Goal: Download file/media: Download file/media

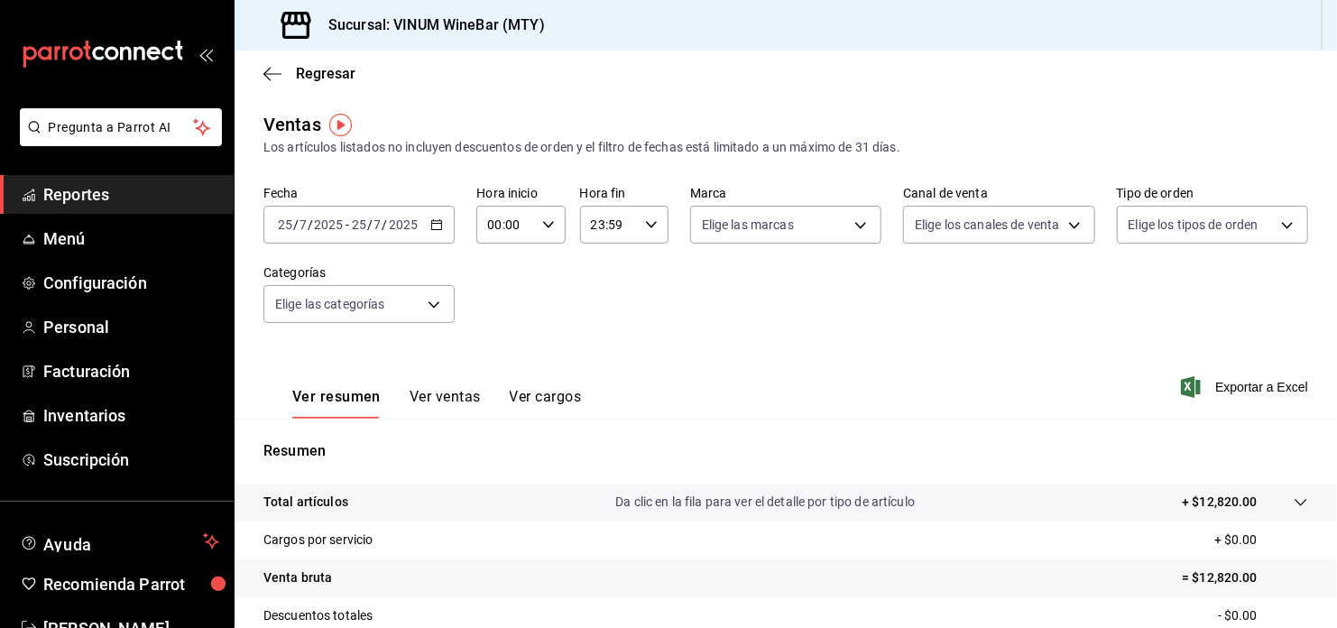
click at [441, 221] on div "[DATE] [DATE] - [DATE] [DATE]" at bounding box center [358, 225] width 191 height 38
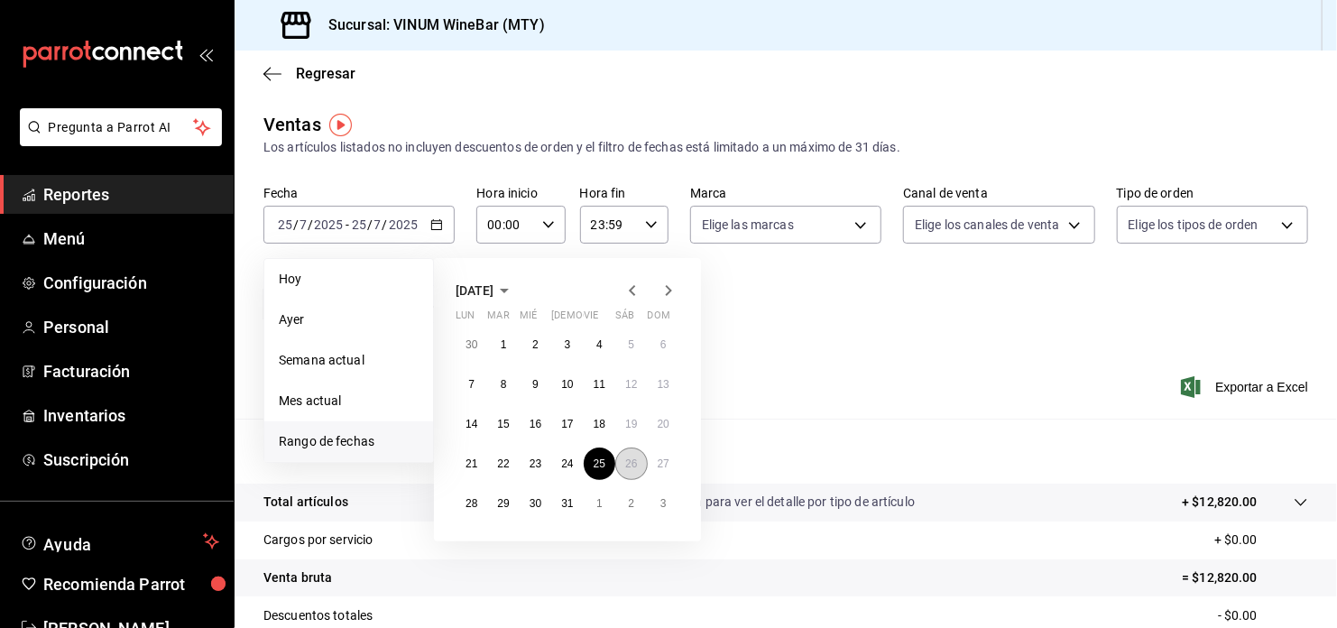
click at [628, 459] on abbr "26" at bounding box center [631, 463] width 12 height 13
click at [605, 463] on abbr "25" at bounding box center [600, 463] width 12 height 13
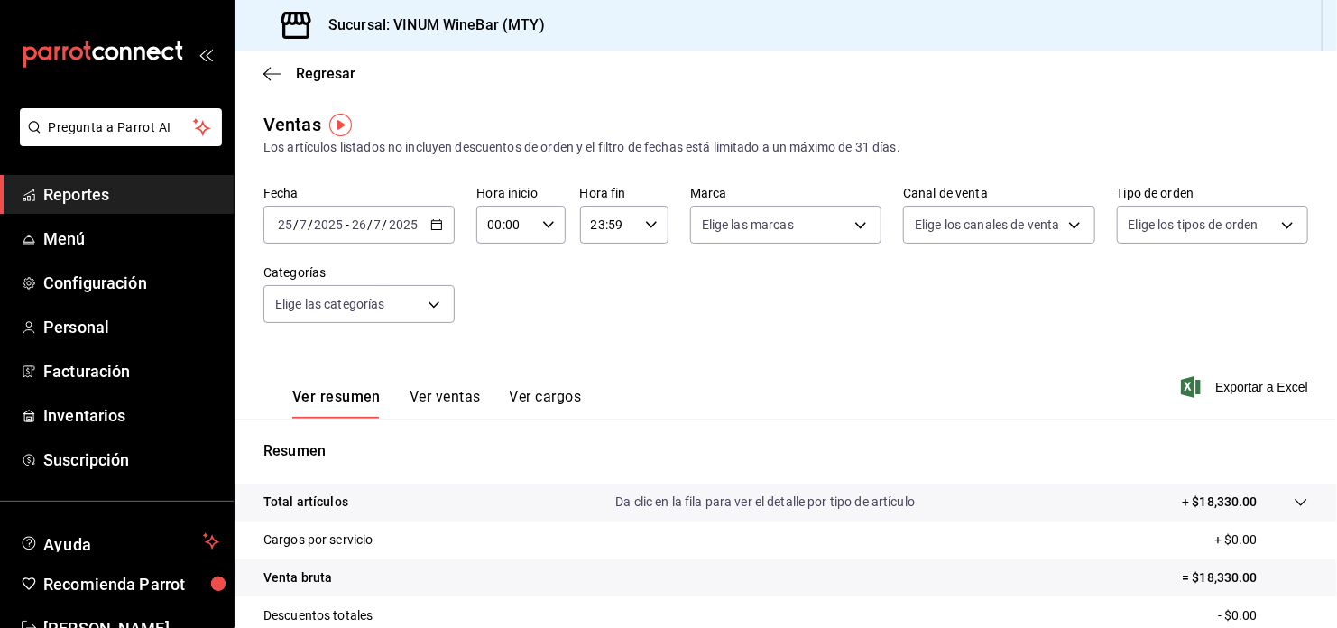
click at [442, 225] on div "[DATE] [DATE] - [DATE] [DATE]" at bounding box center [358, 225] width 191 height 38
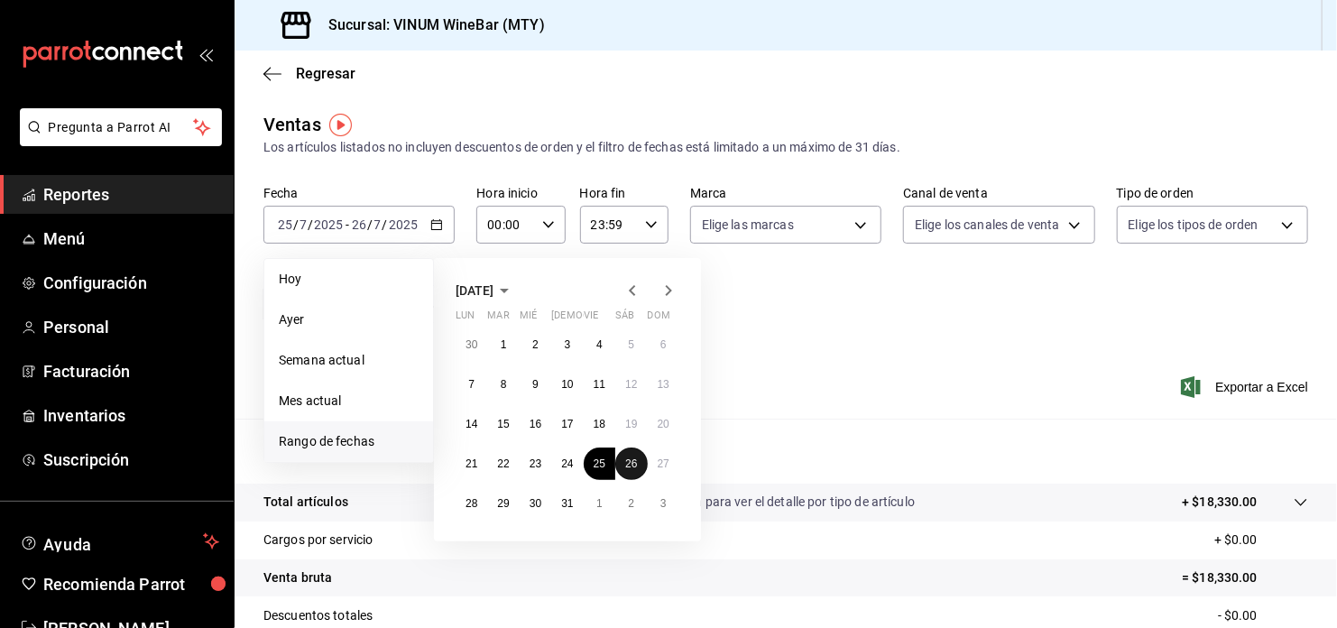
click at [625, 464] on abbr "26" at bounding box center [631, 463] width 12 height 13
click at [626, 464] on abbr "26" at bounding box center [631, 463] width 12 height 13
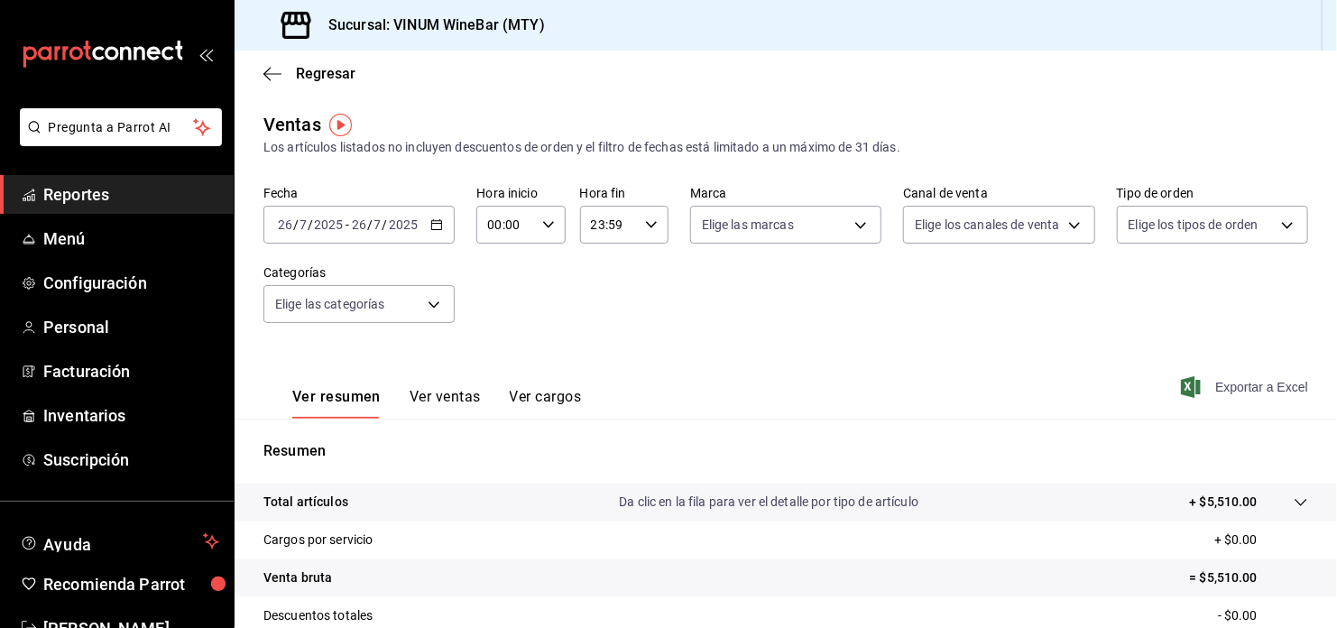
click at [1275, 391] on span "Exportar a Excel" at bounding box center [1246, 387] width 124 height 22
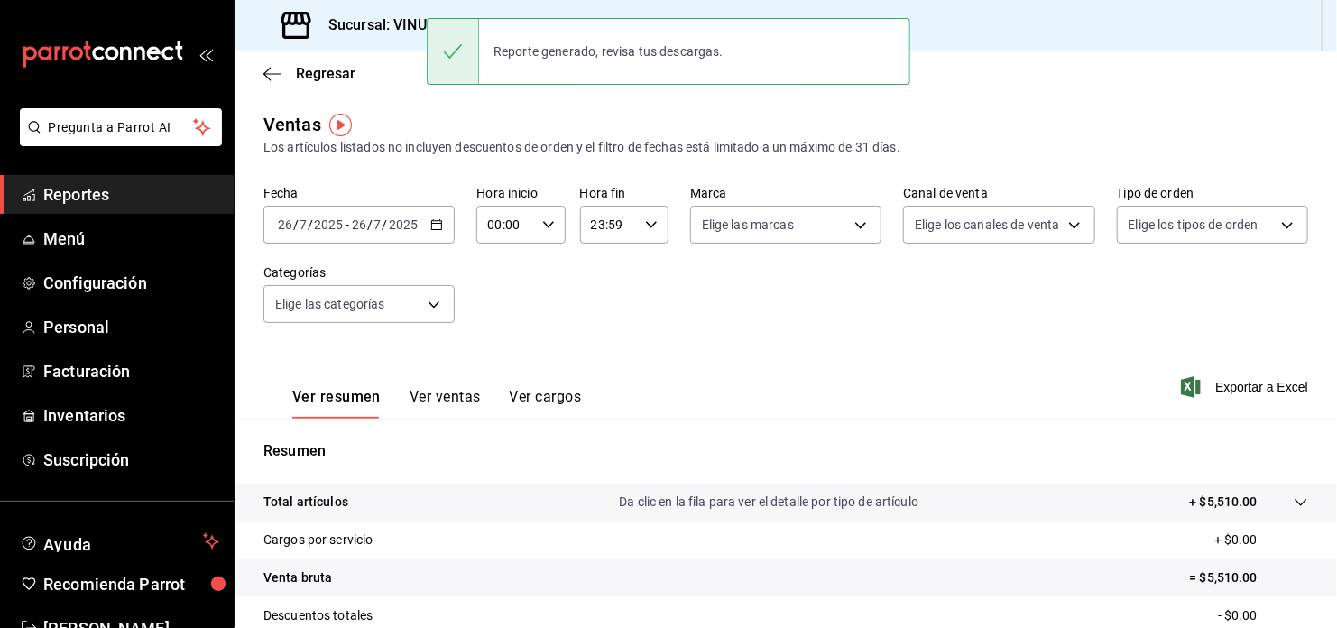
click at [439, 233] on div "[DATE] [DATE] - [DATE] [DATE]" at bounding box center [358, 225] width 191 height 38
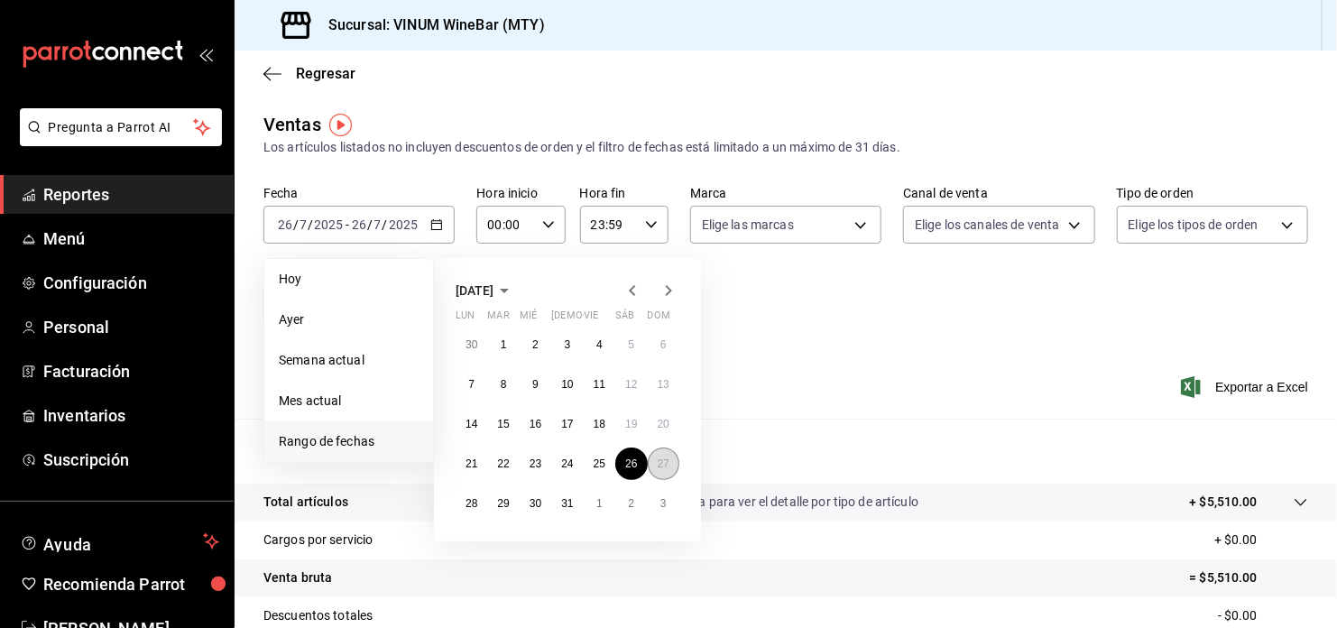
click at [652, 454] on button "27" at bounding box center [664, 463] width 32 height 32
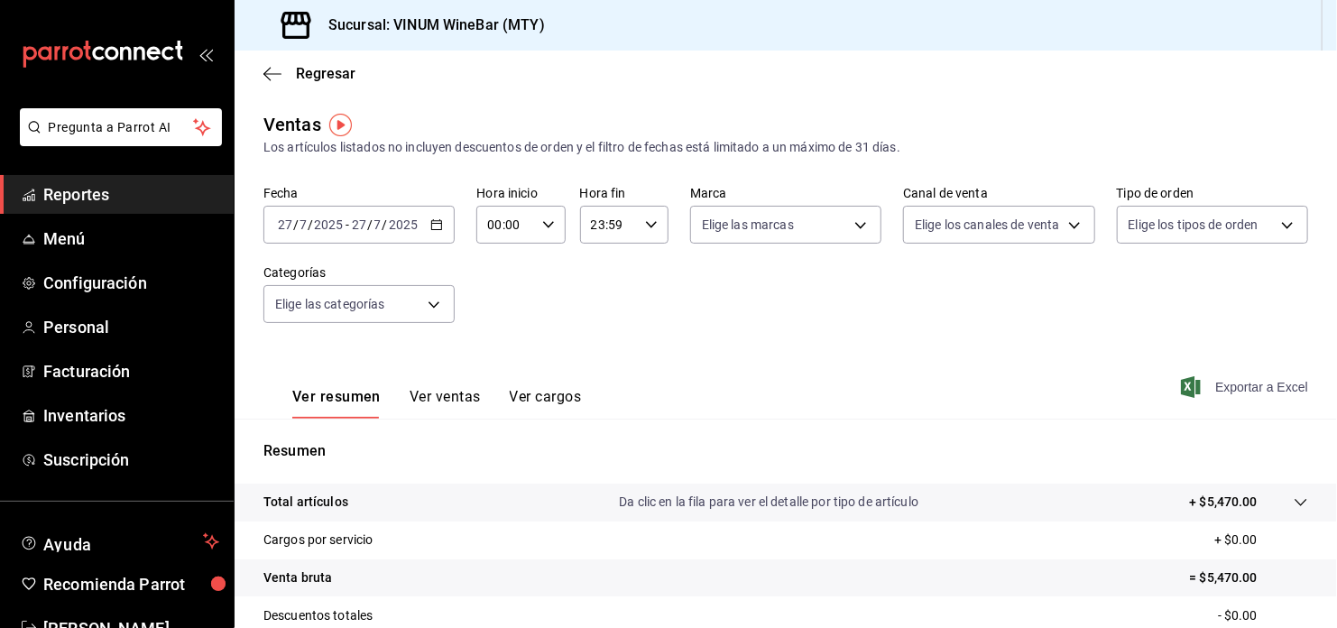
click at [1281, 392] on span "Exportar a Excel" at bounding box center [1246, 387] width 124 height 22
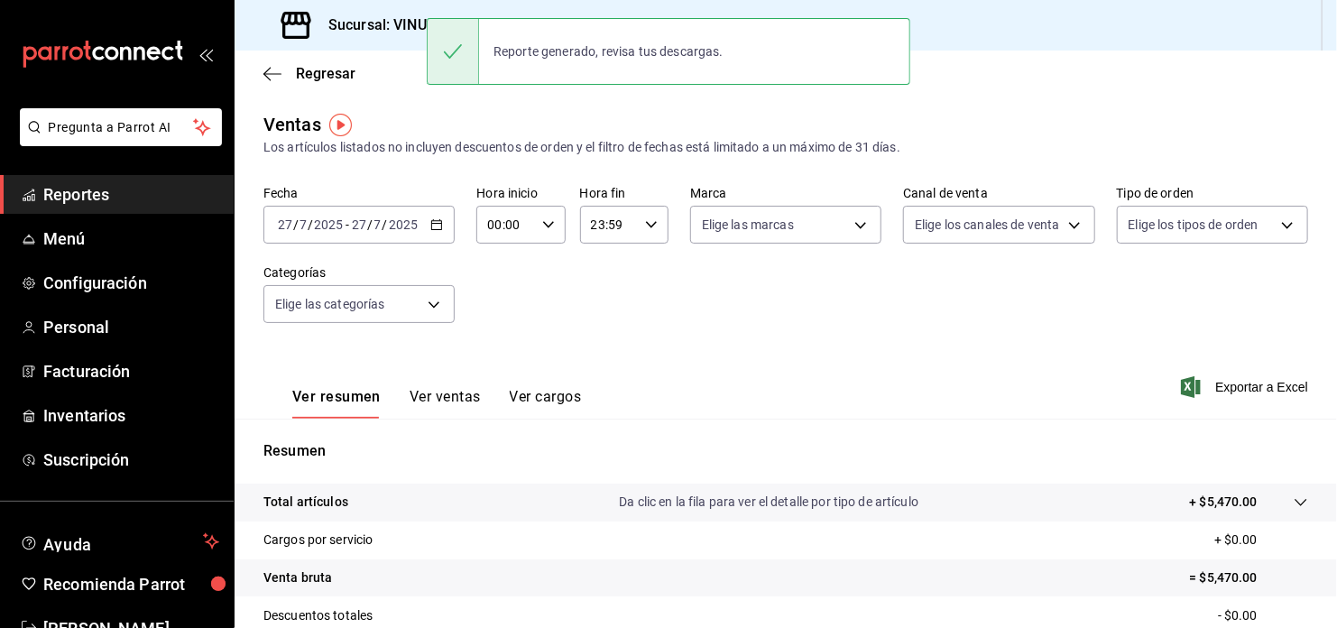
click at [441, 216] on div "[DATE] [DATE] - [DATE] [DATE]" at bounding box center [358, 225] width 191 height 38
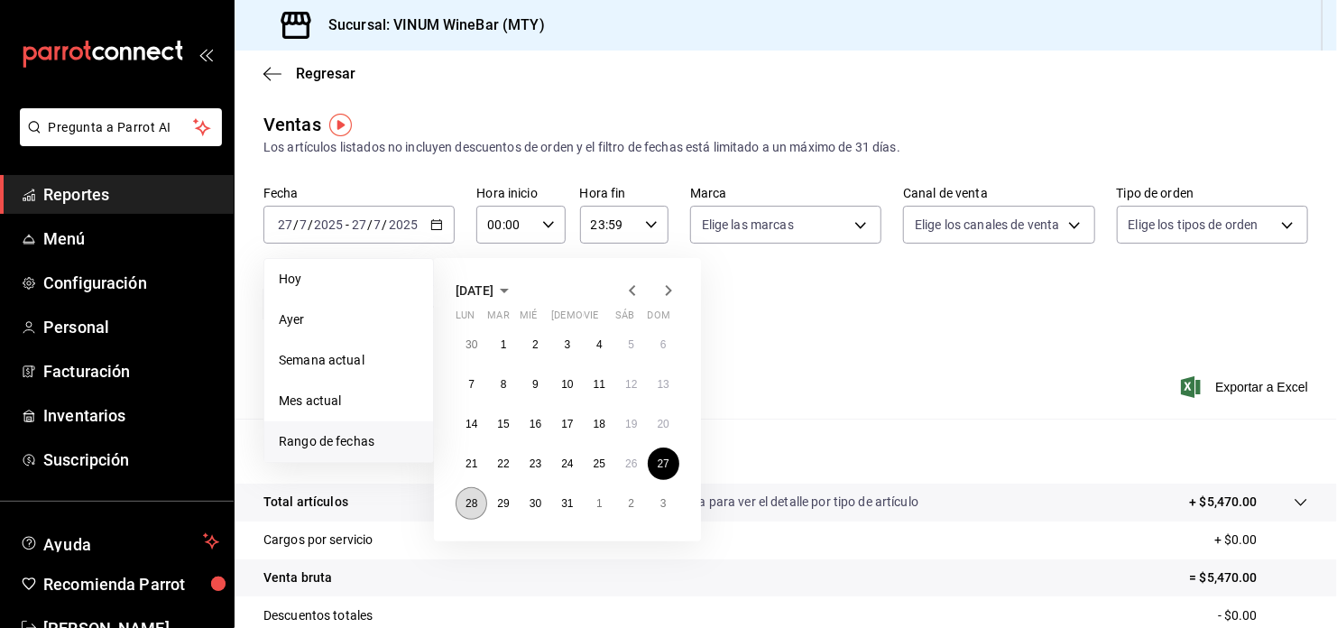
click at [469, 493] on button "28" at bounding box center [472, 503] width 32 height 32
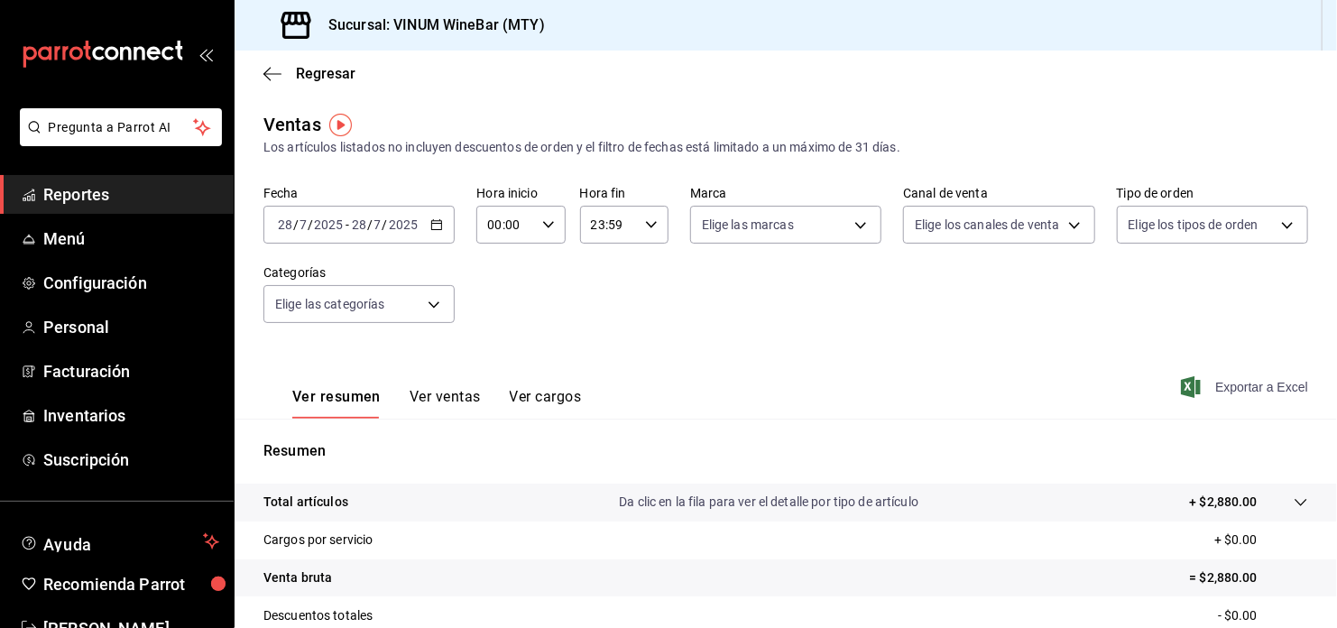
click at [1230, 382] on span "Exportar a Excel" at bounding box center [1246, 387] width 124 height 22
click at [433, 222] on icon "button" at bounding box center [436, 224] width 13 height 13
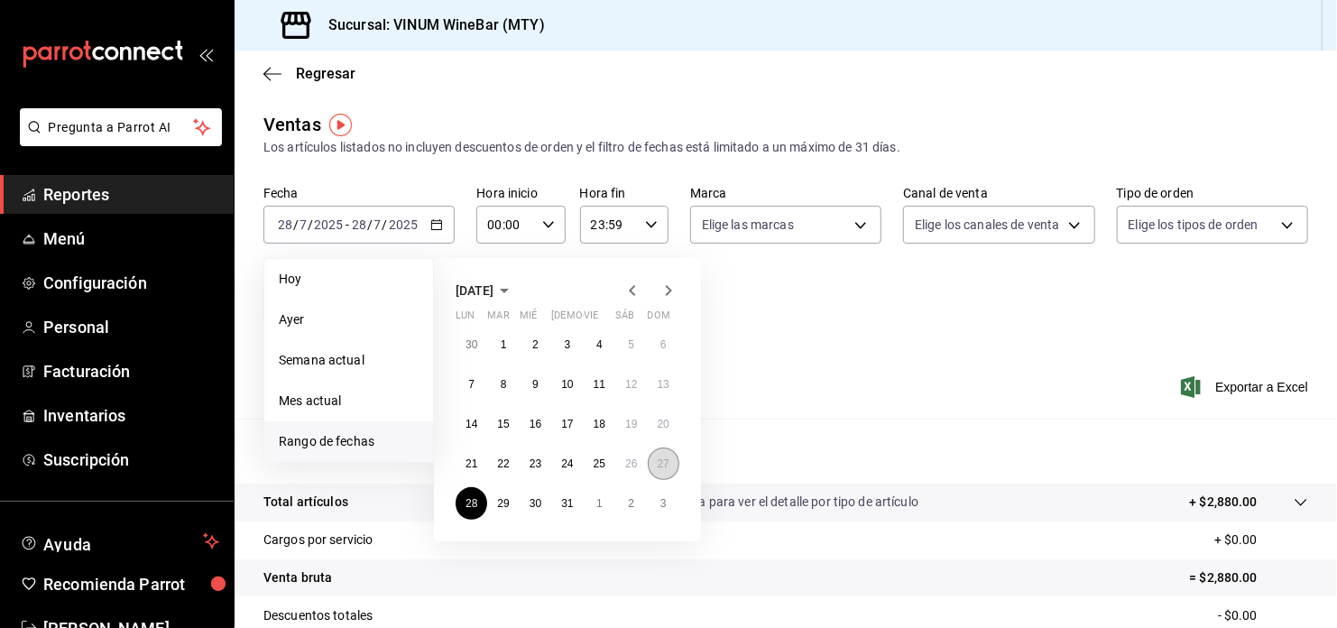
click at [659, 472] on button "27" at bounding box center [664, 463] width 32 height 32
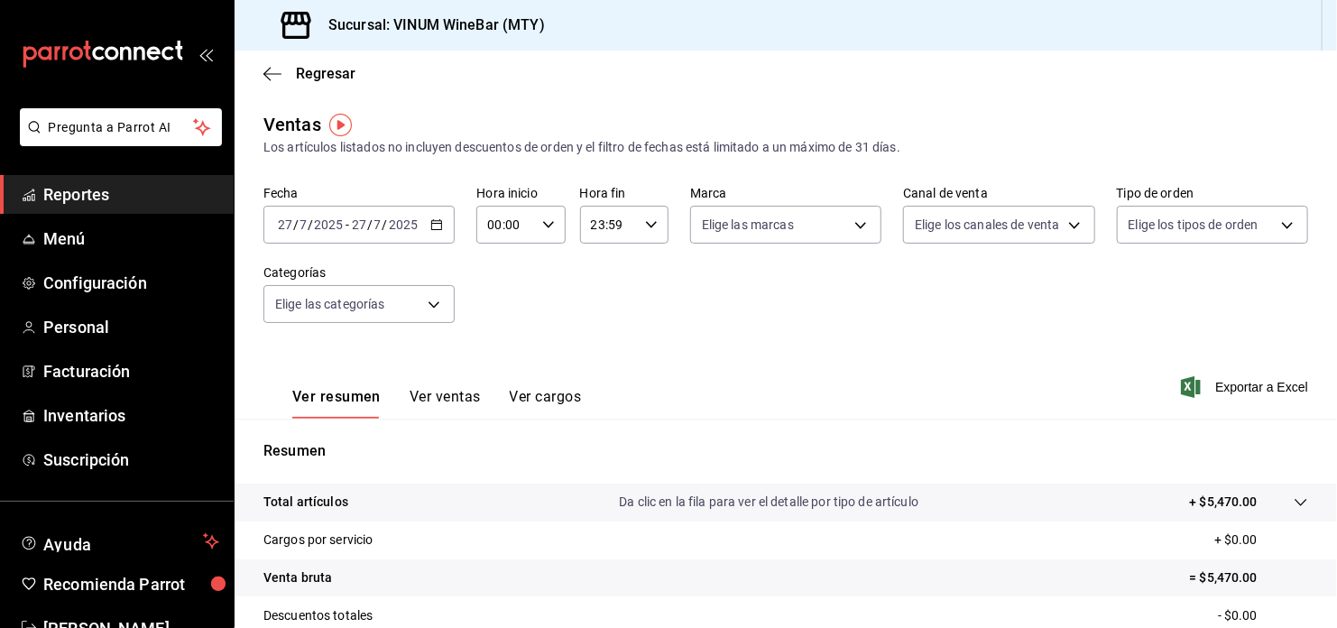
click at [430, 226] on icon "button" at bounding box center [436, 224] width 13 height 13
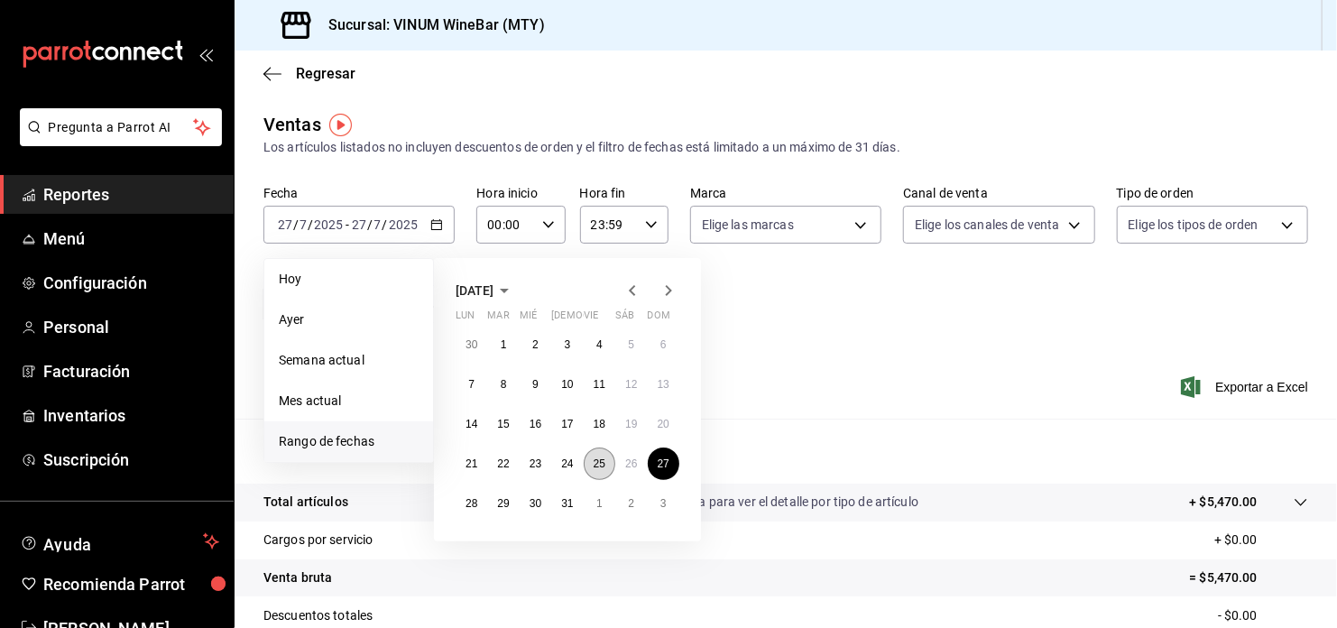
click at [595, 463] on abbr "25" at bounding box center [600, 463] width 12 height 13
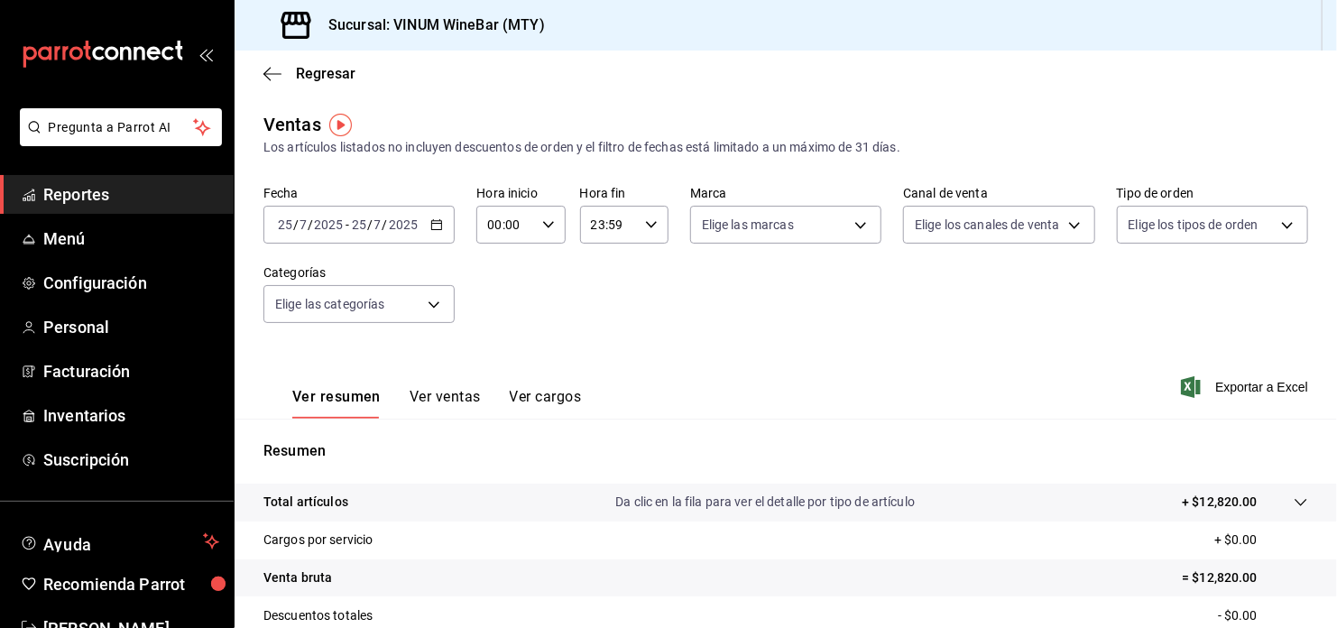
click at [444, 229] on div "[DATE] [DATE] - [DATE] [DATE]" at bounding box center [358, 225] width 191 height 38
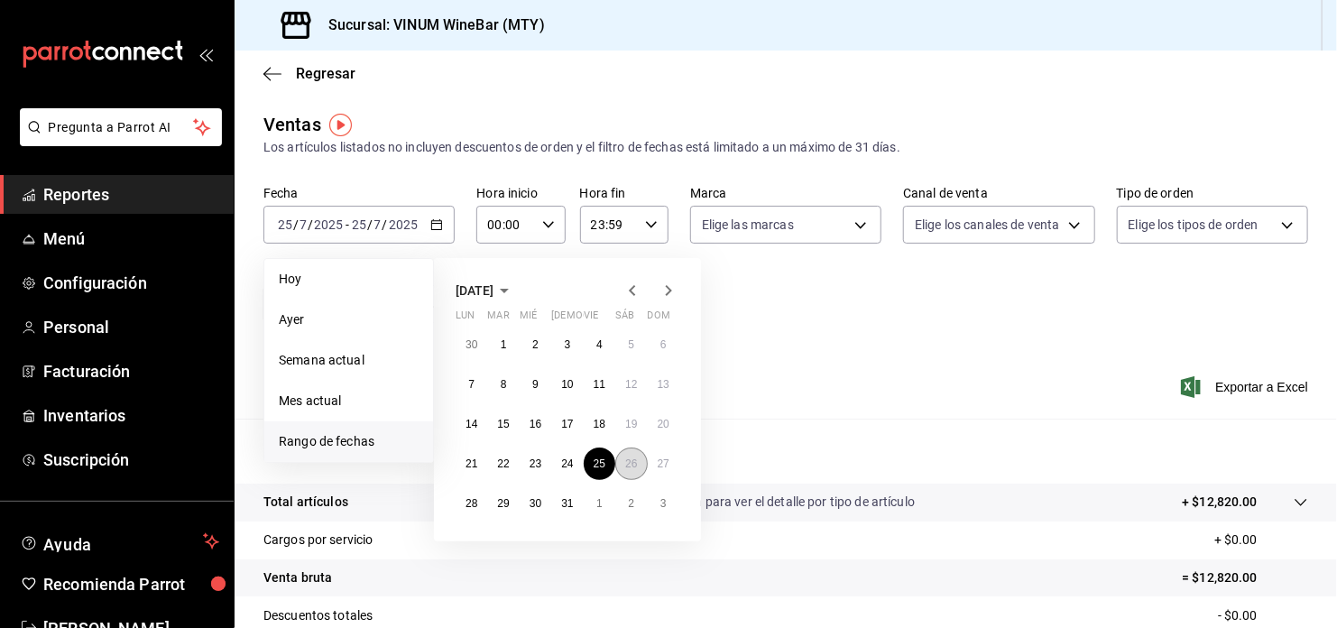
click at [623, 465] on button "26" at bounding box center [631, 463] width 32 height 32
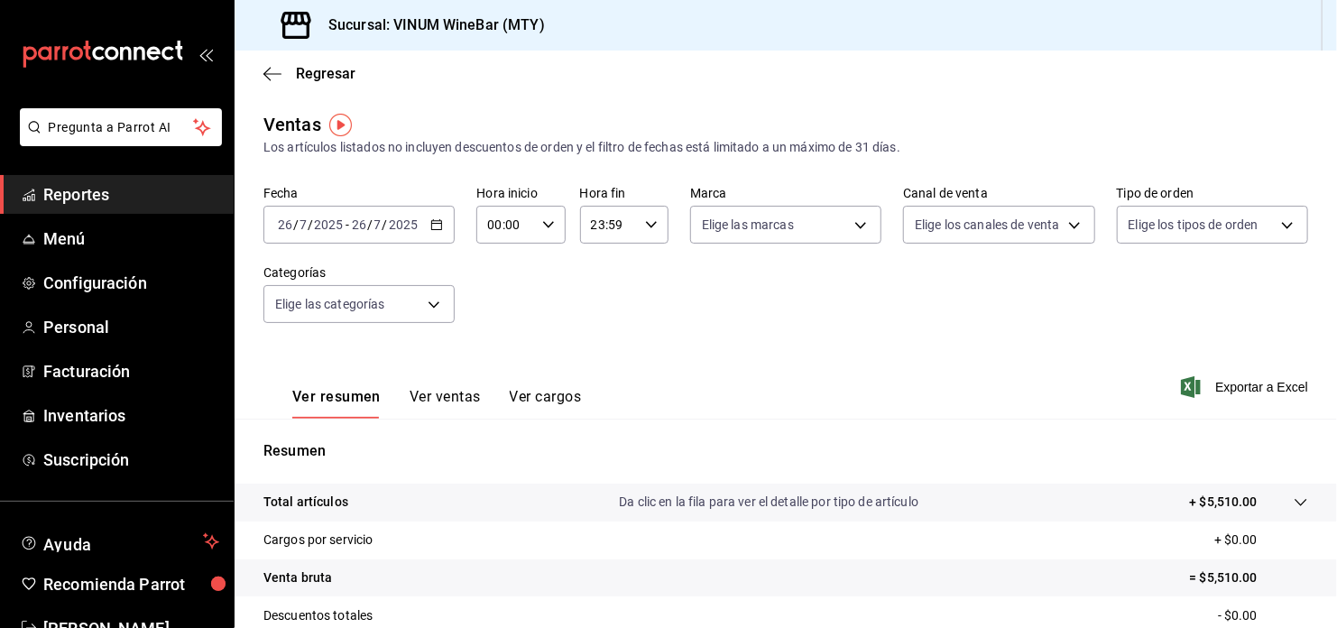
click at [422, 223] on div "[DATE] [DATE] - [DATE] [DATE]" at bounding box center [358, 225] width 191 height 38
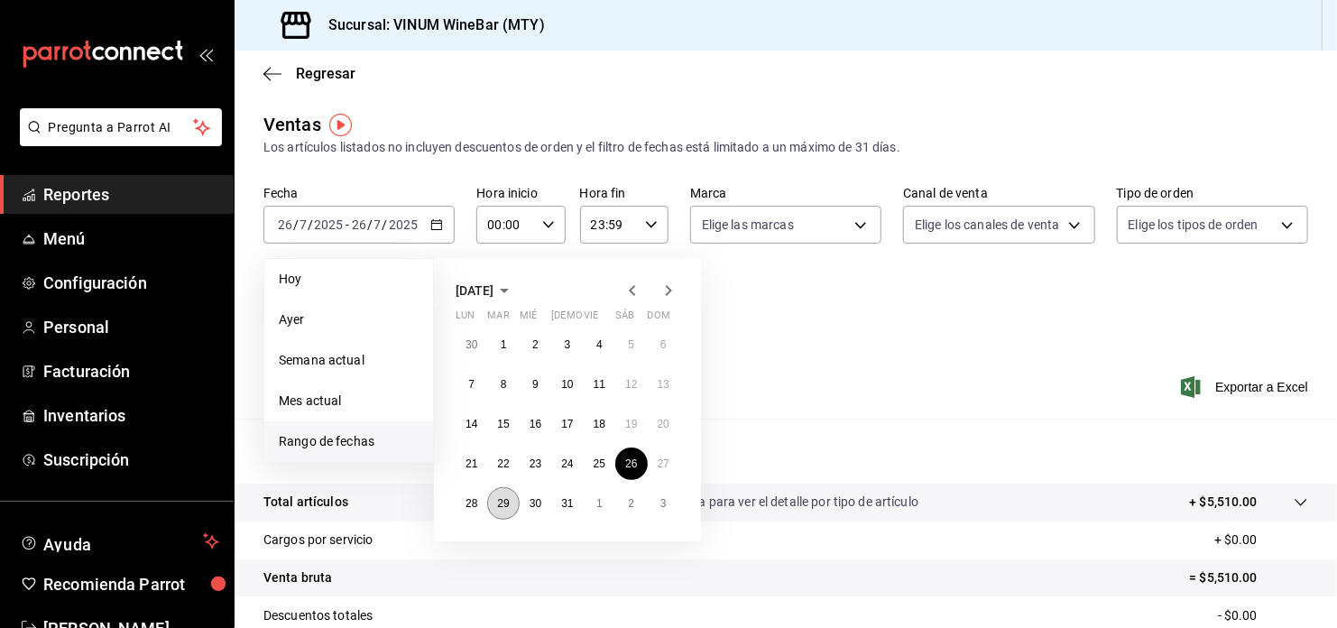
click at [502, 502] on abbr "29" at bounding box center [503, 503] width 12 height 13
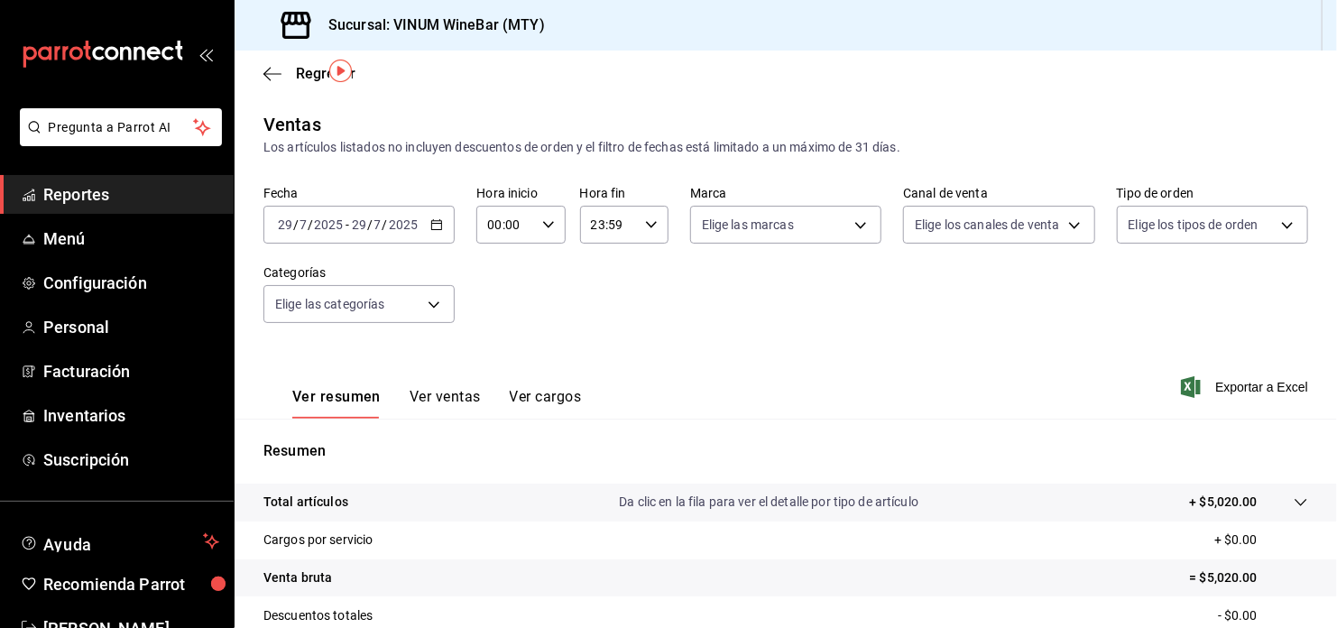
scroll to position [236, 0]
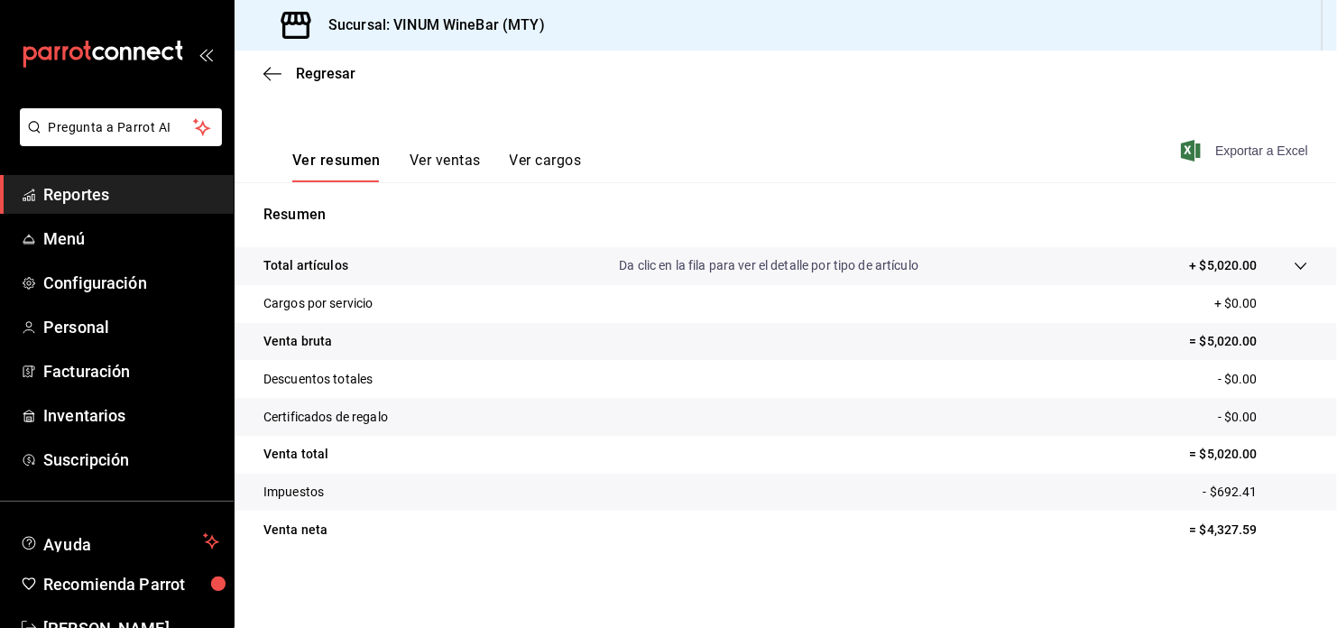
click at [1226, 145] on span "Exportar a Excel" at bounding box center [1246, 151] width 124 height 22
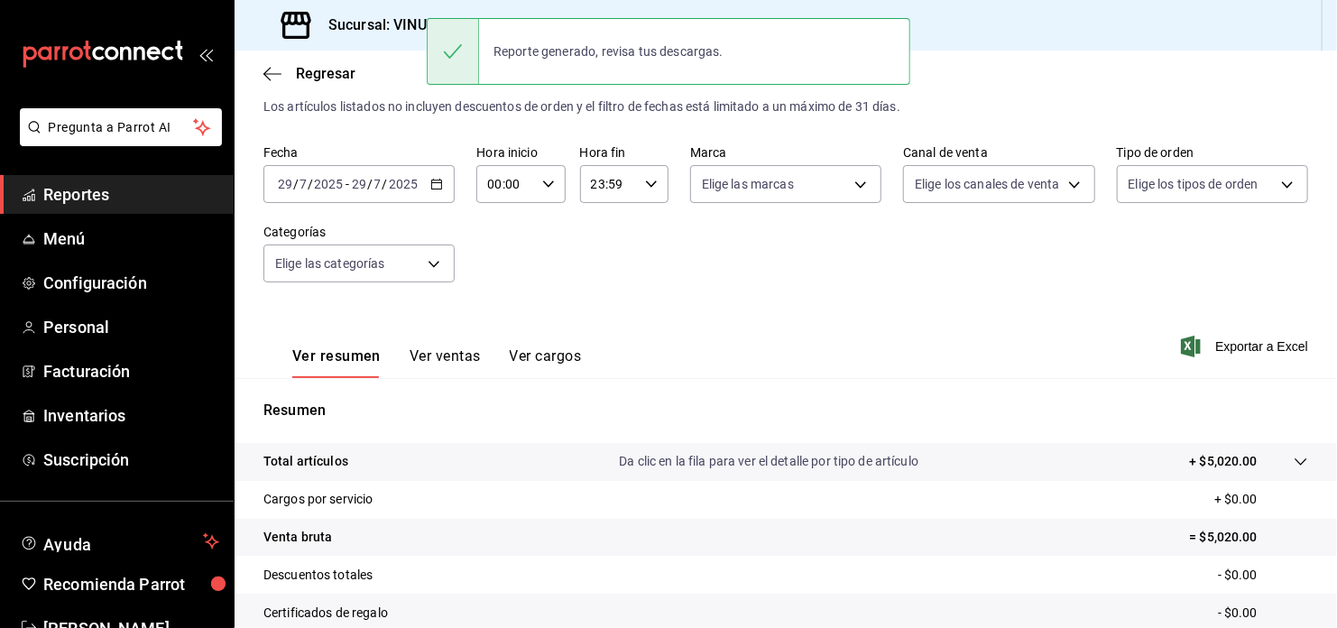
scroll to position [0, 0]
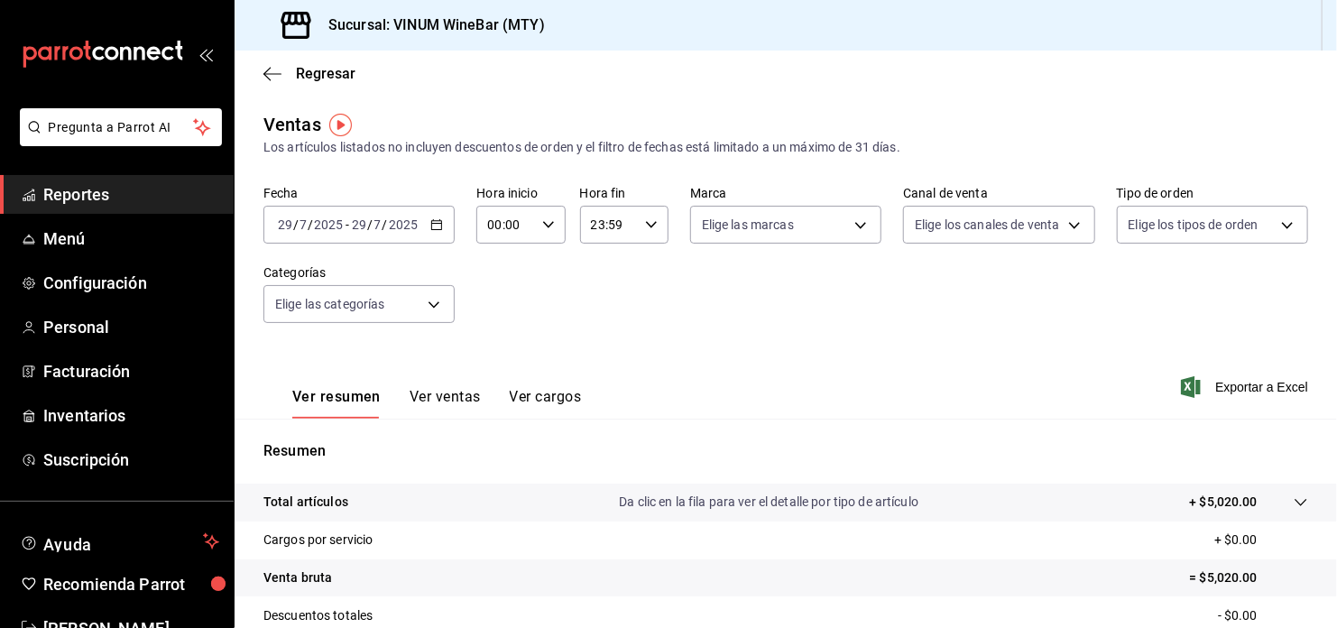
click at [431, 236] on div "[DATE] [DATE] - [DATE] [DATE]" at bounding box center [358, 225] width 191 height 38
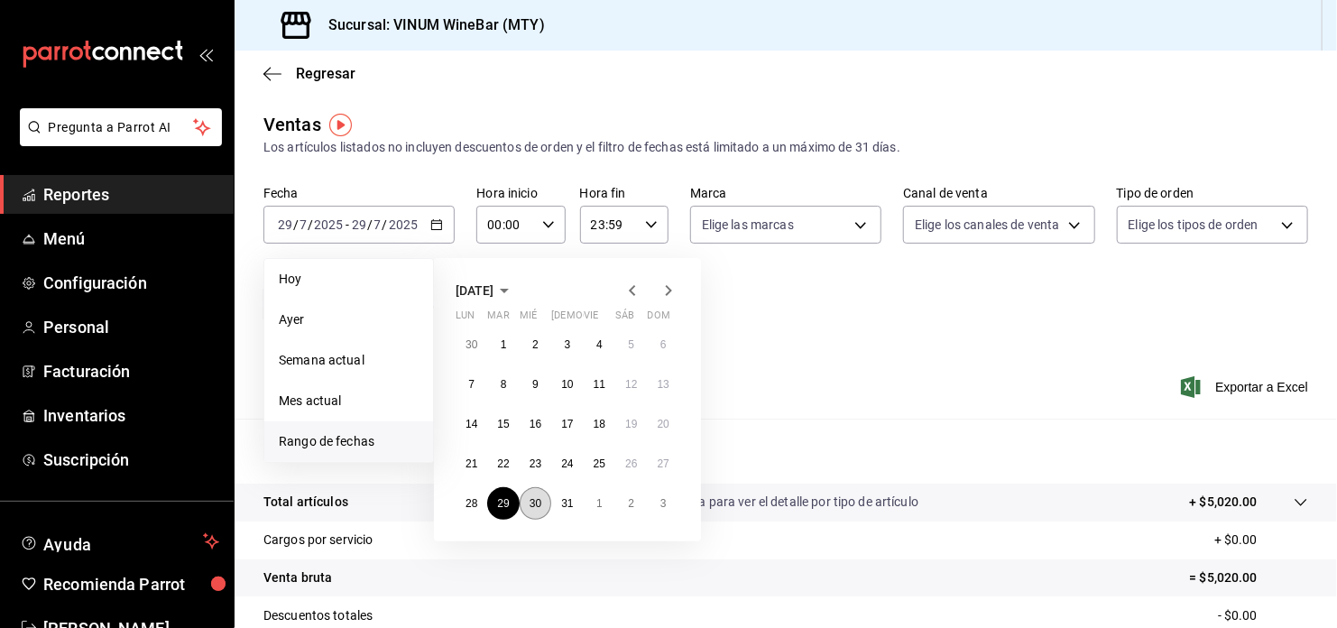
click at [531, 505] on abbr "30" at bounding box center [535, 503] width 12 height 13
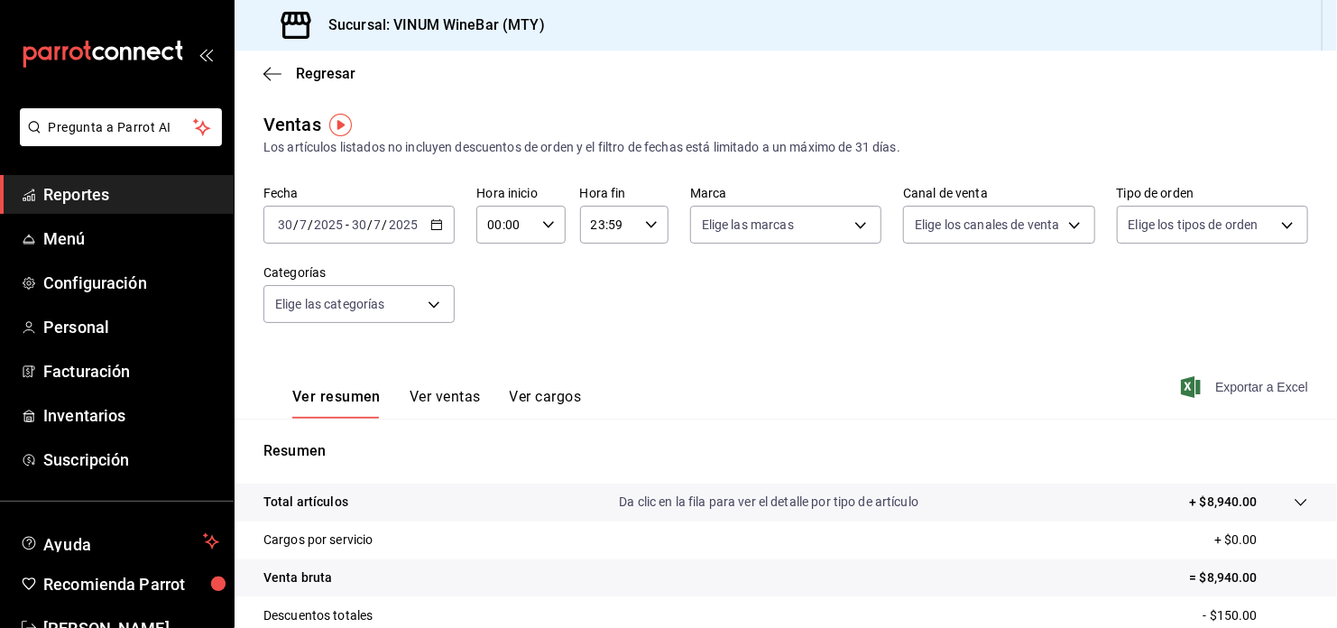
click at [1266, 389] on span "Exportar a Excel" at bounding box center [1246, 387] width 124 height 22
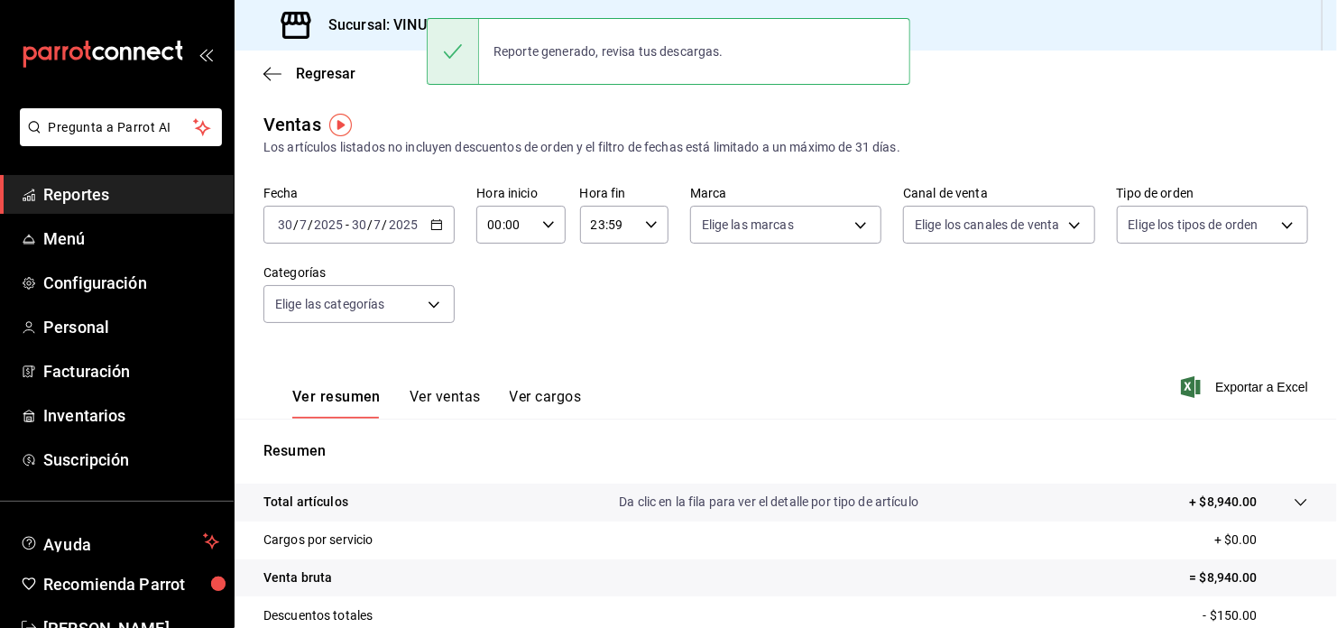
click at [430, 228] on icon "button" at bounding box center [436, 224] width 13 height 13
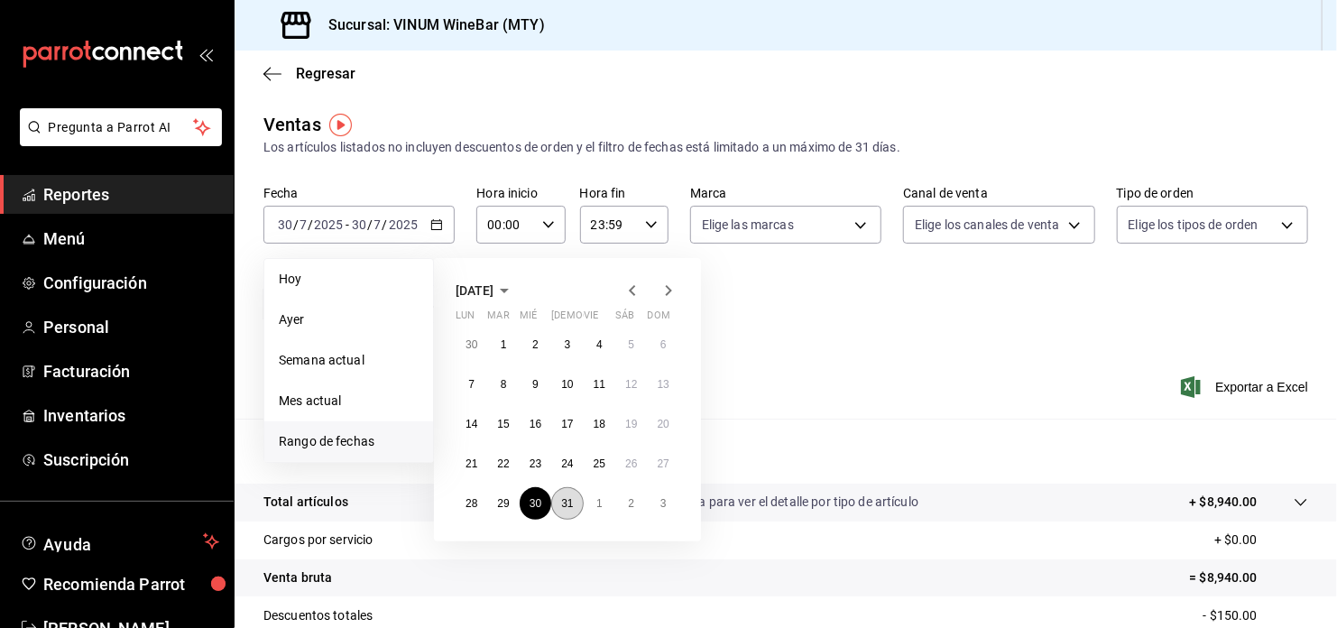
click at [562, 501] on abbr "31" at bounding box center [567, 503] width 12 height 13
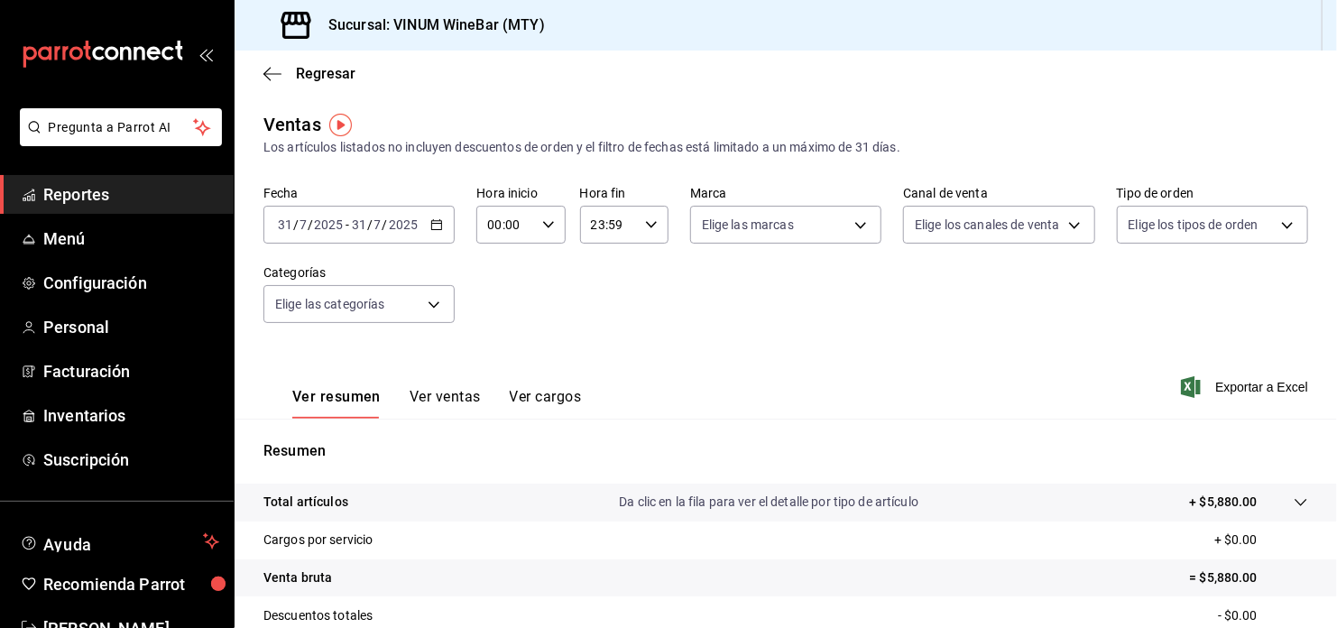
click at [430, 225] on icon "button" at bounding box center [436, 224] width 13 height 13
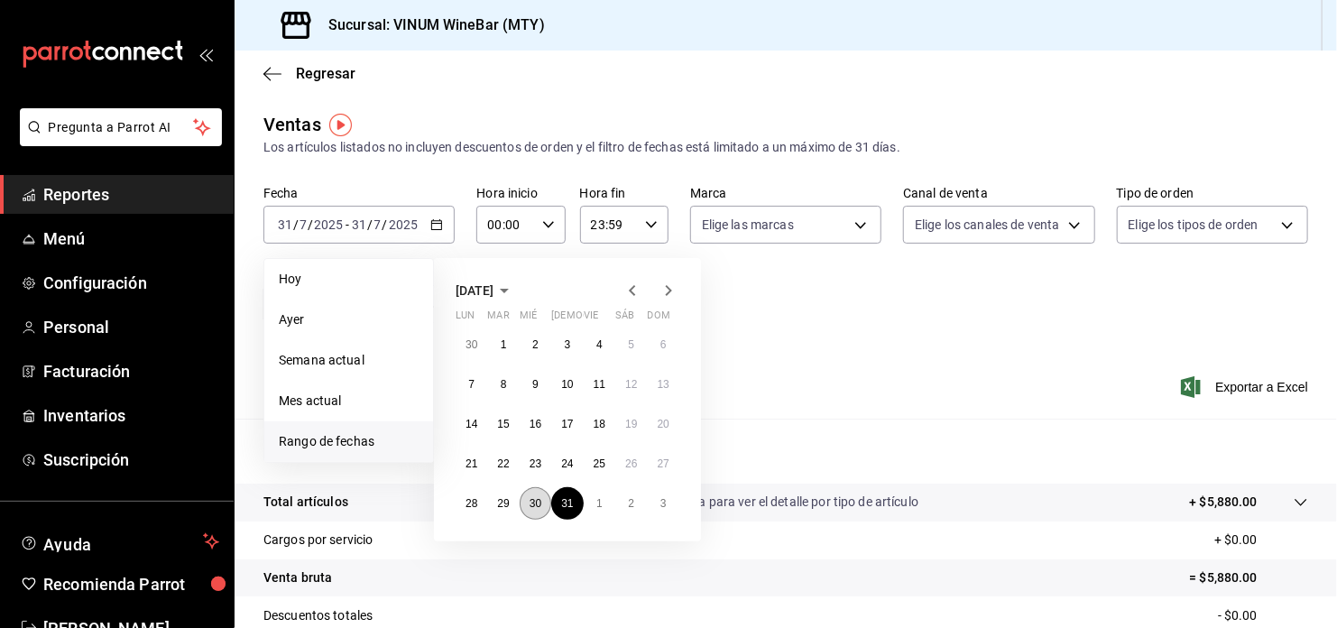
click at [544, 503] on button "30" at bounding box center [536, 503] width 32 height 32
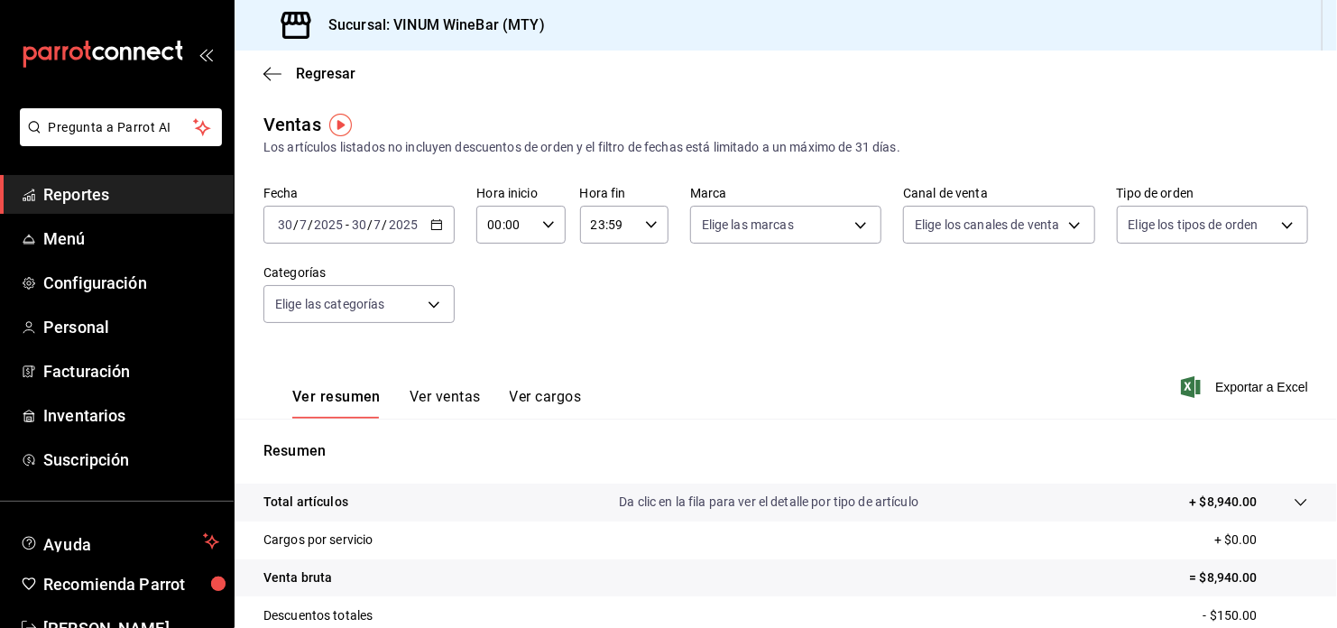
click at [439, 231] on div "[DATE] [DATE] - [DATE] [DATE]" at bounding box center [358, 225] width 191 height 38
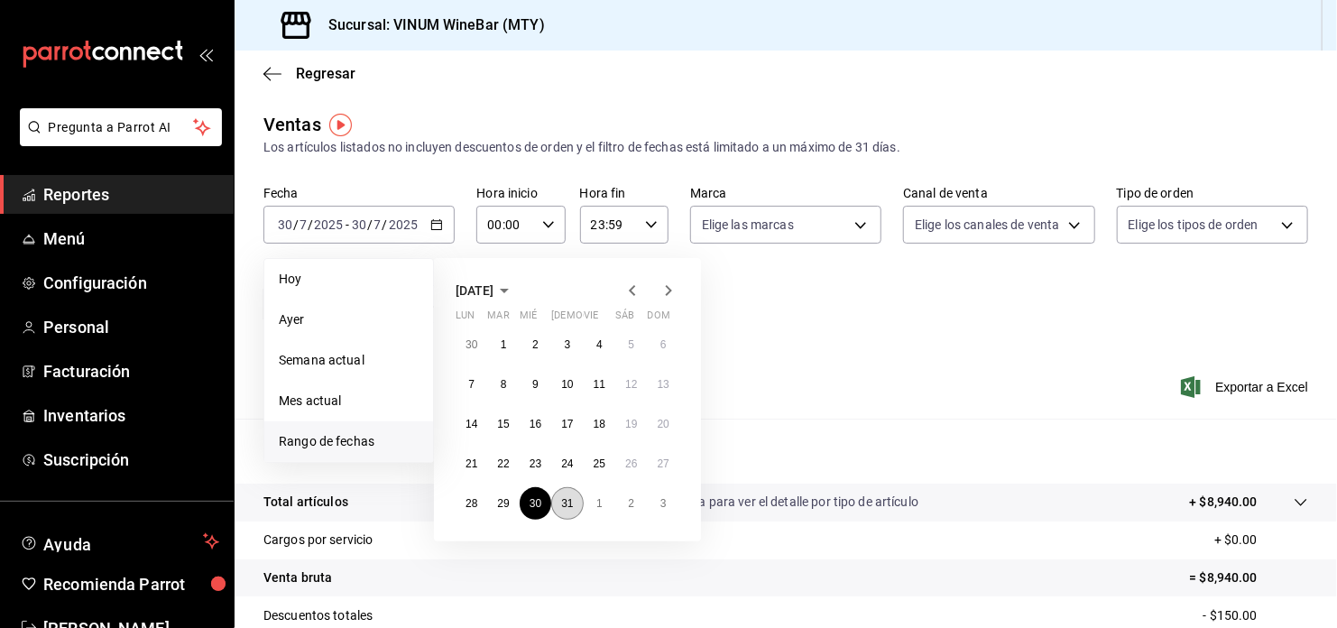
click at [564, 498] on abbr "31" at bounding box center [567, 503] width 12 height 13
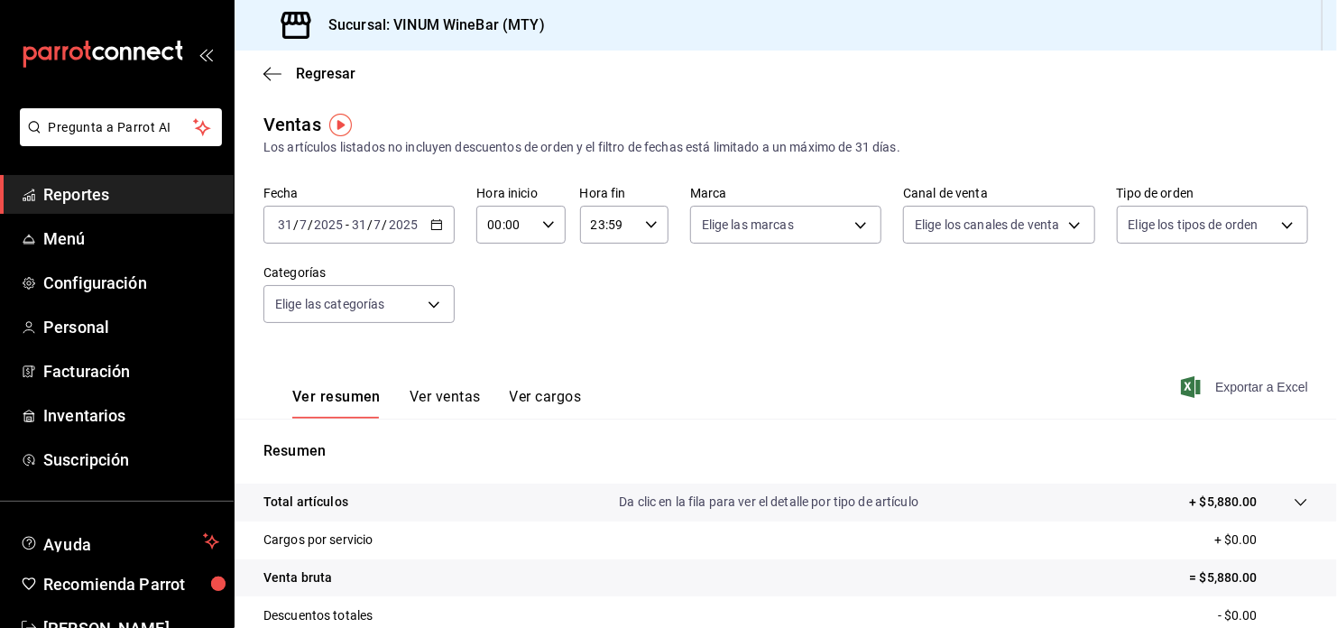
click at [1255, 391] on span "Exportar a Excel" at bounding box center [1246, 387] width 124 height 22
click at [438, 229] on \(Stroke\) "button" at bounding box center [436, 225] width 11 height 10
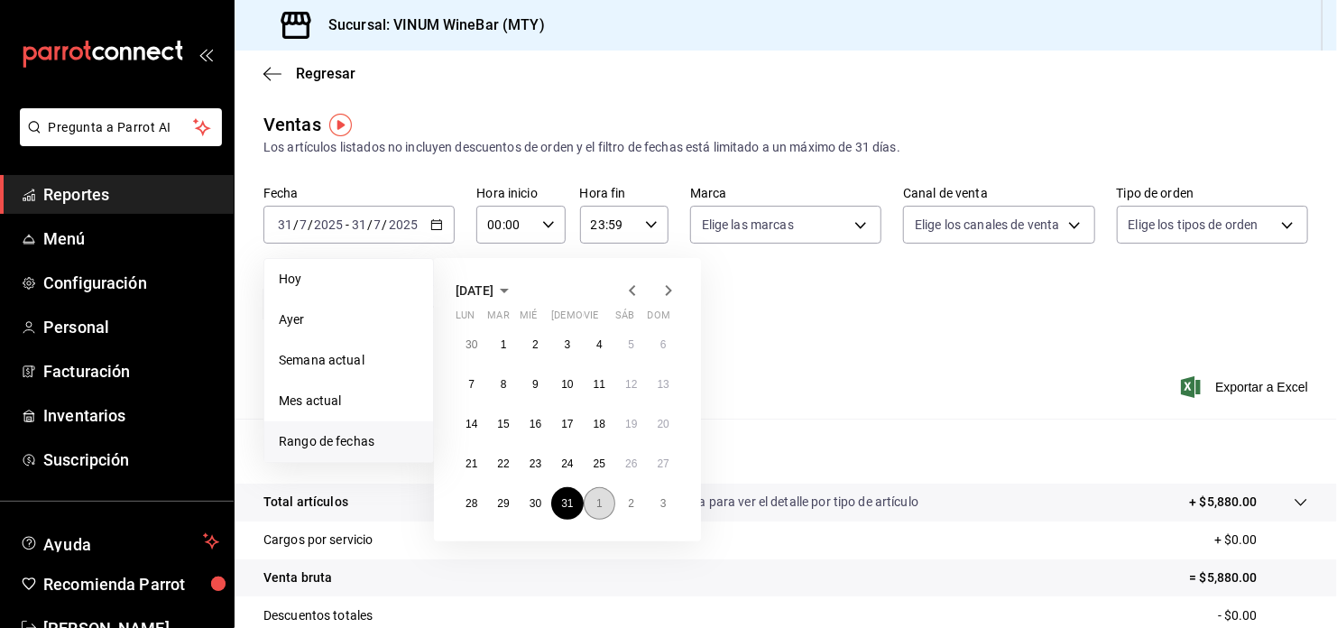
click at [597, 489] on button "1" at bounding box center [600, 503] width 32 height 32
click at [605, 333] on button "1" at bounding box center [600, 344] width 32 height 32
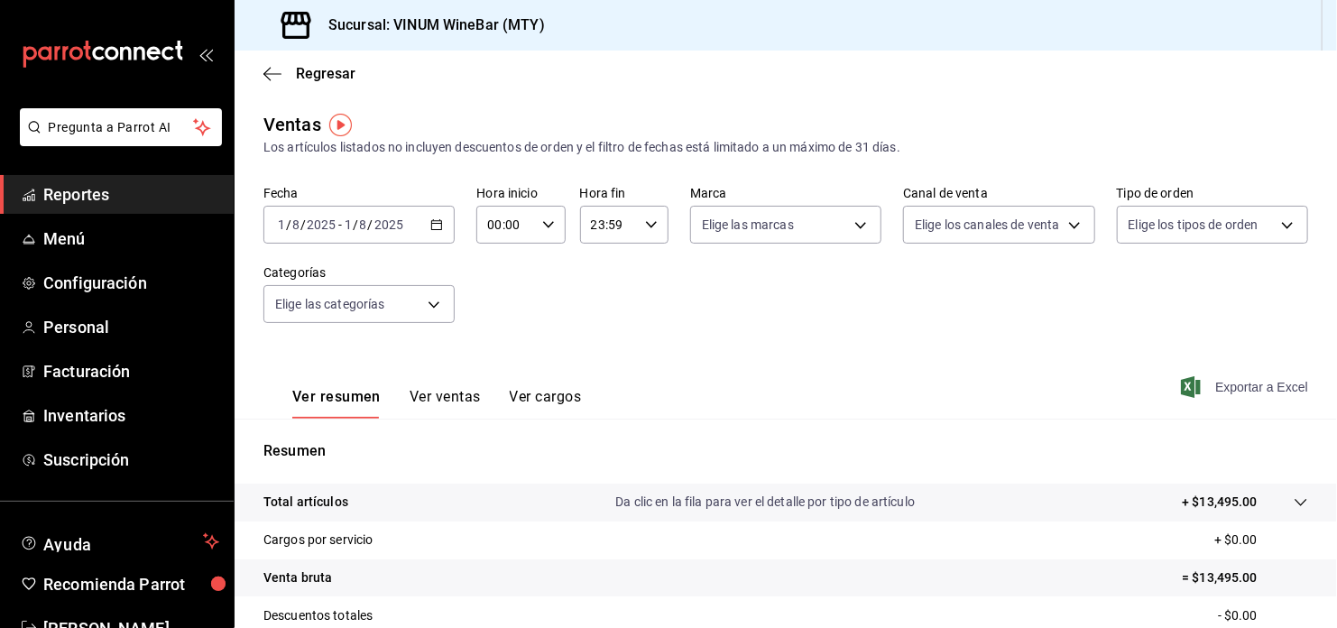
click at [1226, 381] on span "Exportar a Excel" at bounding box center [1246, 387] width 124 height 22
click at [436, 225] on icon "button" at bounding box center [436, 224] width 13 height 13
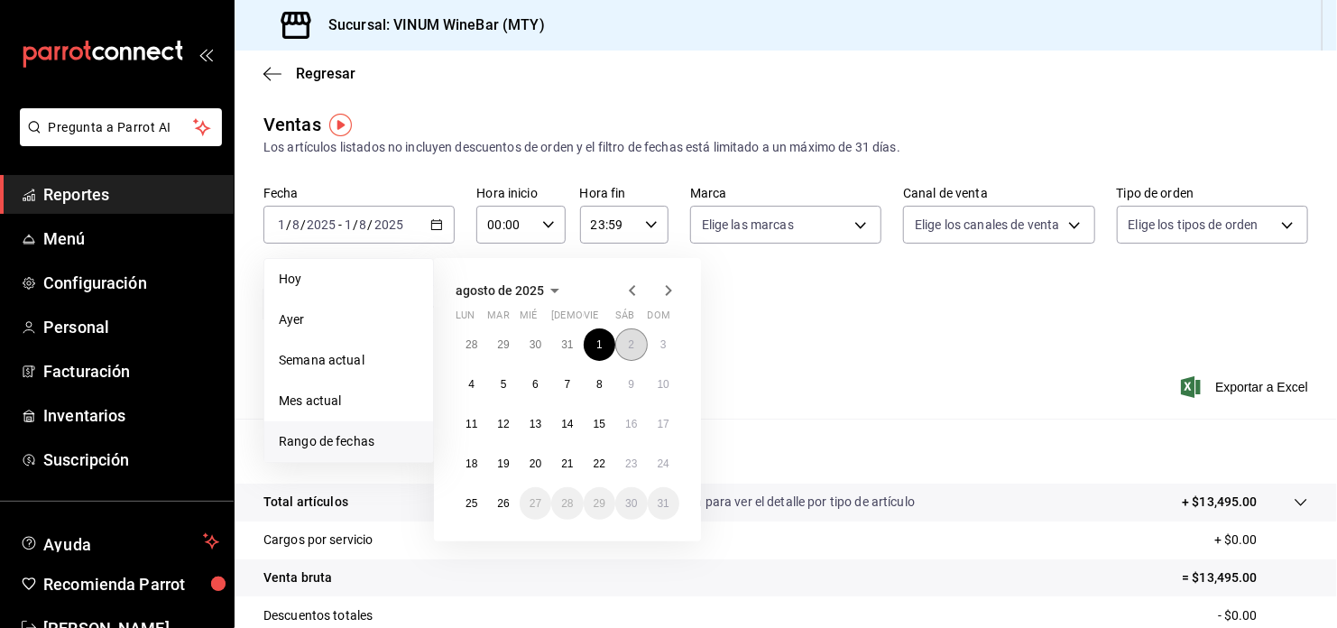
click at [634, 340] on button "2" at bounding box center [631, 344] width 32 height 32
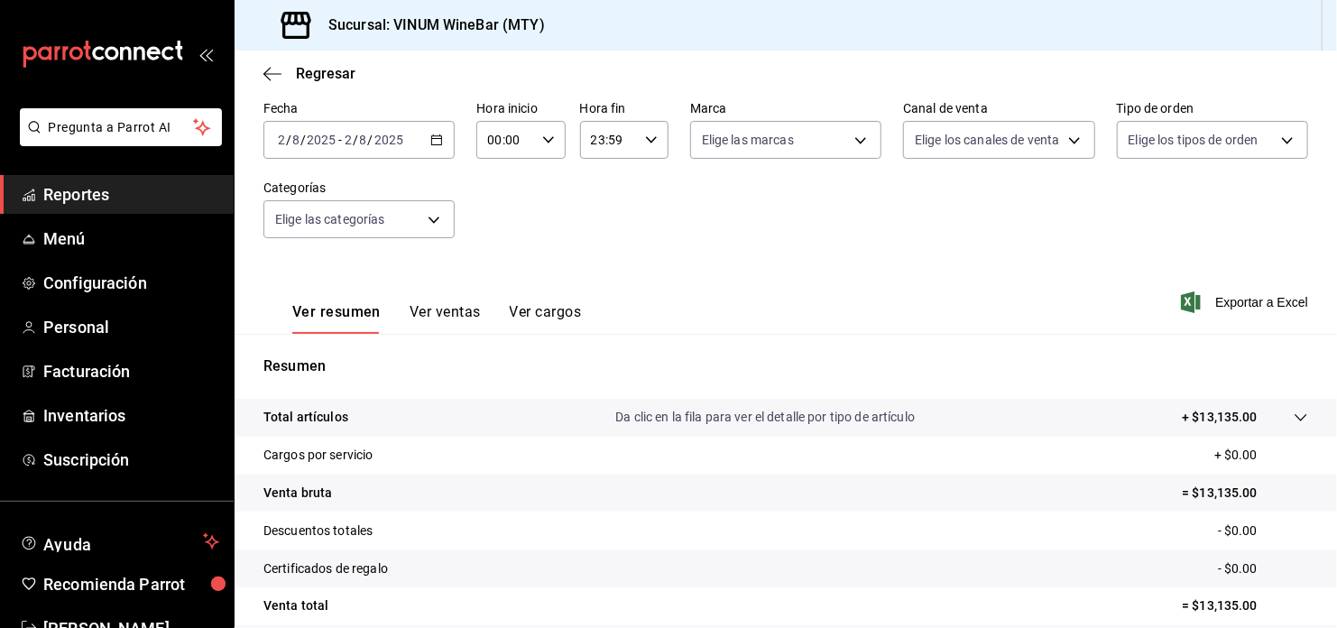
scroll to position [120, 0]
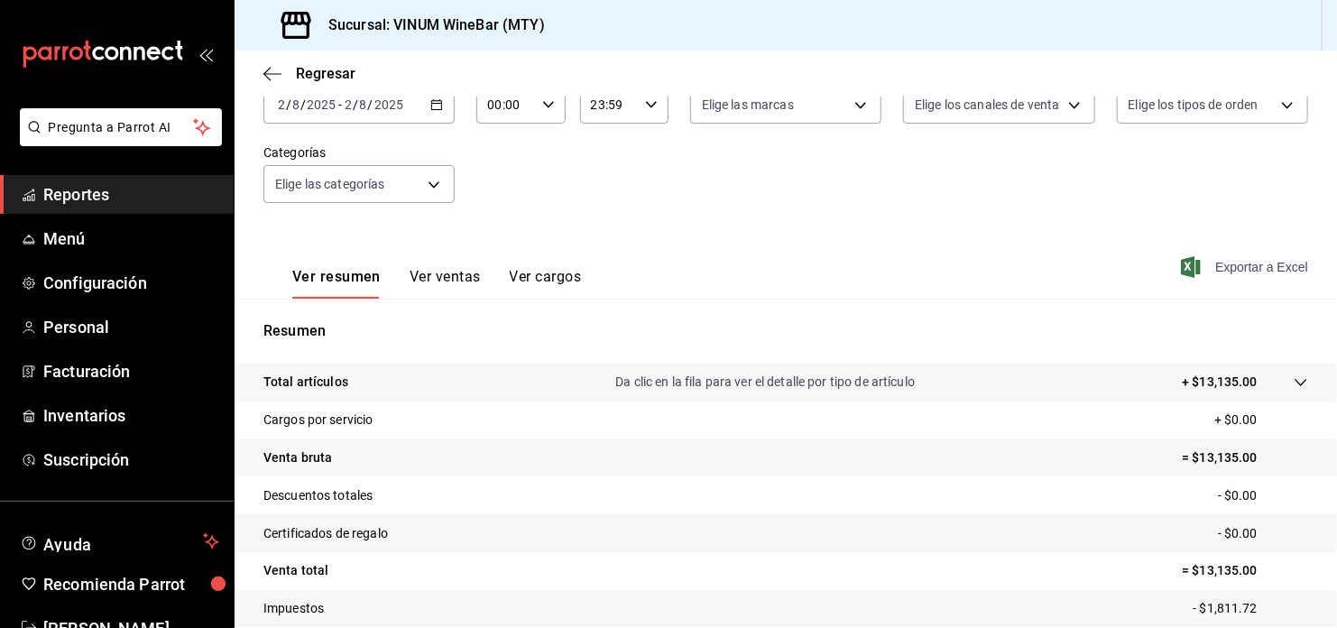
click at [1244, 268] on span "Exportar a Excel" at bounding box center [1246, 267] width 124 height 22
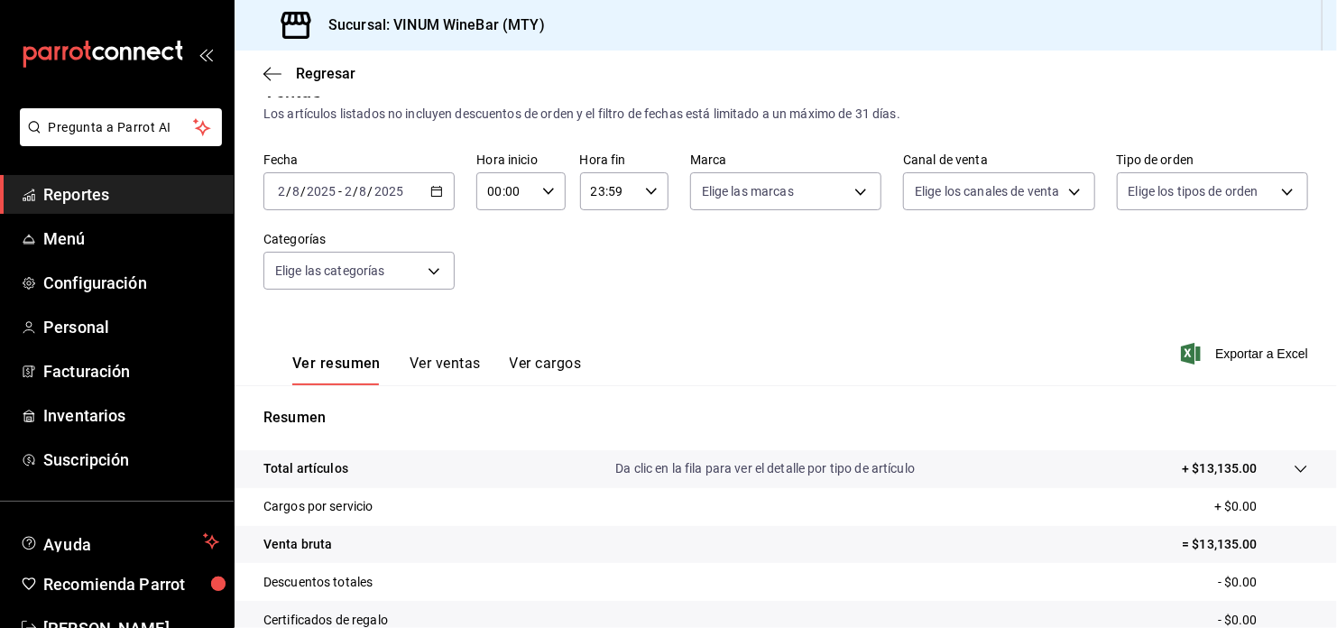
scroll to position [0, 0]
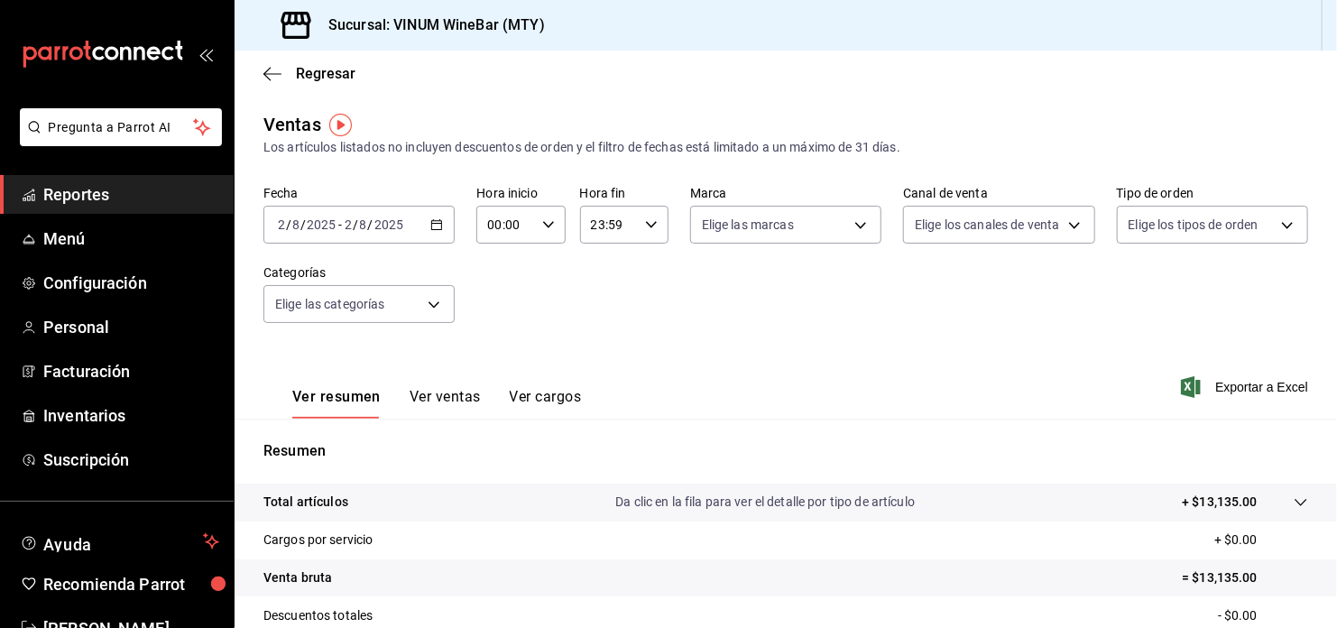
click at [431, 218] on icon "button" at bounding box center [436, 224] width 13 height 13
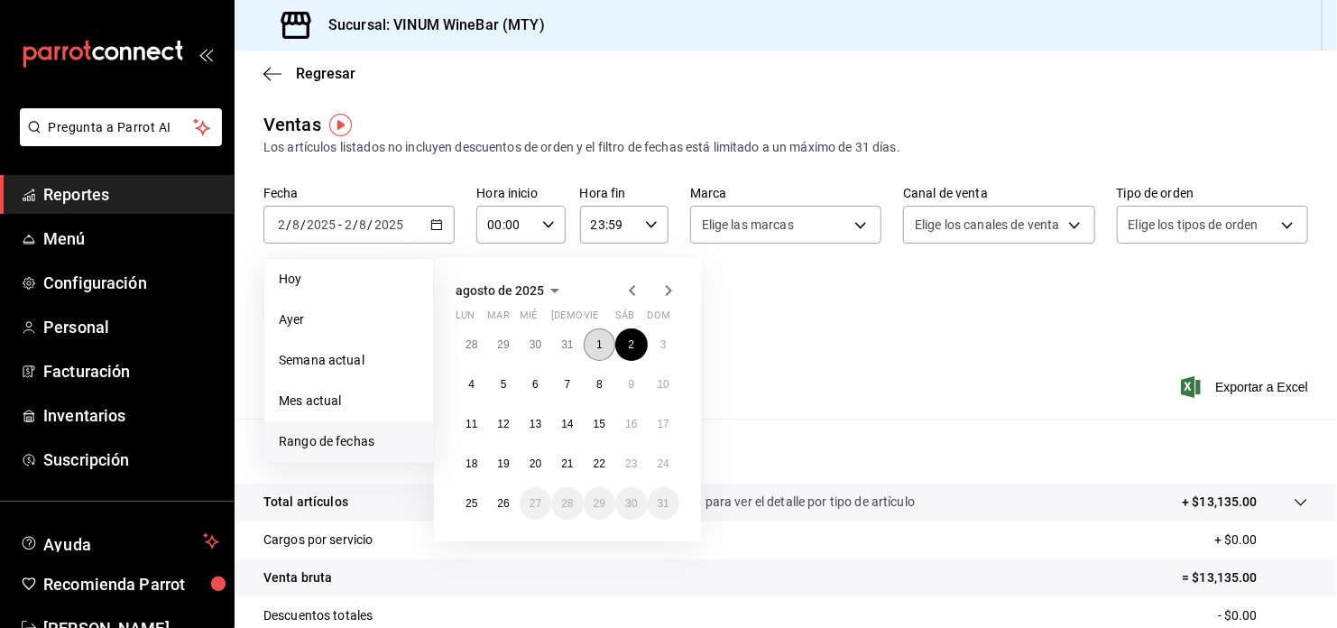
click at [607, 332] on button "1" at bounding box center [600, 344] width 32 height 32
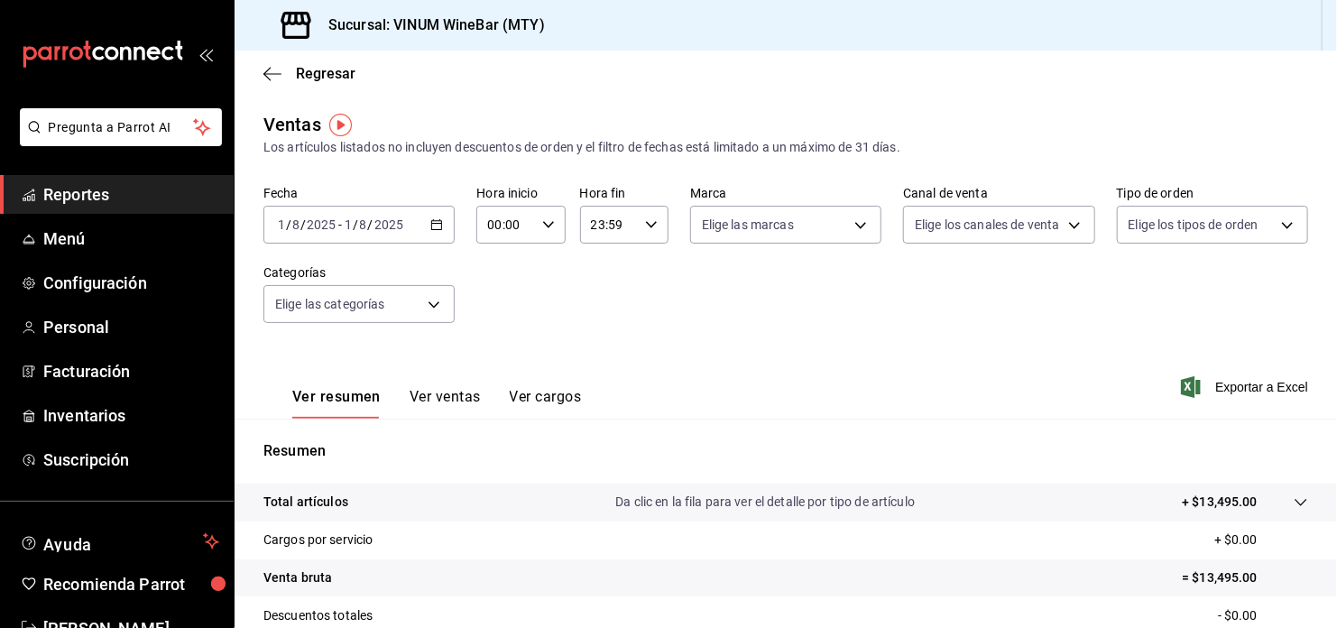
click at [432, 225] on icon "button" at bounding box center [436, 224] width 13 height 13
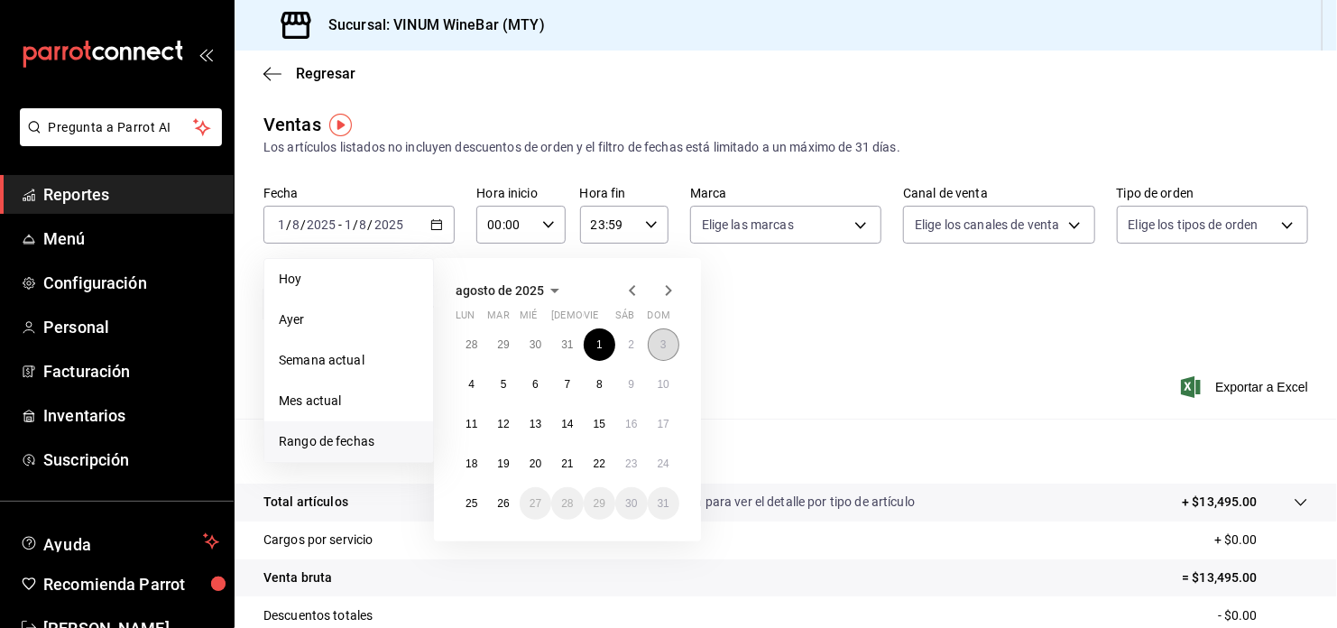
click at [662, 348] on abbr "3" at bounding box center [663, 344] width 6 height 13
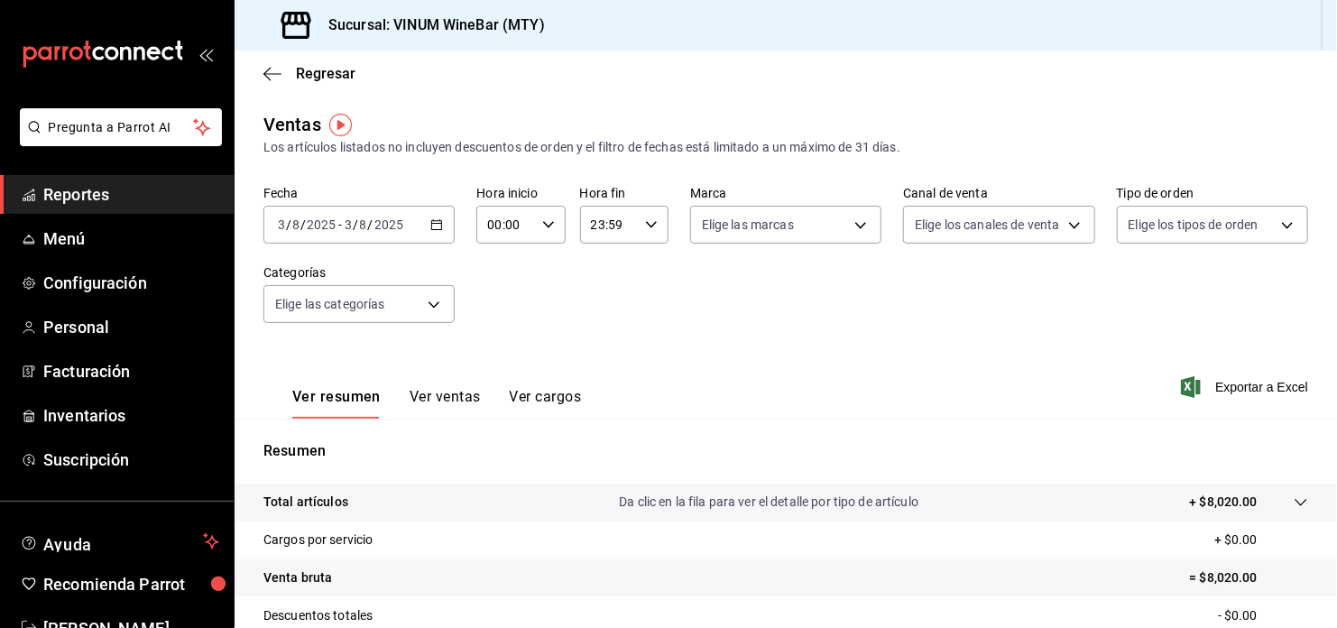
click at [435, 229] on \(Stroke\) "button" at bounding box center [436, 225] width 11 height 10
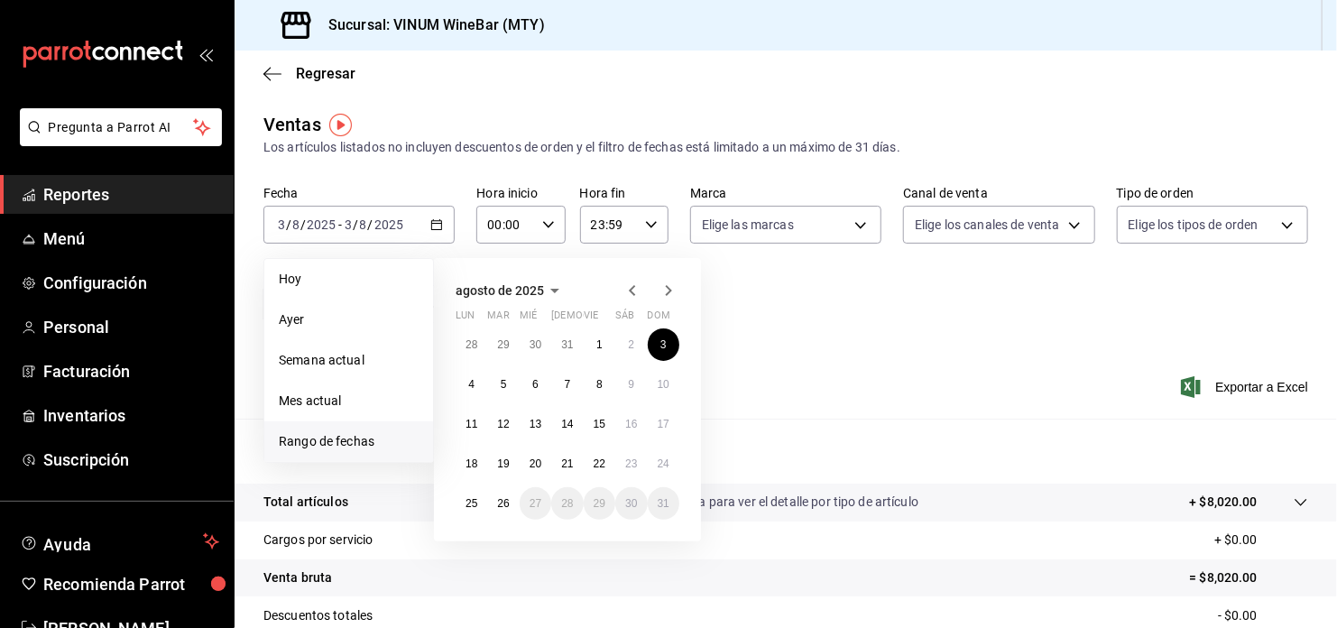
click at [796, 294] on div "Fecha [DATE] [DATE] - [DATE] [DATE] [DATE] [DATE] Semana actual Mes actual [GEO…" at bounding box center [785, 265] width 1045 height 159
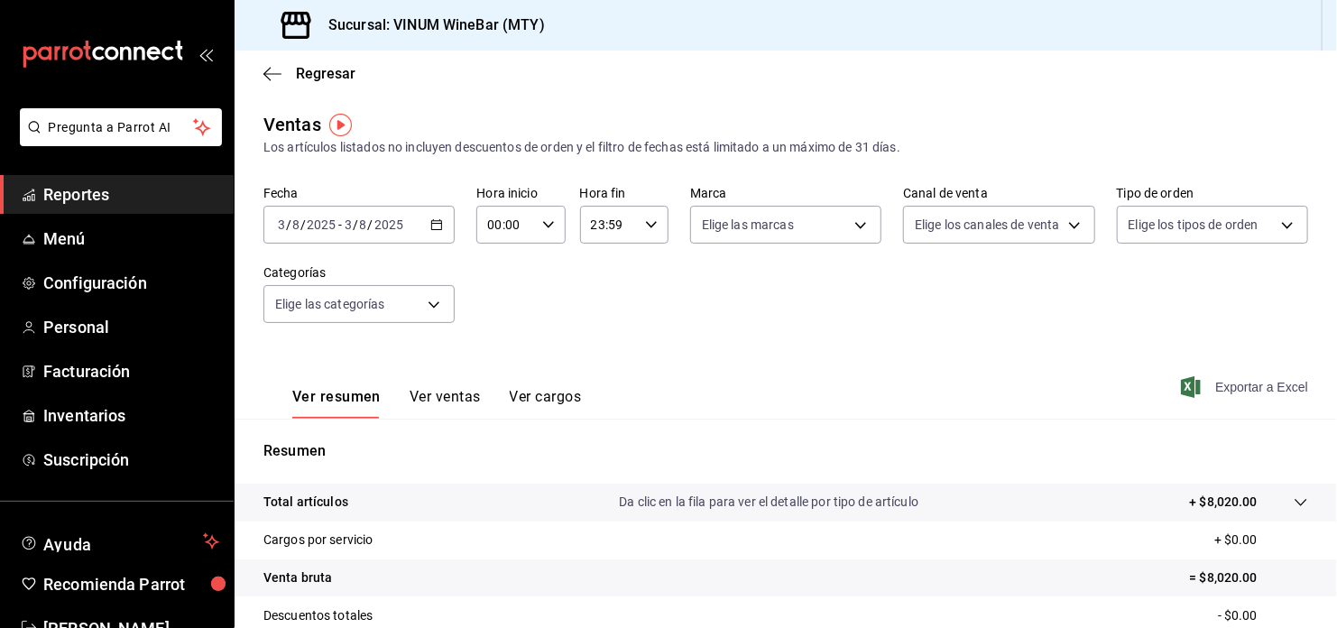
click at [1208, 393] on span "Exportar a Excel" at bounding box center [1246, 387] width 124 height 22
click at [1208, 393] on div "Exportar a Excel" at bounding box center [1246, 387] width 124 height 22
click at [439, 232] on div "[DATE] [DATE] - [DATE] [DATE]" at bounding box center [358, 225] width 191 height 38
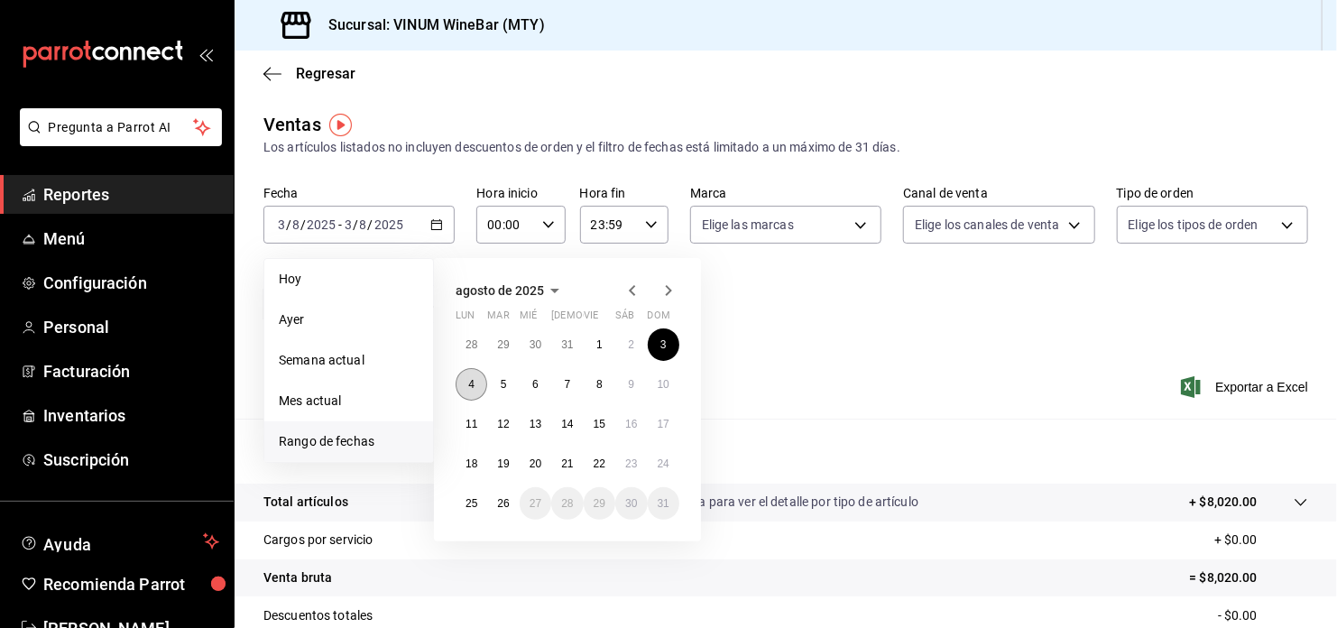
click at [474, 378] on abbr "4" at bounding box center [471, 384] width 6 height 13
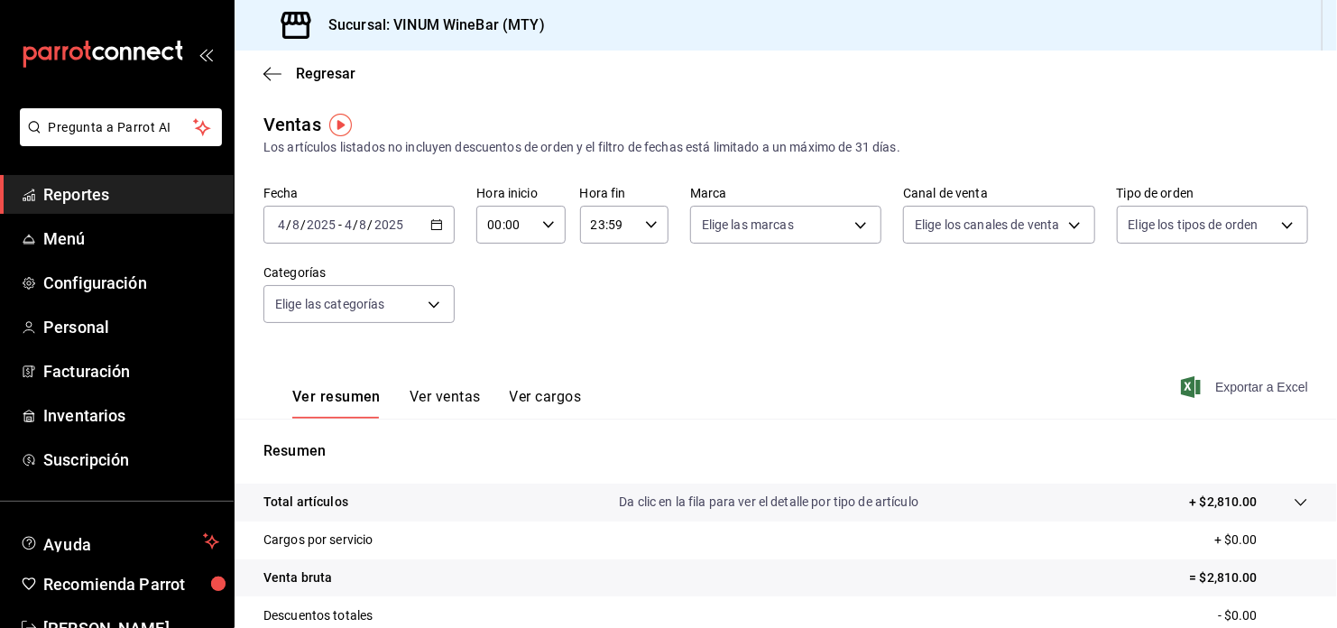
click at [1243, 392] on span "Exportar a Excel" at bounding box center [1246, 387] width 124 height 22
click at [439, 220] on icon "button" at bounding box center [436, 224] width 13 height 13
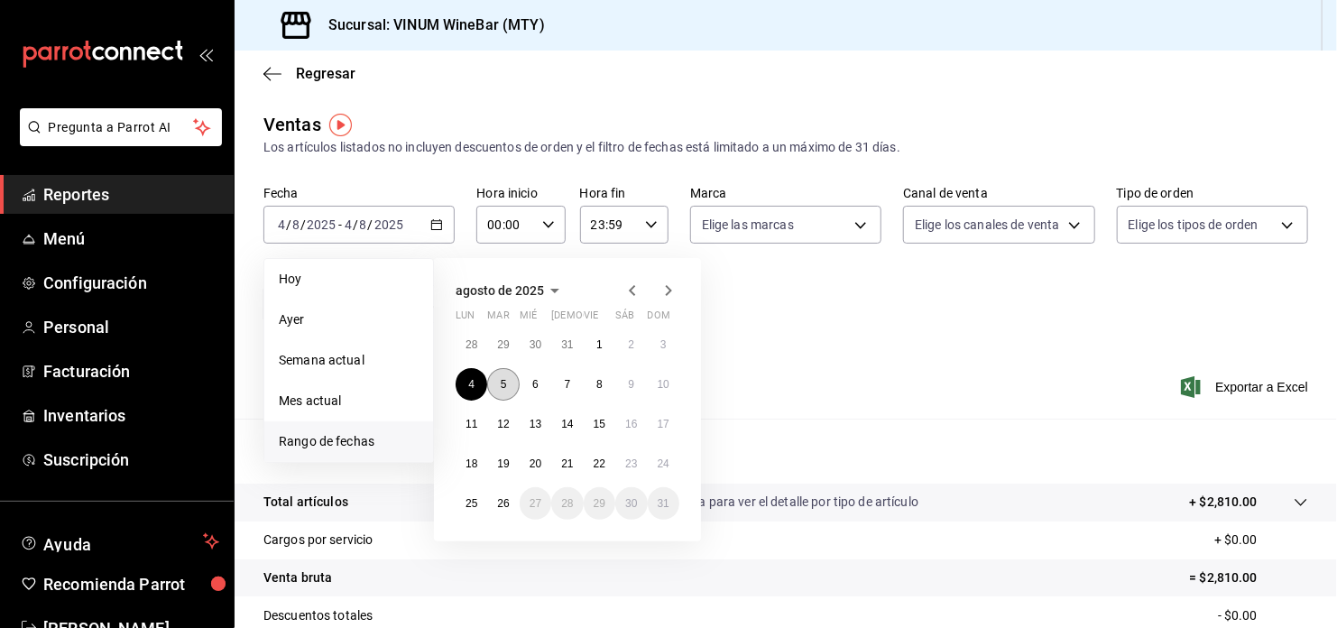
click at [501, 391] on button "5" at bounding box center [503, 384] width 32 height 32
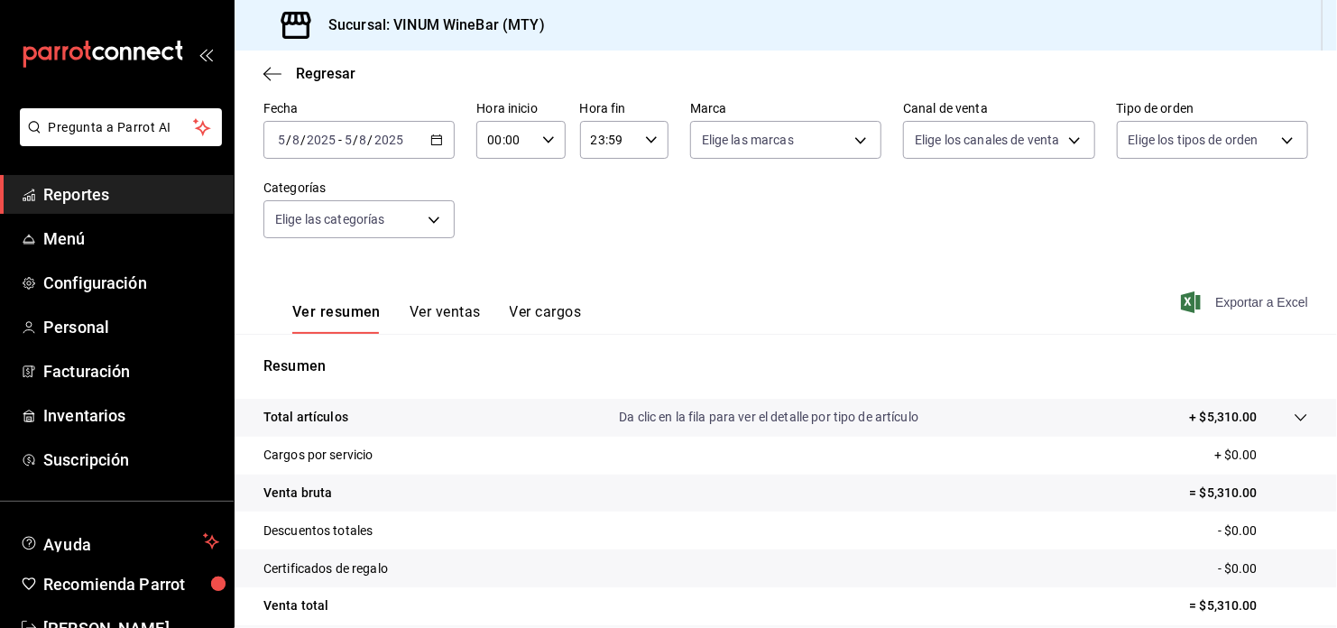
scroll to position [120, 0]
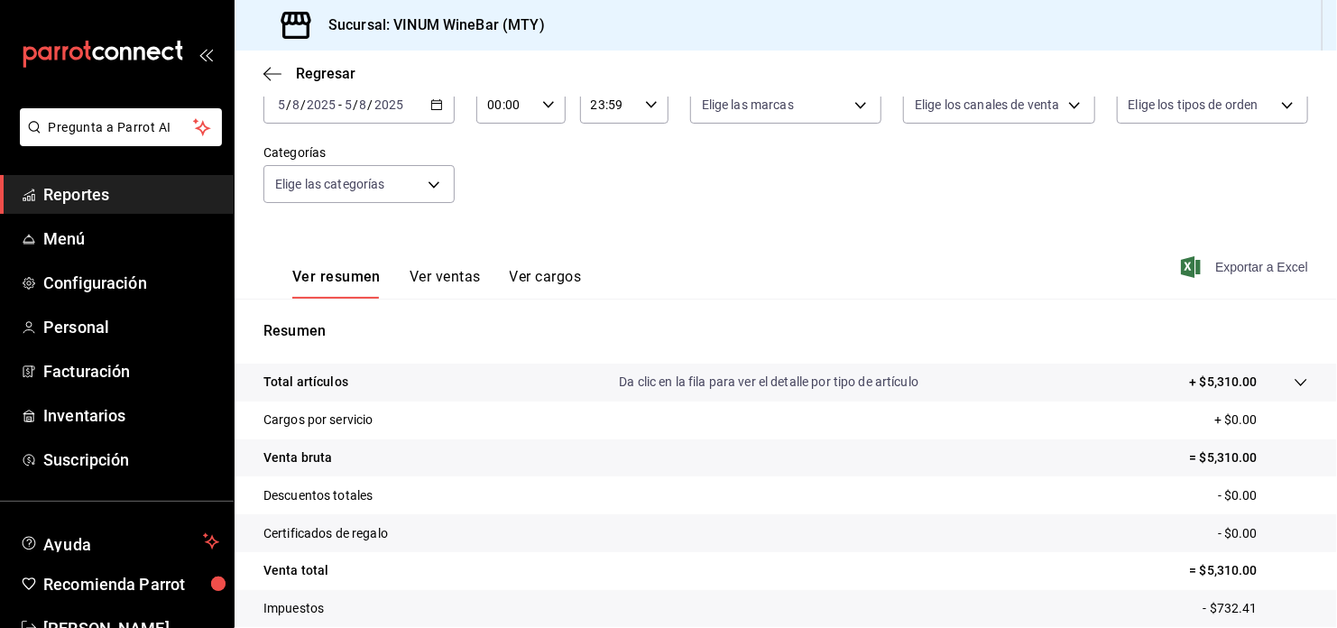
click at [1238, 261] on span "Exportar a Excel" at bounding box center [1246, 267] width 124 height 22
click at [430, 100] on icon "button" at bounding box center [436, 104] width 13 height 13
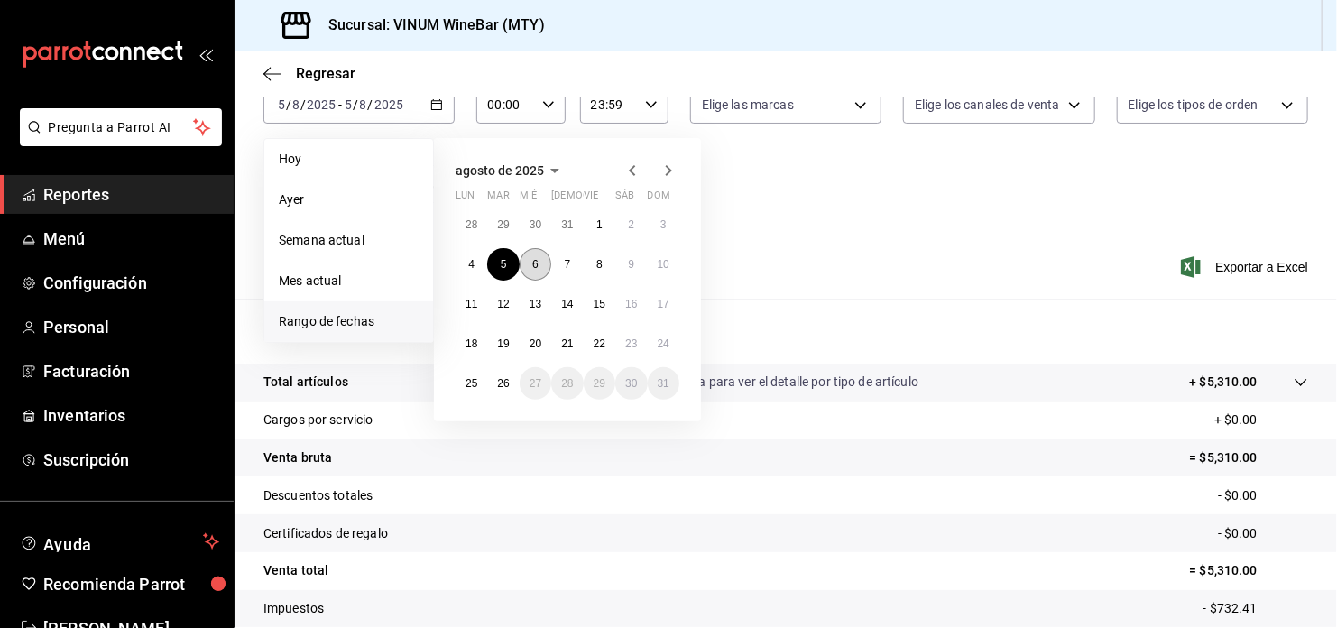
click at [533, 253] on button "6" at bounding box center [536, 264] width 32 height 32
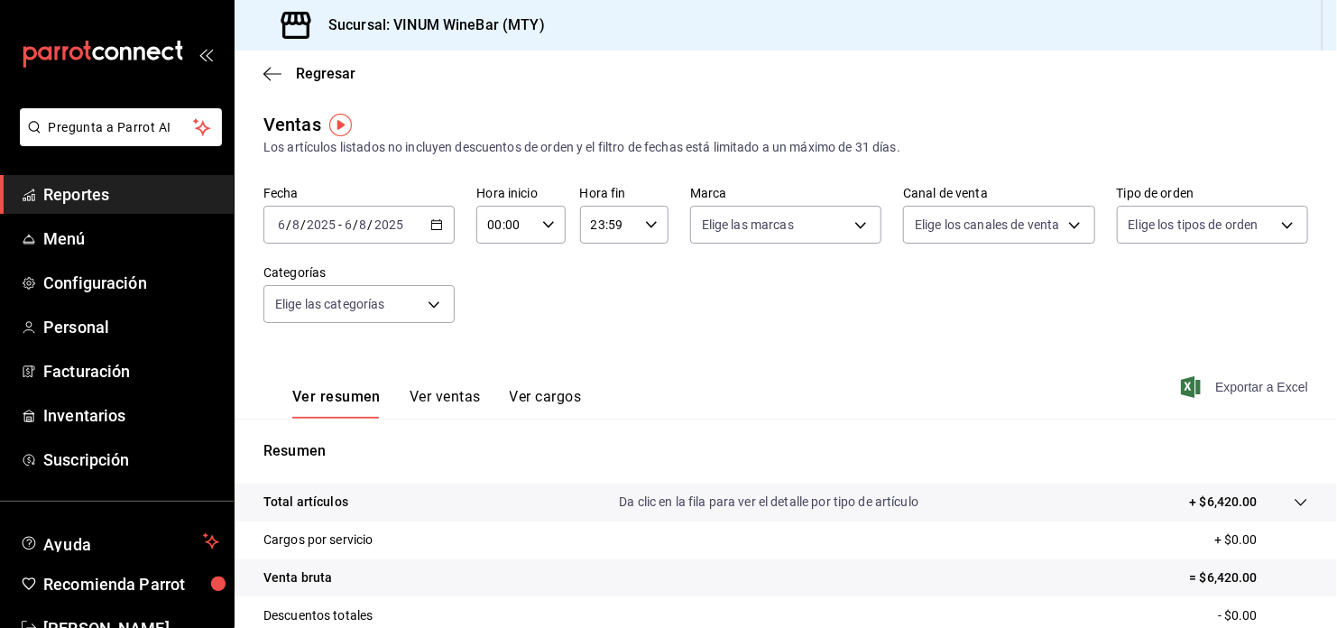
click at [1261, 383] on span "Exportar a Excel" at bounding box center [1246, 387] width 124 height 22
click at [439, 232] on div "[DATE] [DATE] - [DATE] [DATE]" at bounding box center [358, 225] width 191 height 38
click at [907, 290] on div "Fecha [DATE] [DATE] - [DATE] [DATE] Hora inicio 00:00 Hora inicio Hora fin 23:5…" at bounding box center [785, 265] width 1045 height 159
click at [1280, 385] on span "Exportar a Excel" at bounding box center [1246, 387] width 124 height 22
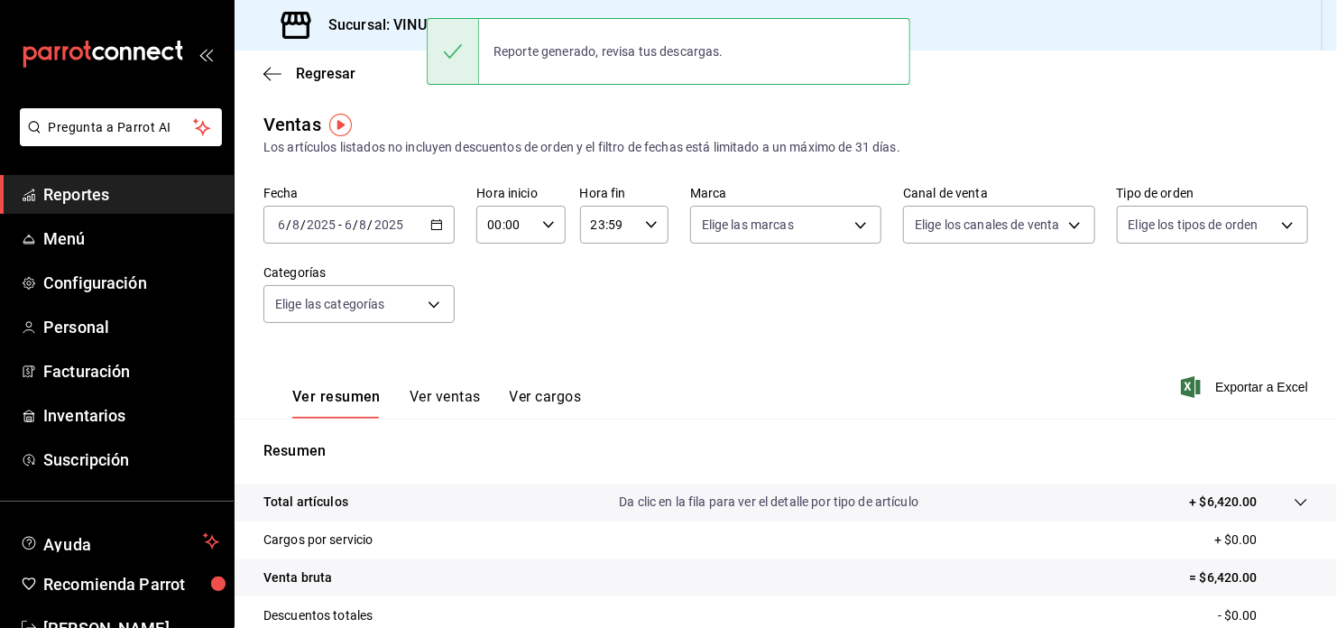
click at [436, 223] on \(Stroke\) "button" at bounding box center [437, 223] width 10 height 1
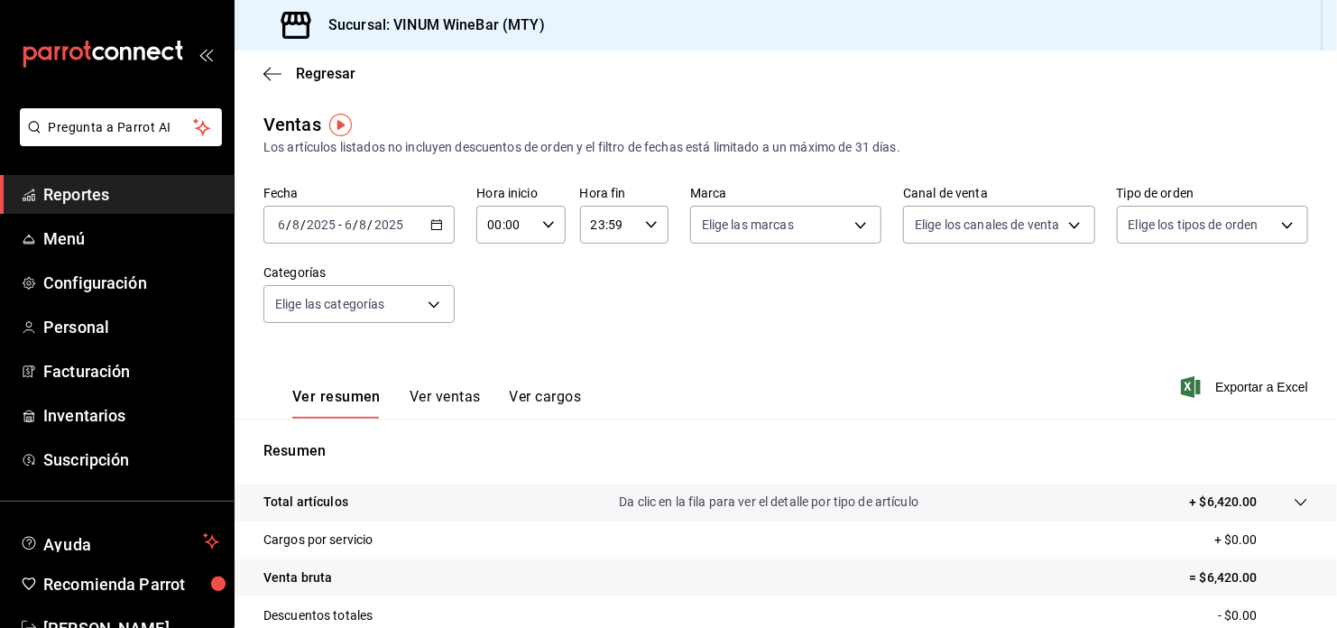
click at [432, 230] on icon "button" at bounding box center [436, 224] width 13 height 13
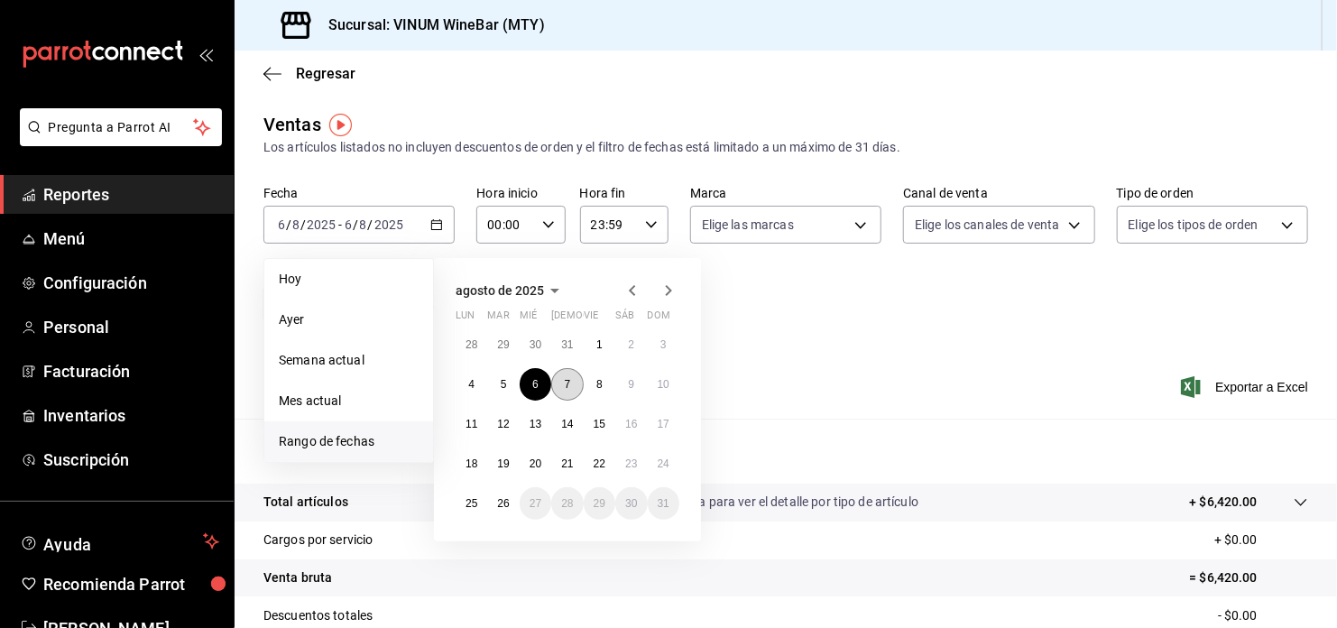
click at [579, 385] on button "7" at bounding box center [567, 384] width 32 height 32
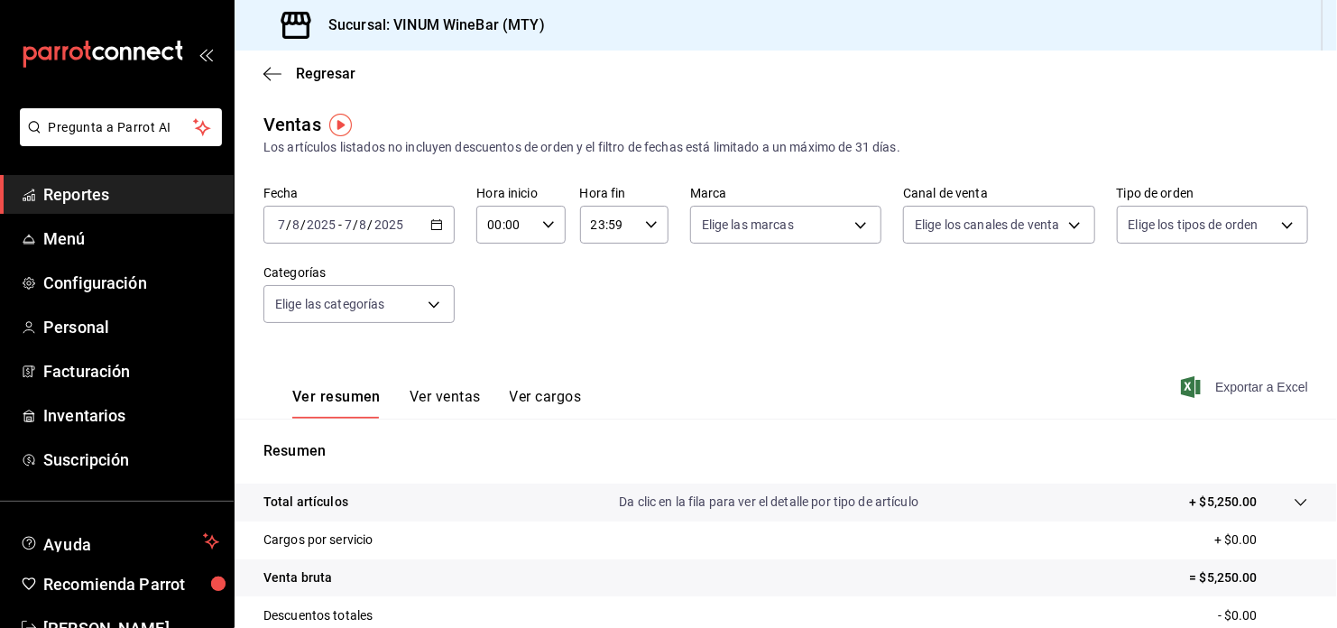
click at [1276, 391] on span "Exportar a Excel" at bounding box center [1246, 387] width 124 height 22
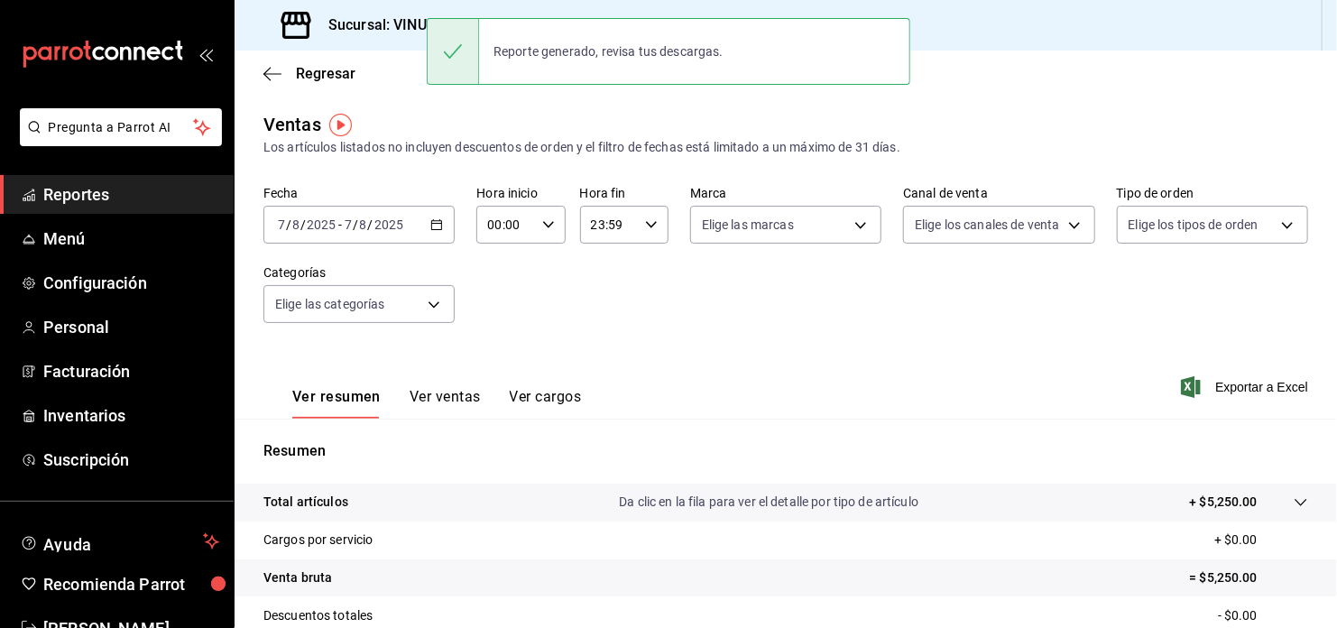
drag, startPoint x: 1136, startPoint y: 115, endPoint x: 1128, endPoint y: 98, distance: 18.2
click at [1136, 115] on div "Ventas Los artículos listados no incluyen descuentos de orden y el filtro de fe…" at bounding box center [785, 134] width 1045 height 46
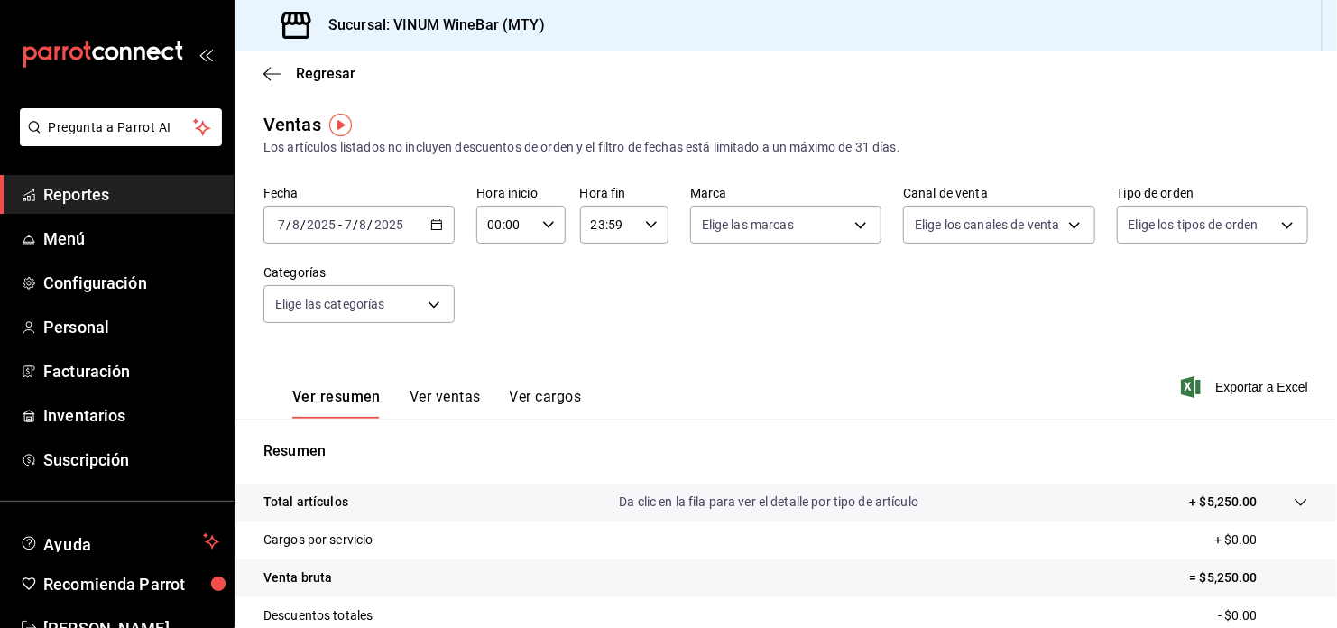
click at [431, 221] on icon "button" at bounding box center [436, 224] width 13 height 13
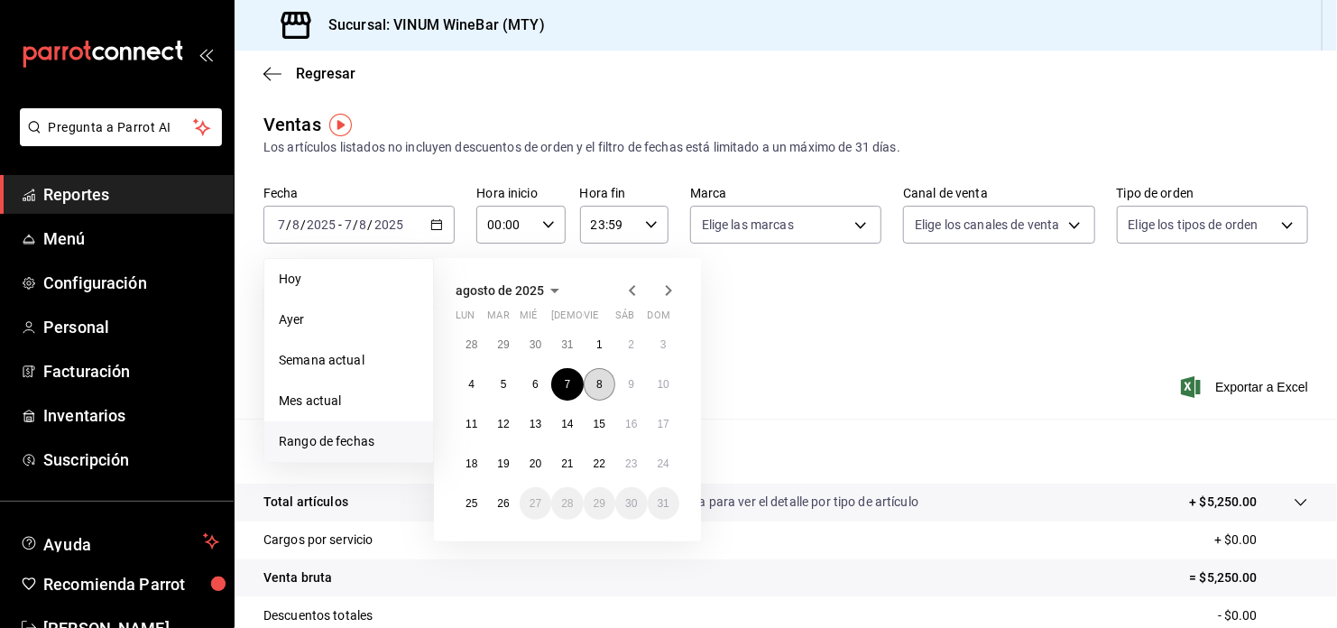
click at [603, 392] on button "8" at bounding box center [600, 384] width 32 height 32
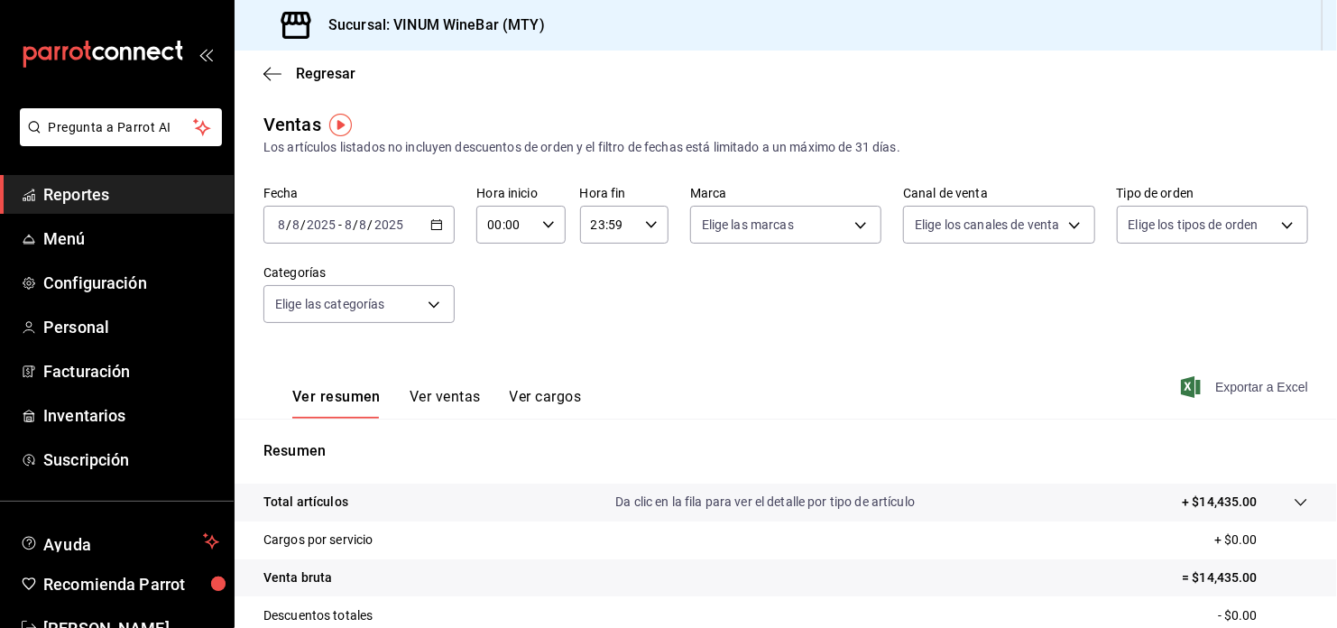
click at [1250, 389] on span "Exportar a Excel" at bounding box center [1246, 387] width 124 height 22
click at [442, 216] on div "[DATE] [DATE] - [DATE] [DATE]" at bounding box center [358, 225] width 191 height 38
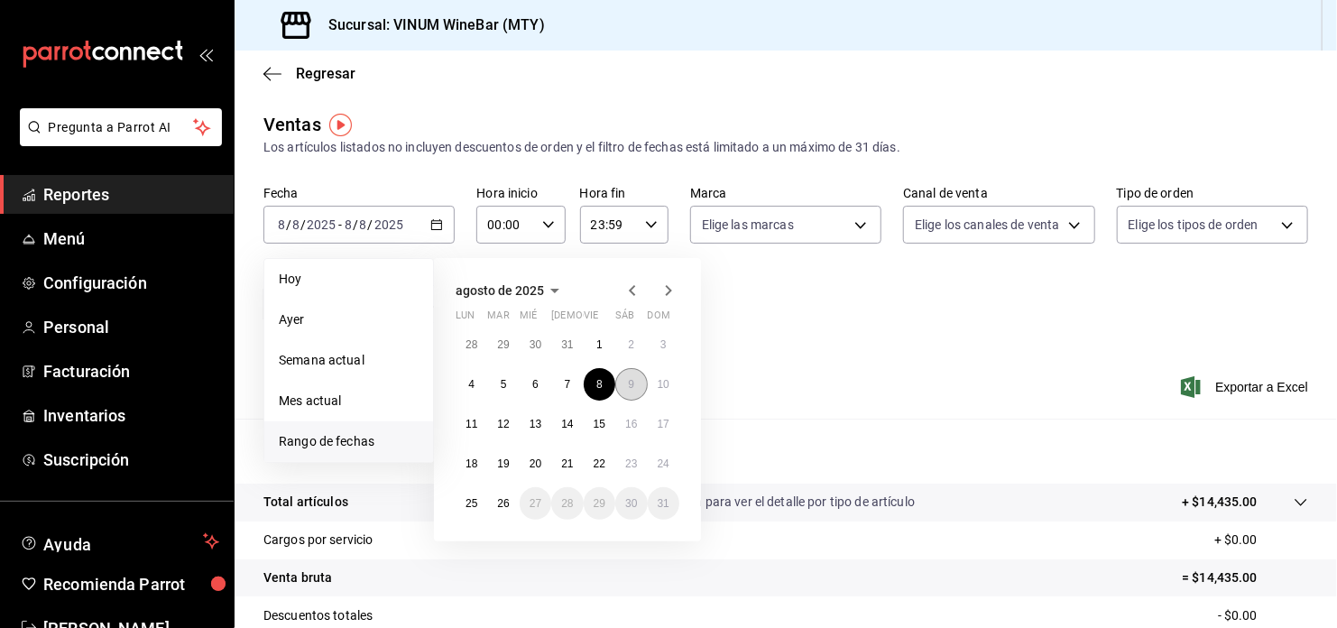
click at [633, 391] on button "9" at bounding box center [631, 384] width 32 height 32
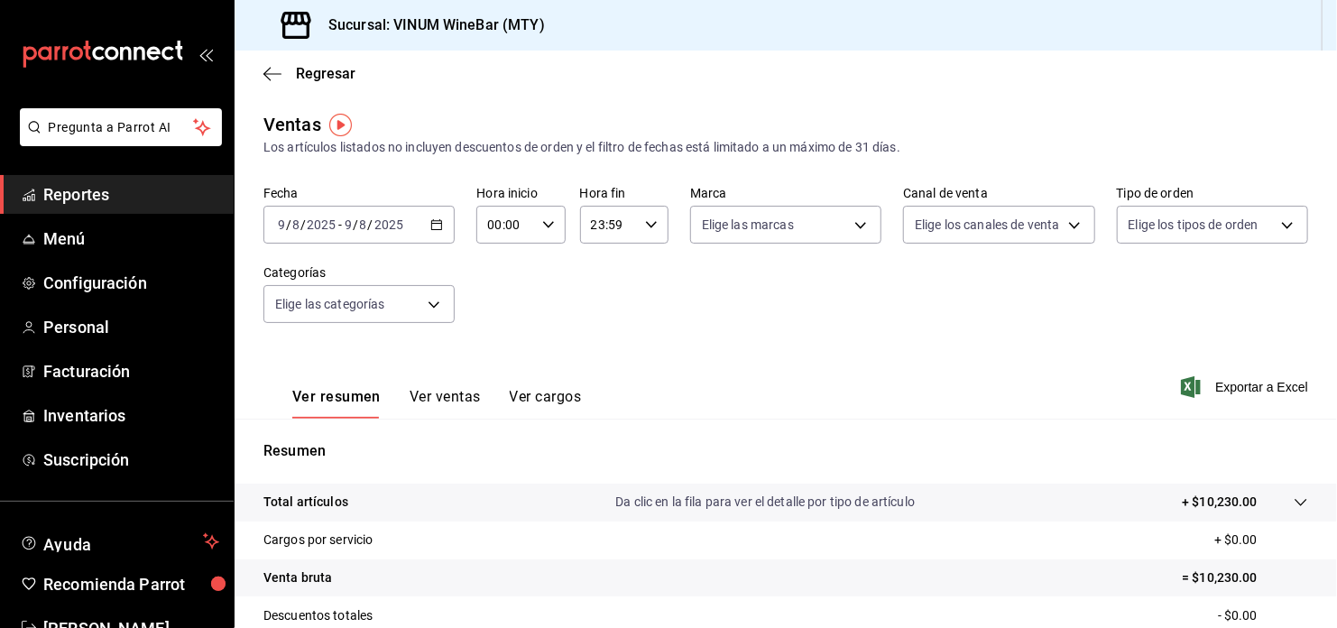
click at [430, 219] on icon "button" at bounding box center [436, 224] width 13 height 13
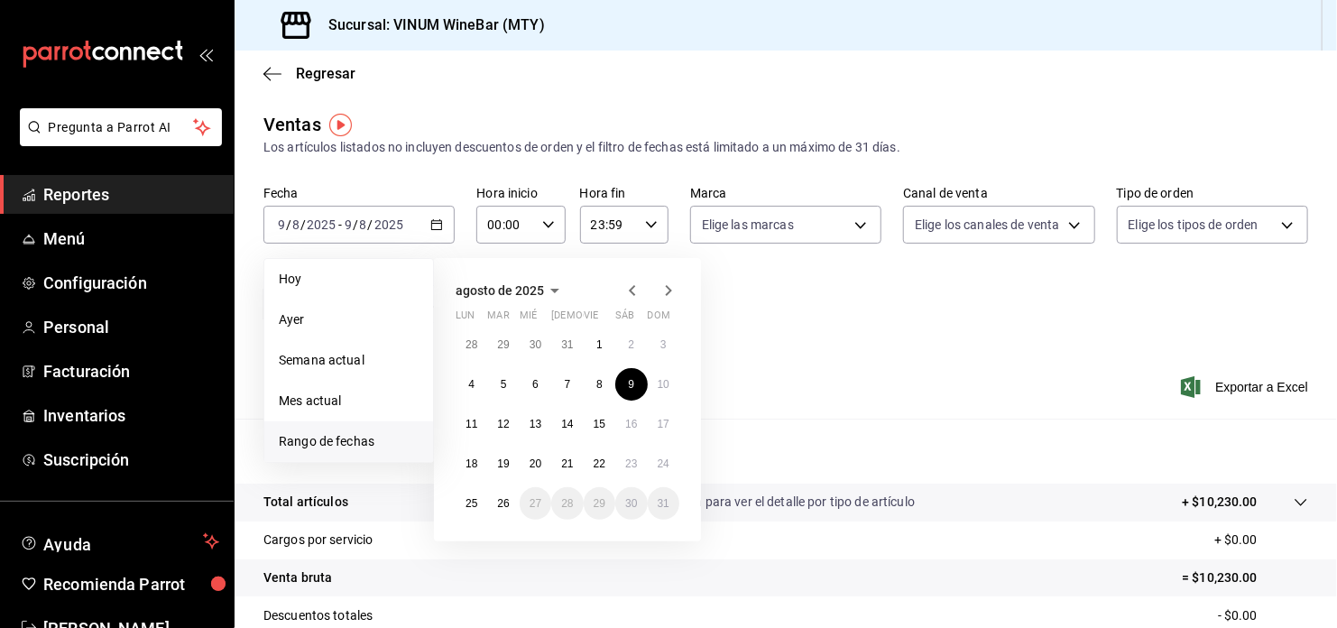
click at [1157, 322] on div "Fecha [DATE] [DATE] - [DATE] [DATE] [DATE] [DATE] Semana actual Mes actual [GEO…" at bounding box center [785, 265] width 1045 height 159
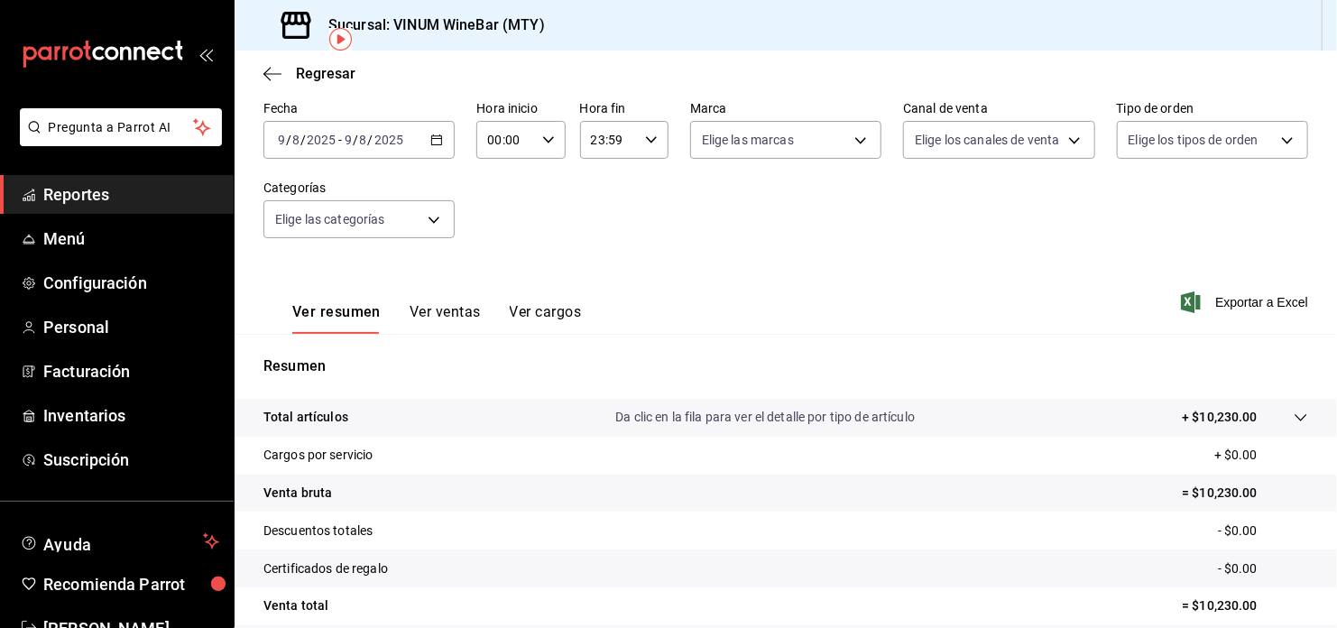
scroll to position [120, 0]
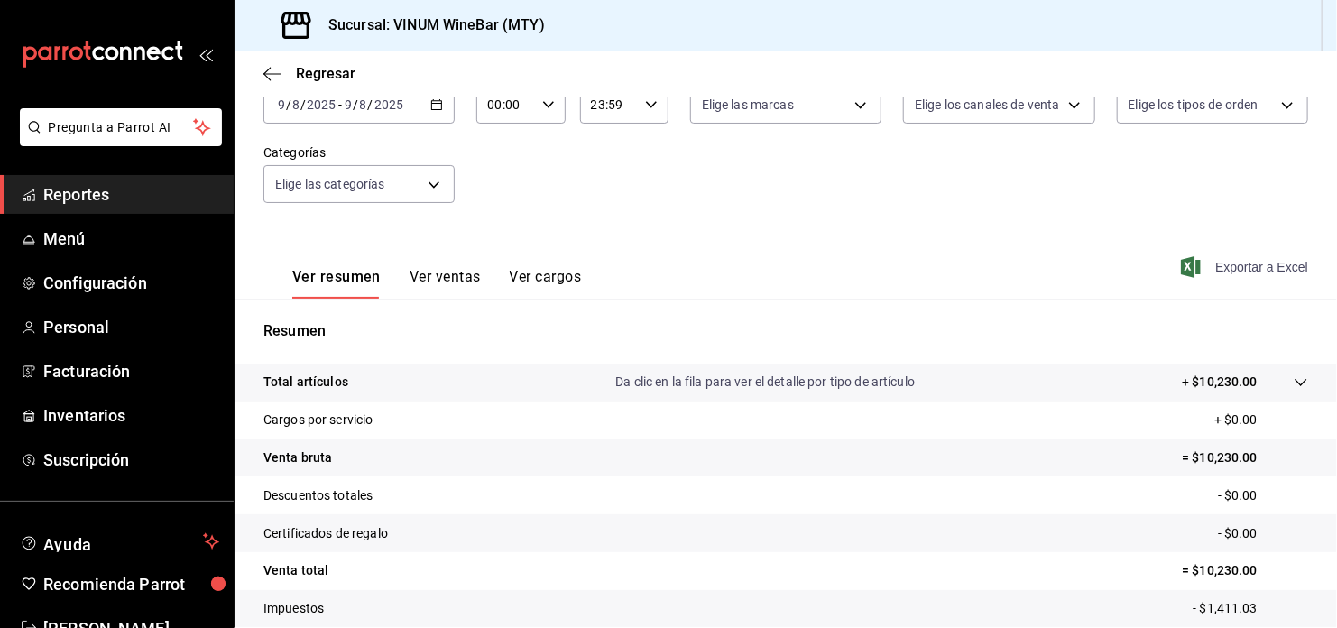
click at [1240, 263] on span "Exportar a Excel" at bounding box center [1246, 267] width 124 height 22
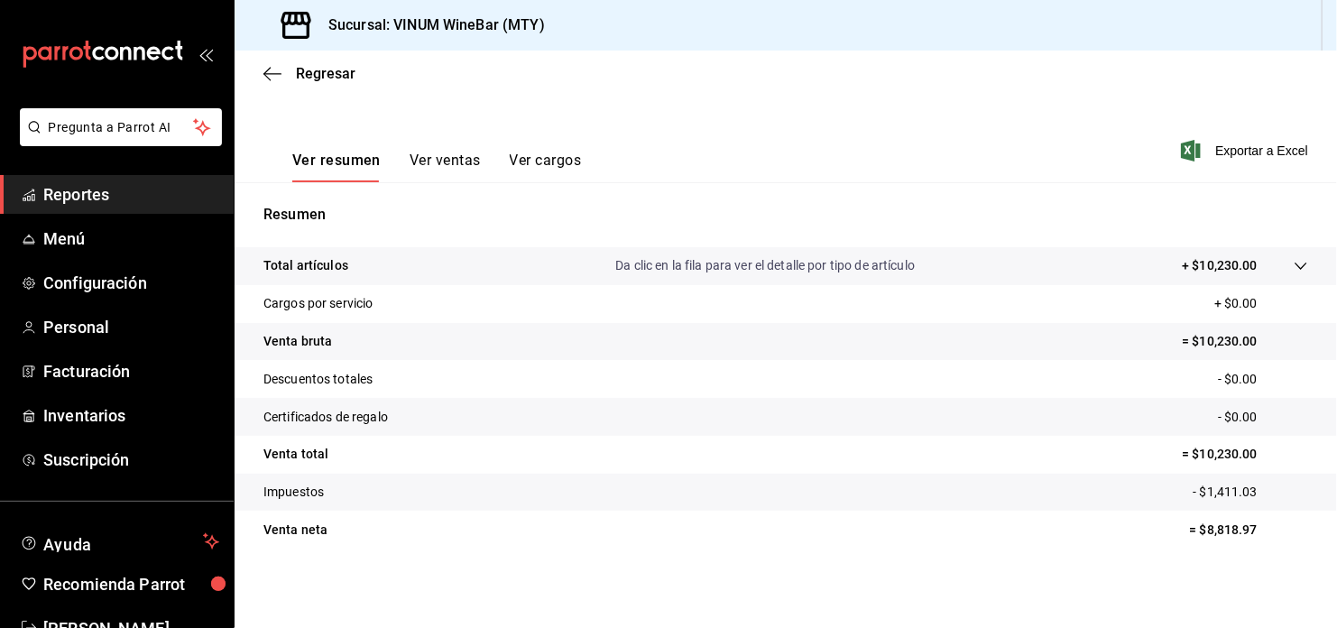
scroll to position [0, 0]
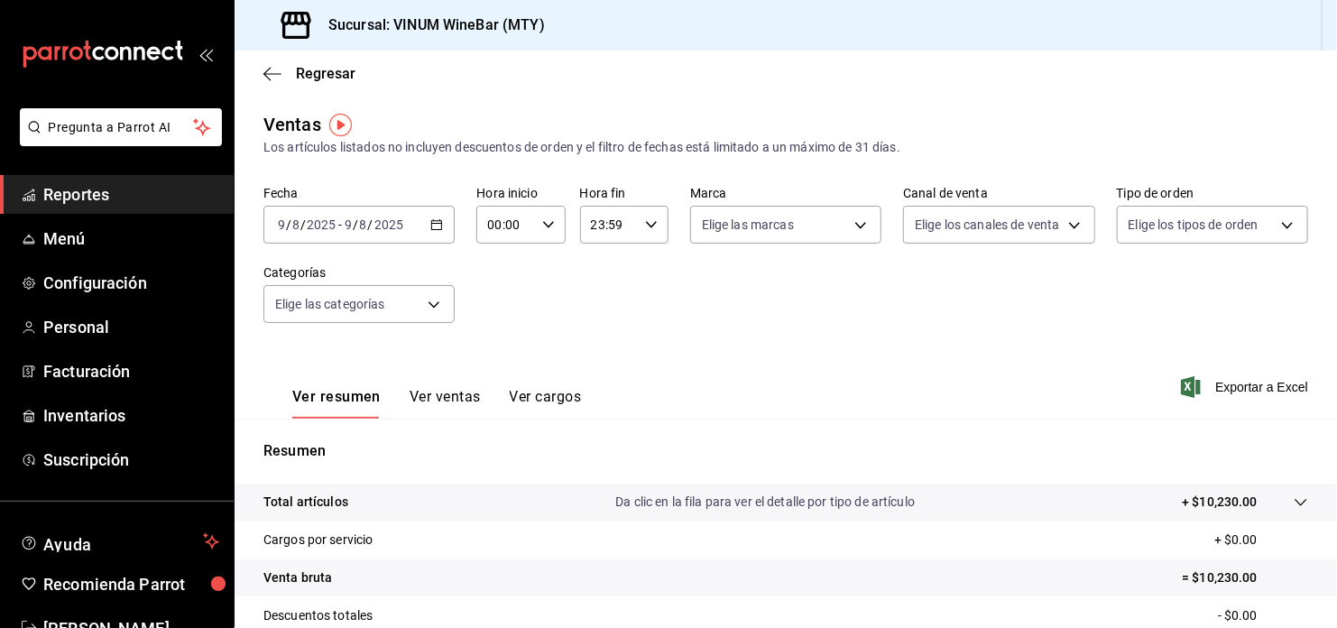
click at [430, 220] on icon "button" at bounding box center [436, 224] width 13 height 13
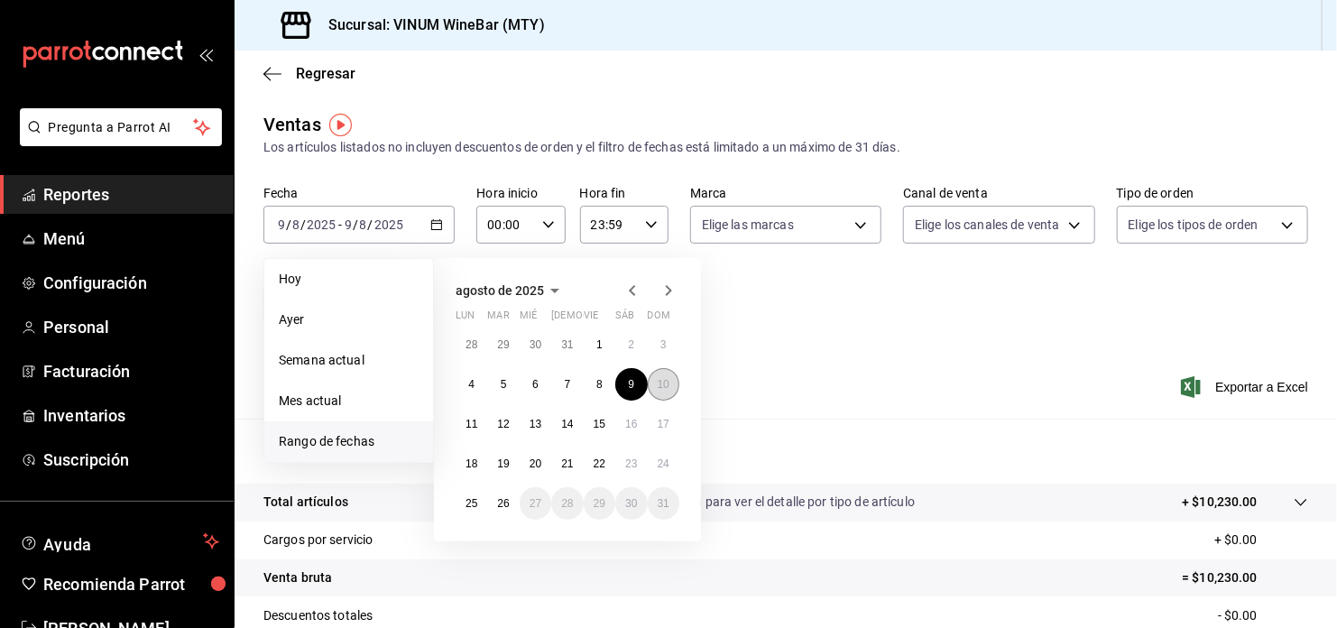
click at [658, 382] on abbr "10" at bounding box center [664, 384] width 12 height 13
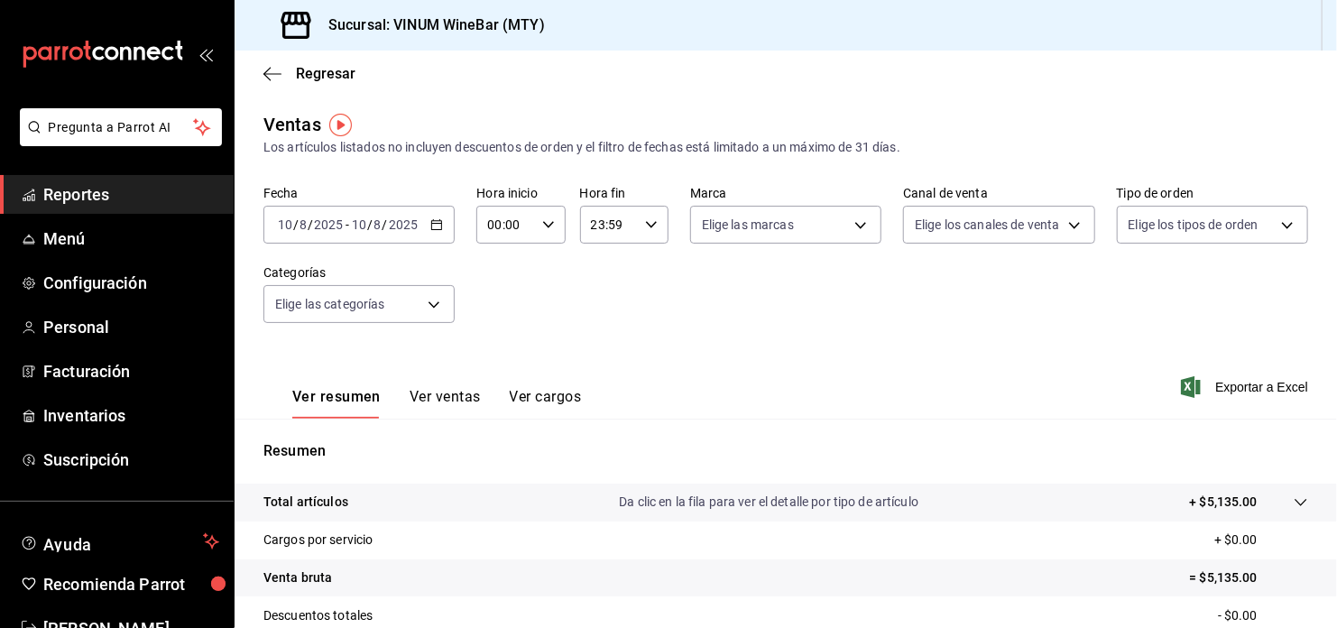
click at [439, 225] on \(Stroke\) "button" at bounding box center [436, 225] width 11 height 10
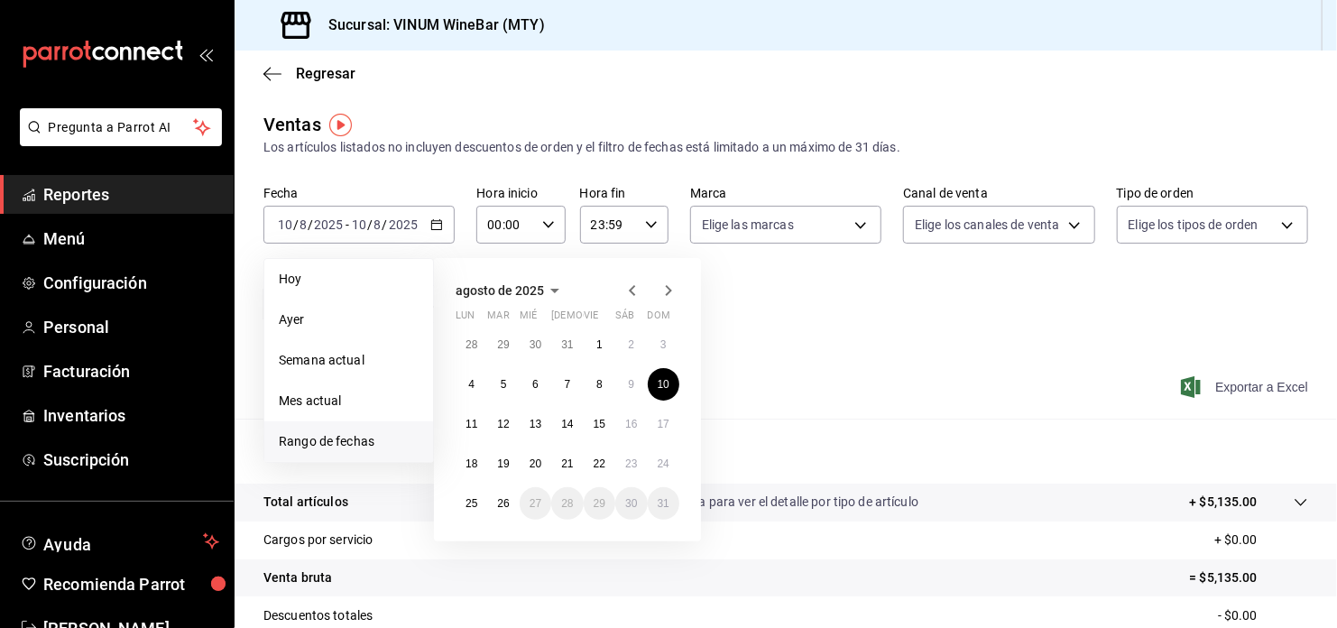
click at [1244, 390] on span "Exportar a Excel" at bounding box center [1246, 387] width 124 height 22
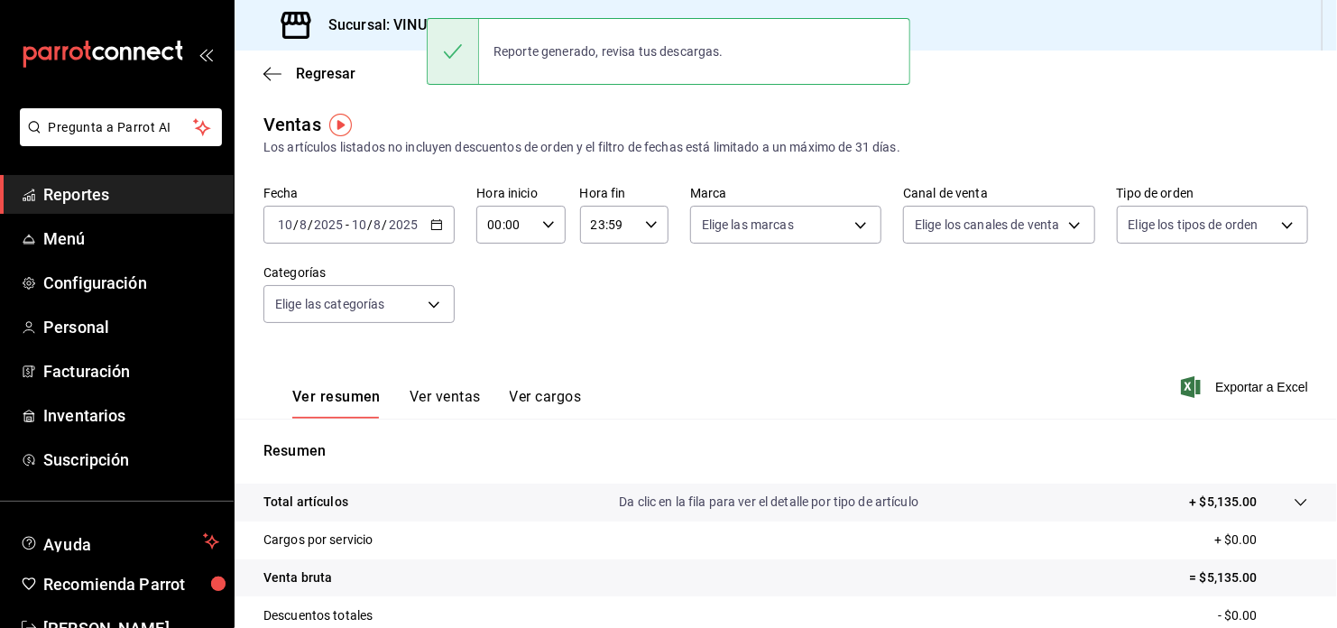
click at [445, 231] on div "[DATE] [DATE] - [DATE] [DATE]" at bounding box center [358, 225] width 191 height 38
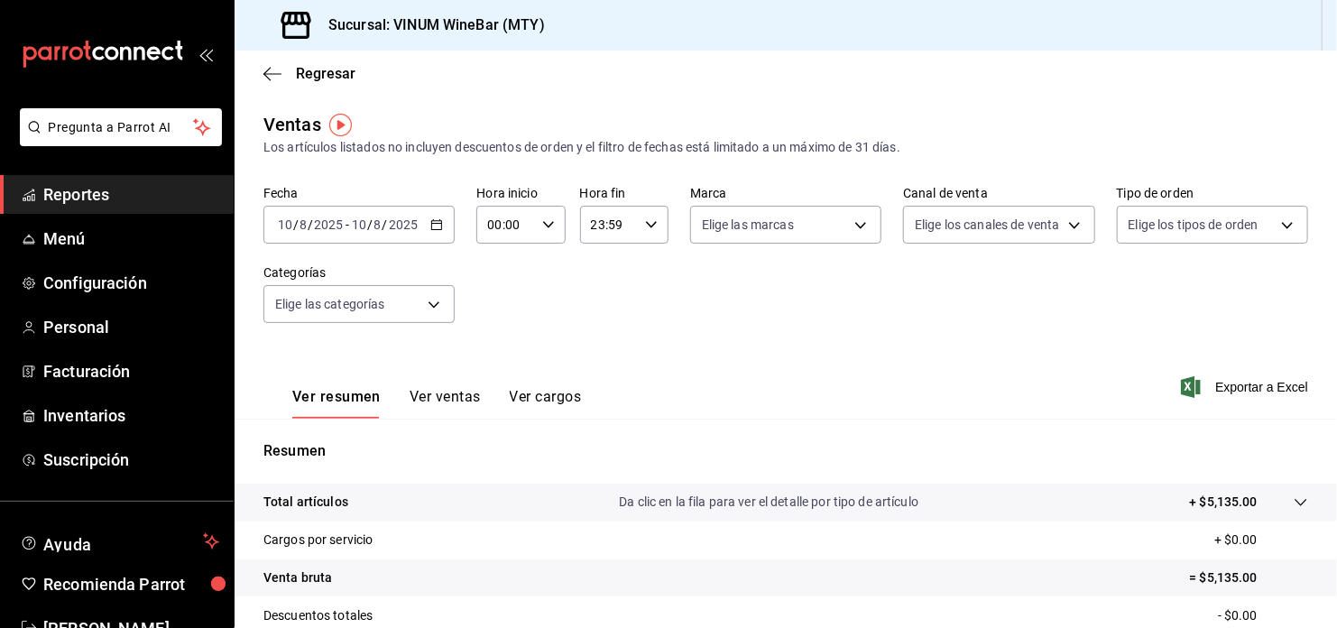
click at [431, 226] on icon "button" at bounding box center [436, 224] width 13 height 13
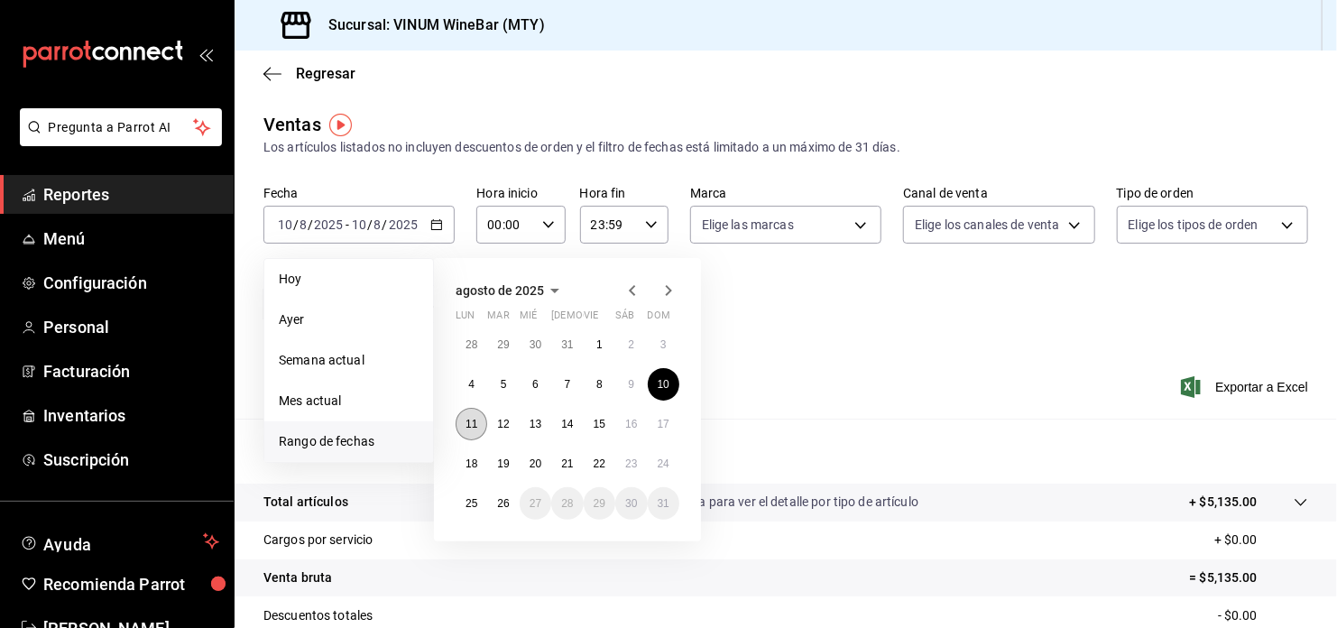
click at [475, 418] on abbr "11" at bounding box center [471, 424] width 12 height 13
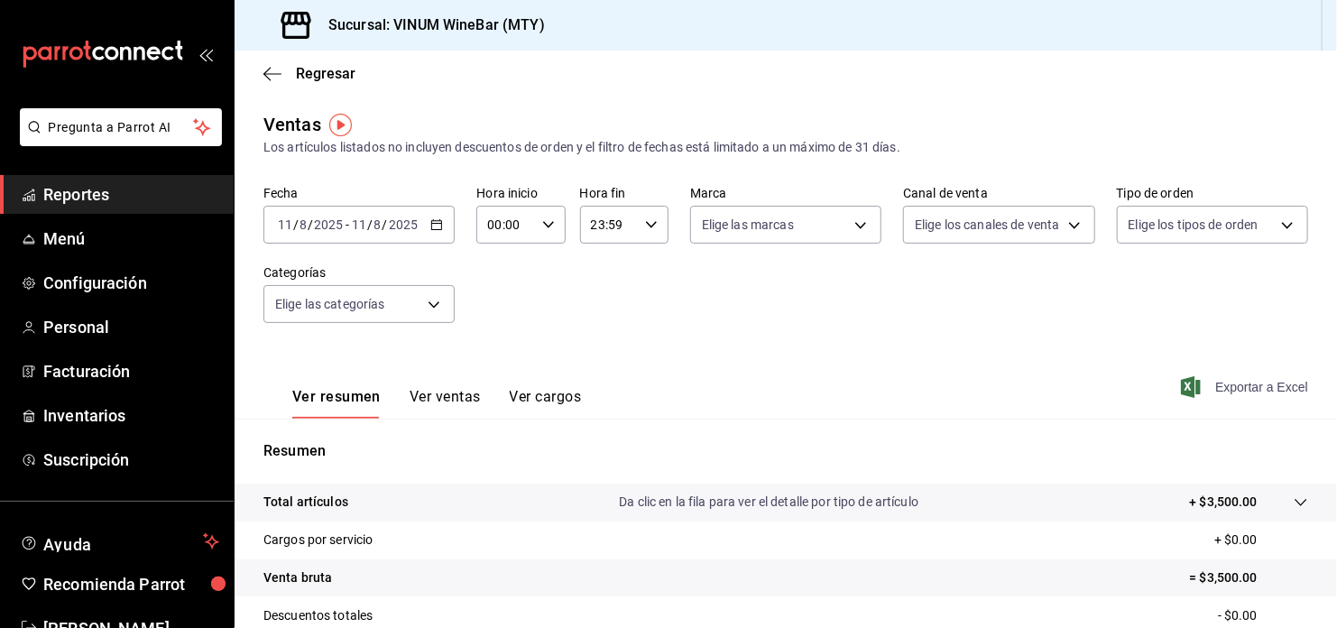
click at [1237, 388] on span "Exportar a Excel" at bounding box center [1246, 387] width 124 height 22
click at [417, 227] on input "2025" at bounding box center [403, 224] width 31 height 14
click at [436, 231] on div "[DATE] [DATE] - [DATE] [DATE]" at bounding box center [358, 225] width 191 height 38
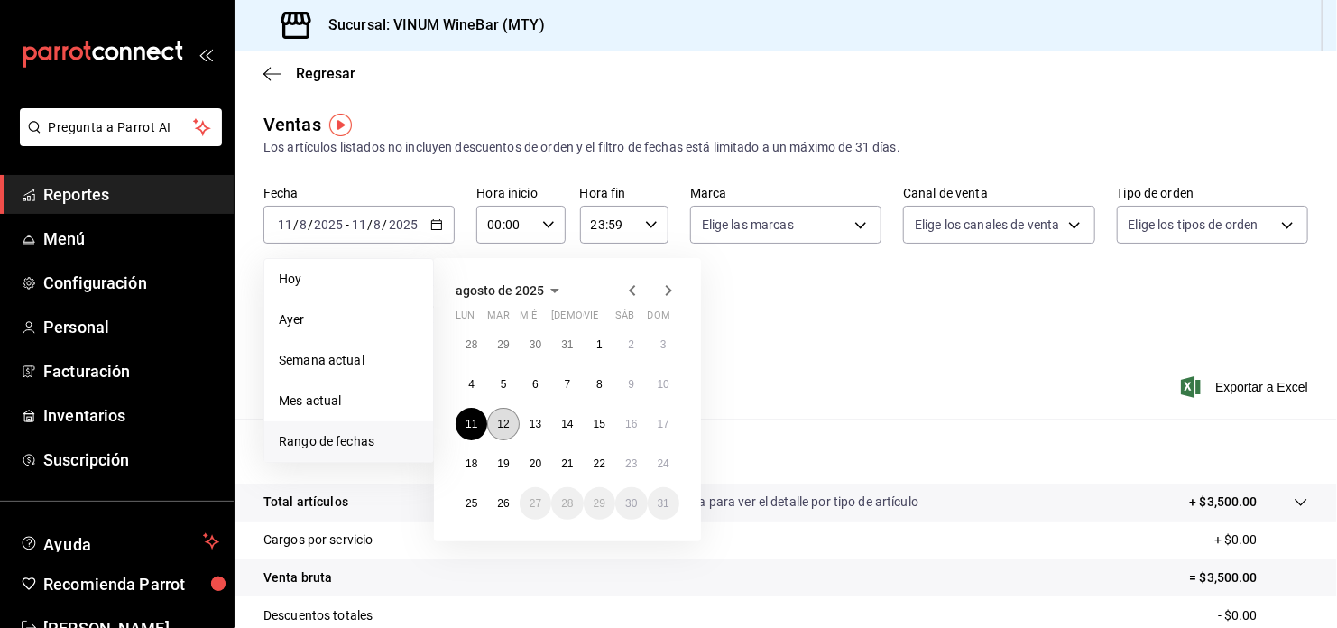
click at [502, 420] on abbr "12" at bounding box center [503, 424] width 12 height 13
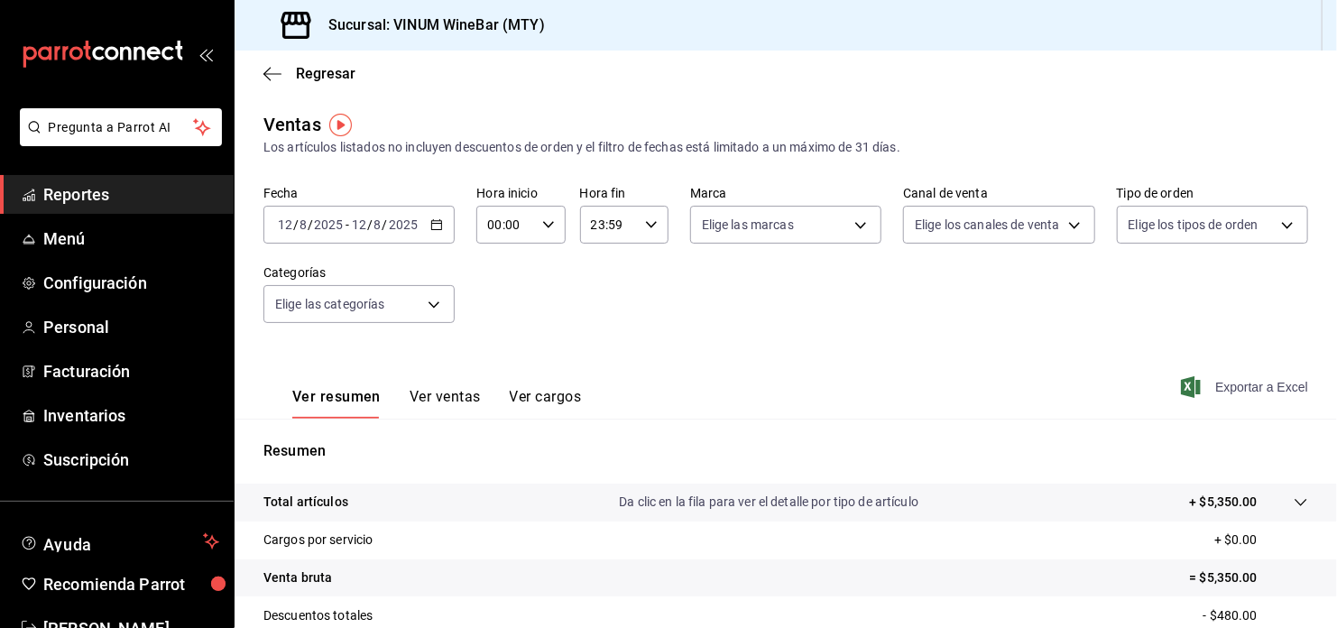
click at [1271, 387] on span "Exportar a Excel" at bounding box center [1246, 387] width 124 height 22
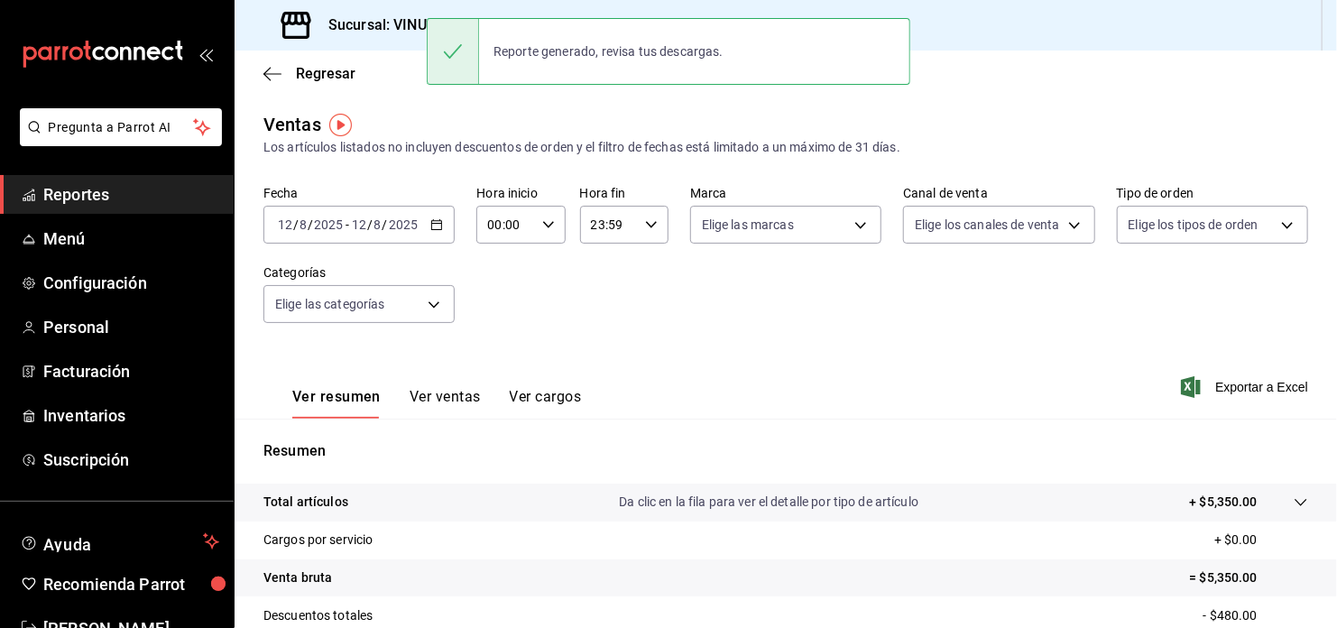
click at [438, 216] on div "[DATE] [DATE] - [DATE] [DATE]" at bounding box center [358, 225] width 191 height 38
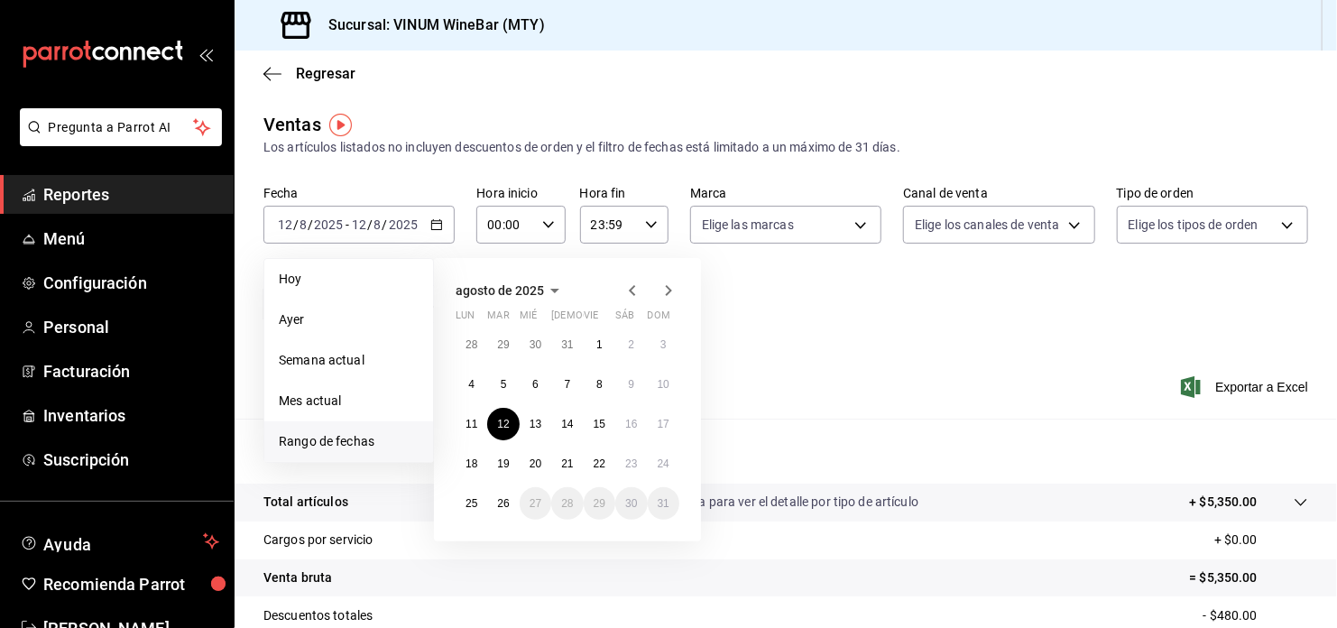
click at [1128, 369] on div "Ver resumen Ver ventas Ver cargos Exportar a Excel" at bounding box center [786, 382] width 1102 height 74
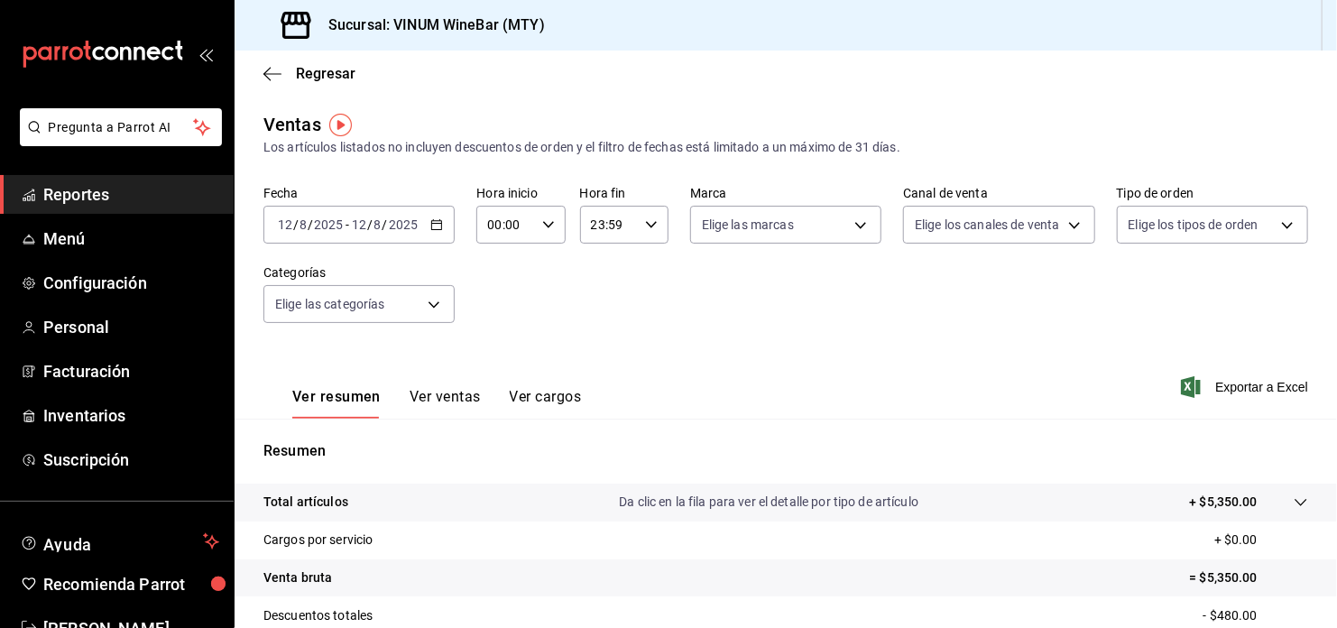
click at [439, 226] on \(Stroke\) "button" at bounding box center [436, 225] width 11 height 10
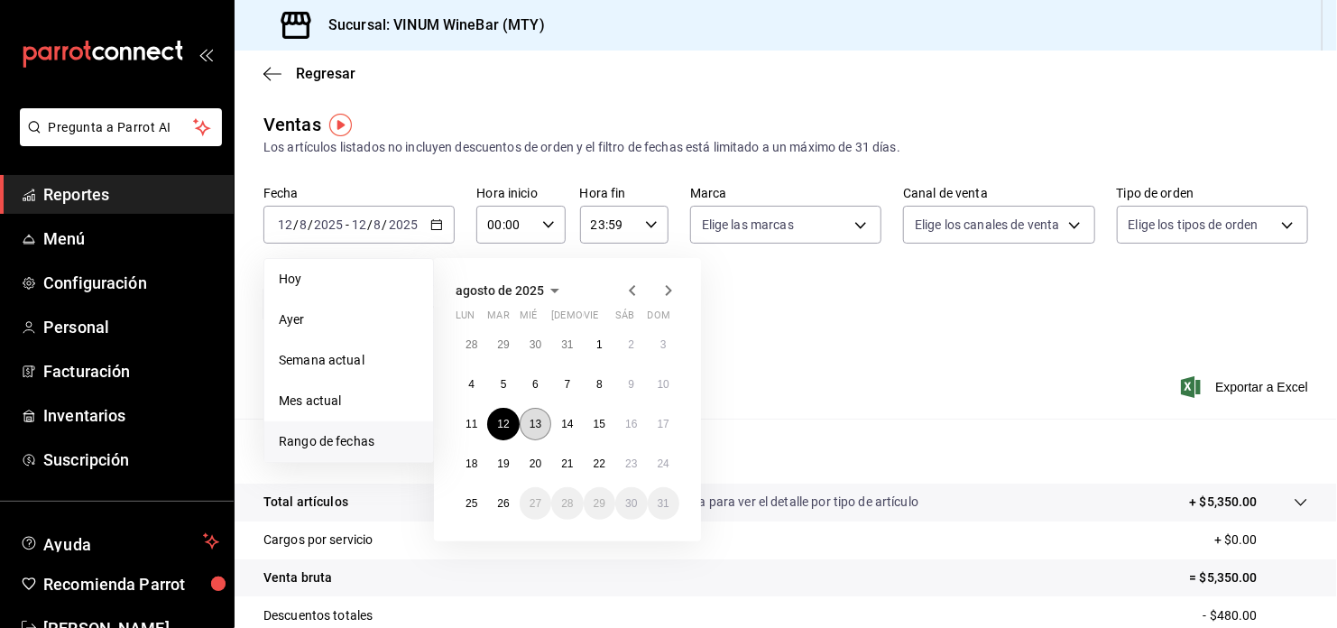
click at [522, 421] on button "13" at bounding box center [536, 424] width 32 height 32
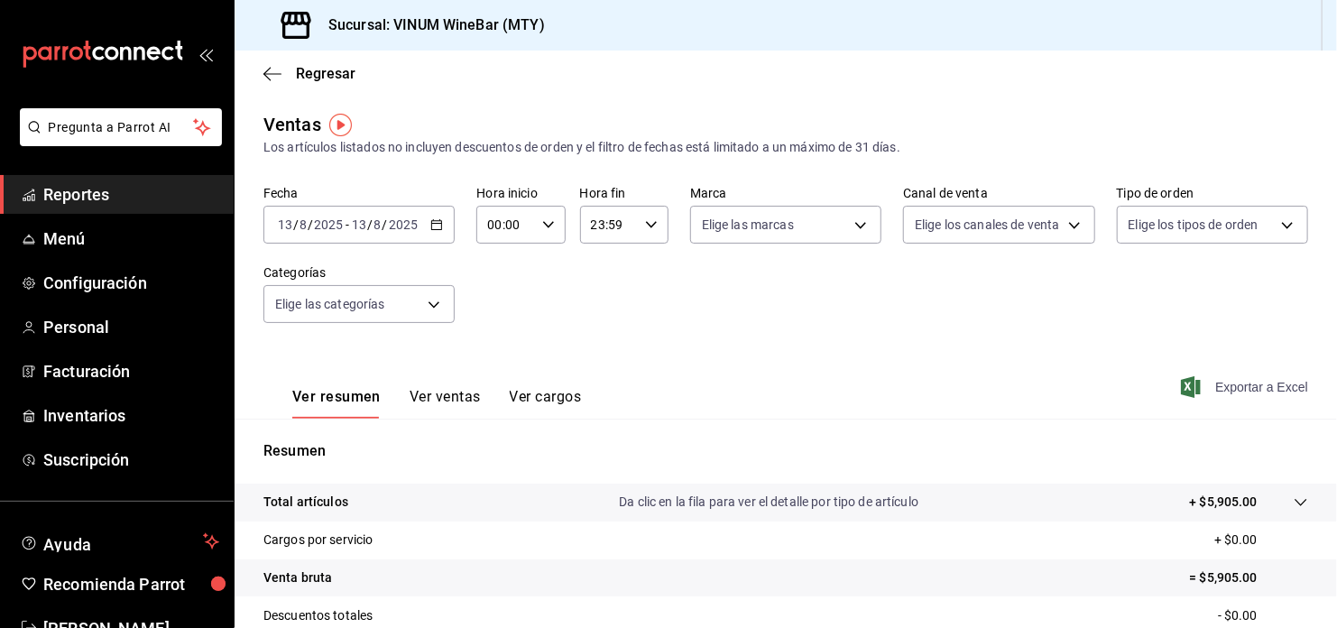
click at [1271, 382] on span "Exportar a Excel" at bounding box center [1246, 387] width 124 height 22
click at [442, 223] on div "[DATE] [DATE] - [DATE] [DATE]" at bounding box center [358, 225] width 191 height 38
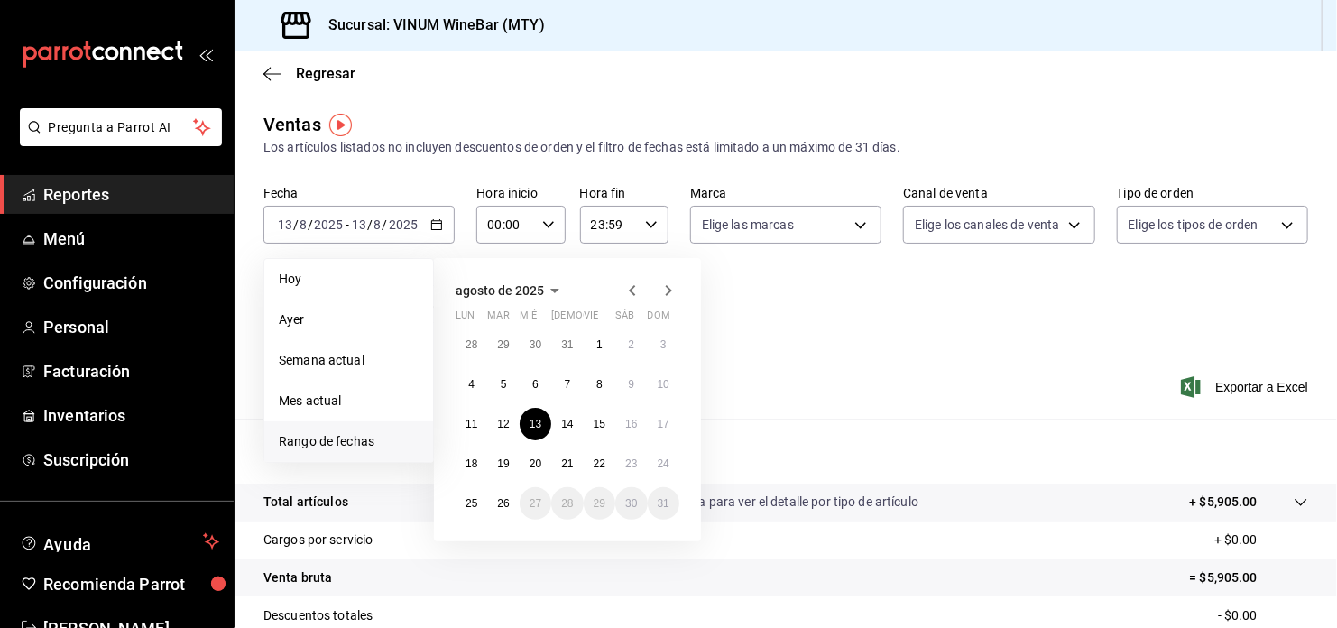
click at [889, 296] on div "Fecha [DATE] [DATE] - [DATE] [DATE] [DATE] [DATE] Semana actual Mes actual [GEO…" at bounding box center [785, 265] width 1045 height 159
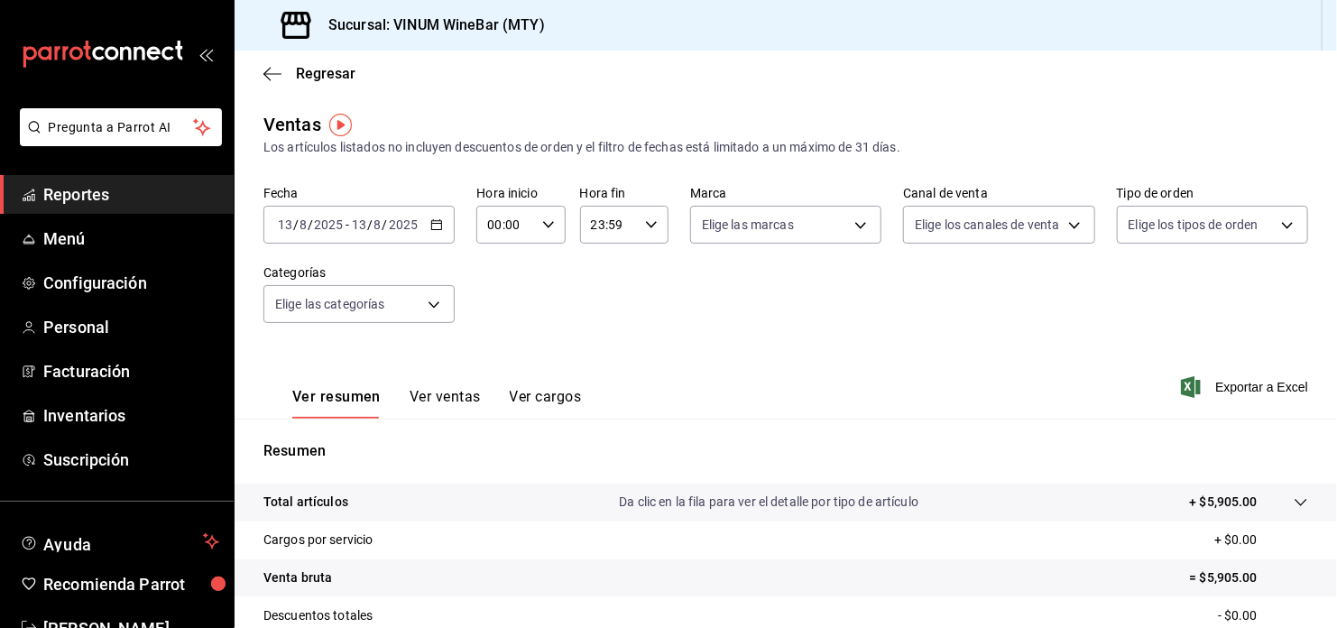
click at [443, 222] on div "[DATE] [DATE] - [DATE] [DATE]" at bounding box center [358, 225] width 191 height 38
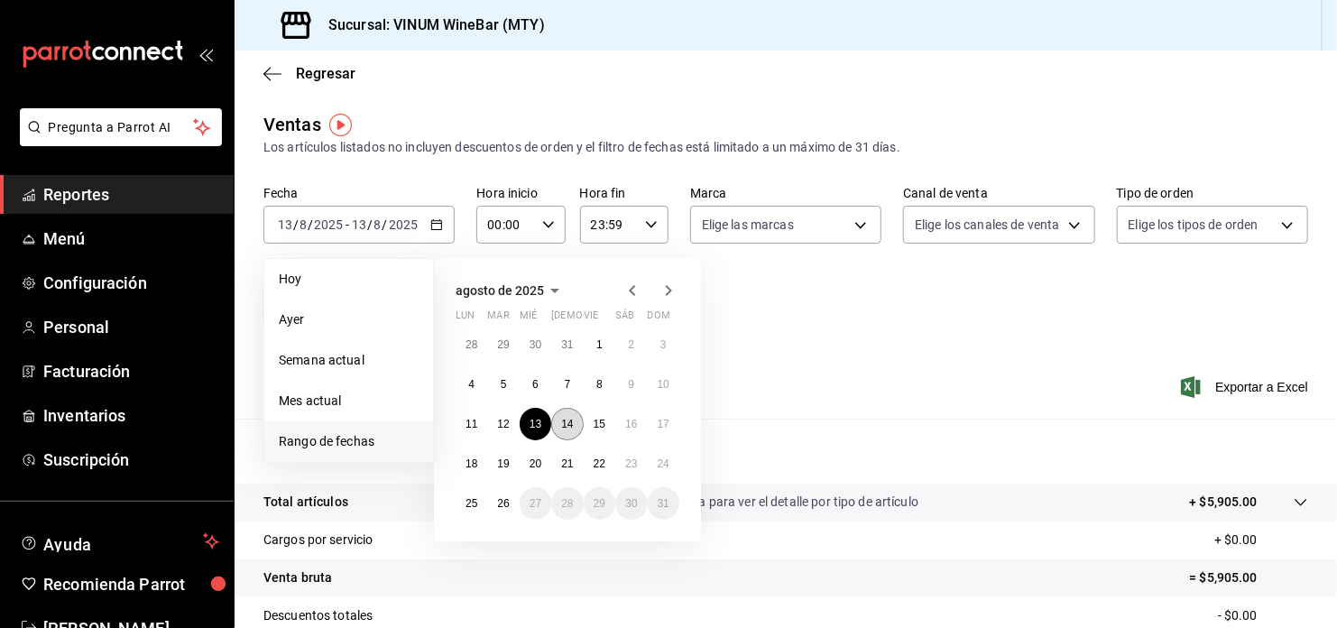
click at [570, 419] on abbr "14" at bounding box center [567, 424] width 12 height 13
click at [571, 419] on abbr "14" at bounding box center [567, 424] width 12 height 13
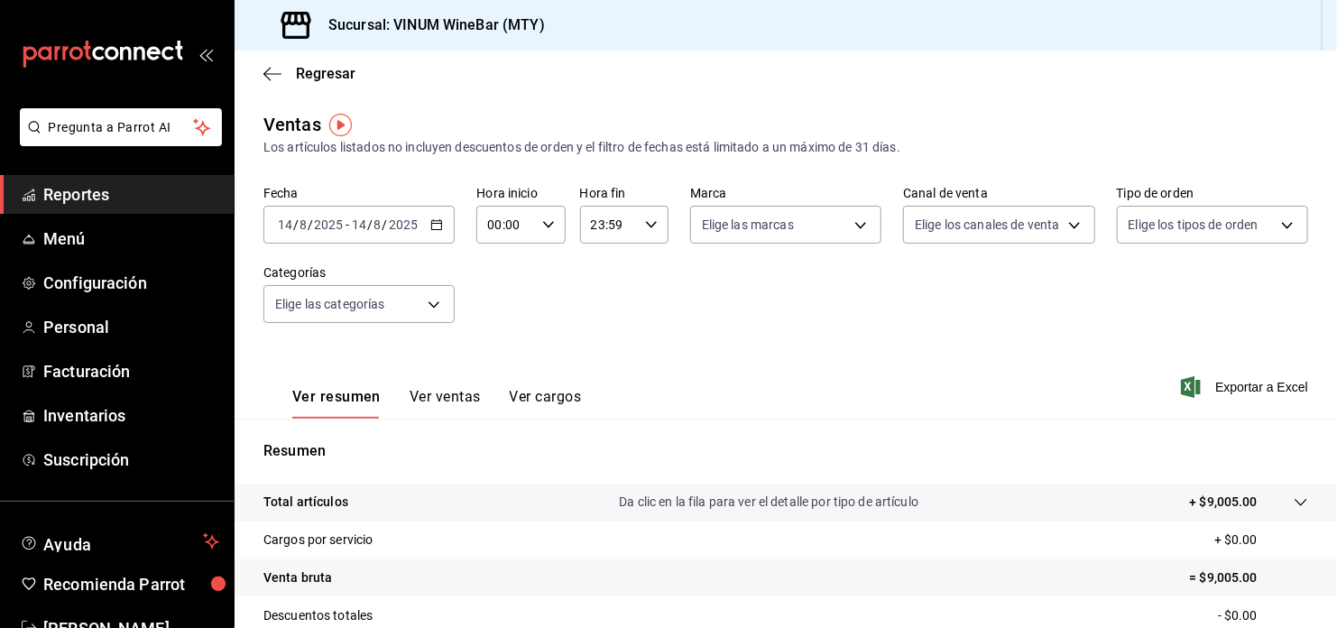
click at [437, 217] on div "[DATE] [DATE] - [DATE] [DATE]" at bounding box center [358, 225] width 191 height 38
click at [1244, 391] on span "Exportar a Excel" at bounding box center [1246, 387] width 124 height 22
click at [443, 225] on div "[DATE] [DATE] - [DATE] [DATE]" at bounding box center [358, 225] width 191 height 38
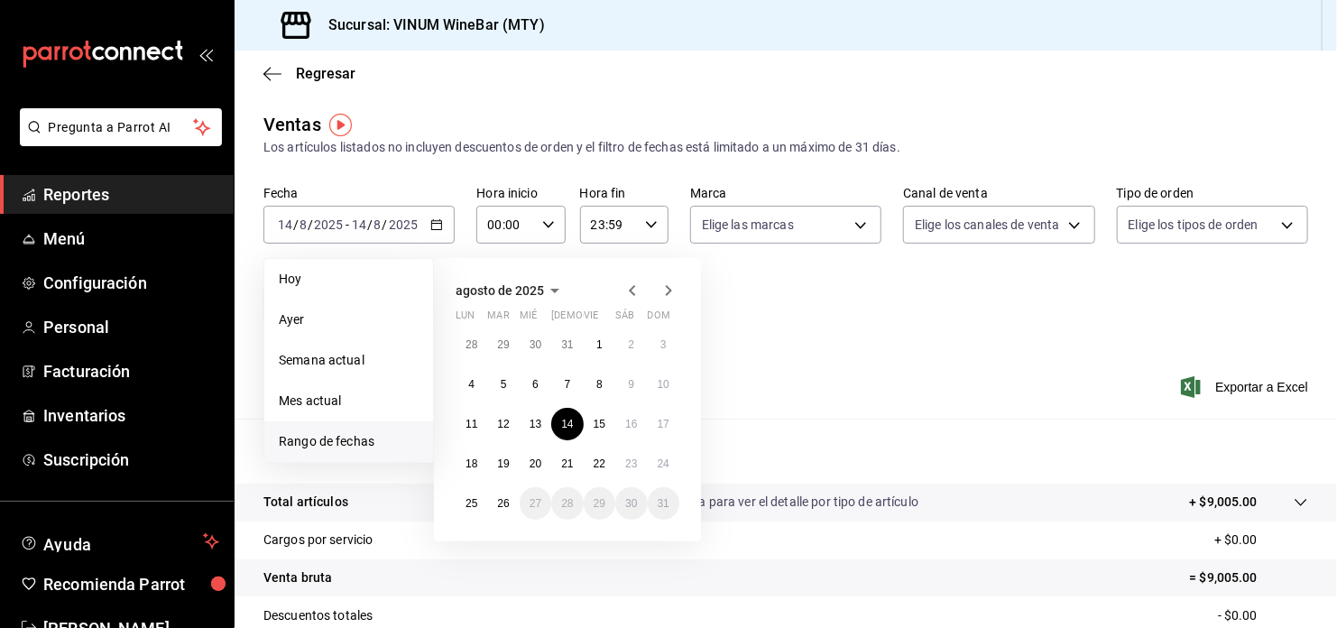
click at [825, 314] on div "Fecha [DATE] [DATE] - [DATE] [DATE] [DATE] [DATE] Semana actual Mes actual [GEO…" at bounding box center [785, 265] width 1045 height 159
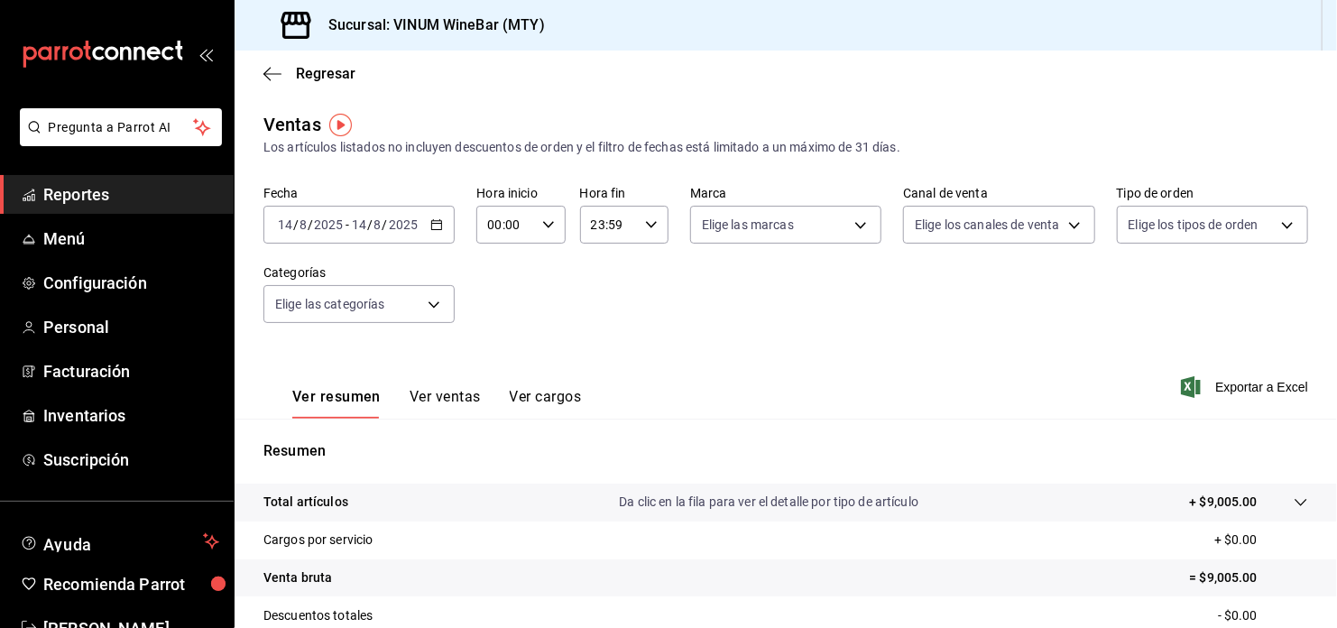
click at [451, 219] on div "[DATE] [DATE] - [DATE] [DATE]" at bounding box center [358, 225] width 191 height 38
click at [789, 261] on div "Fecha [DATE] [DATE] - [DATE] [DATE] Hora inicio 00:00 Hora inicio Hora fin 23:5…" at bounding box center [785, 265] width 1045 height 159
click at [430, 232] on div "[DATE] [DATE] - [DATE] [DATE]" at bounding box center [358, 225] width 191 height 38
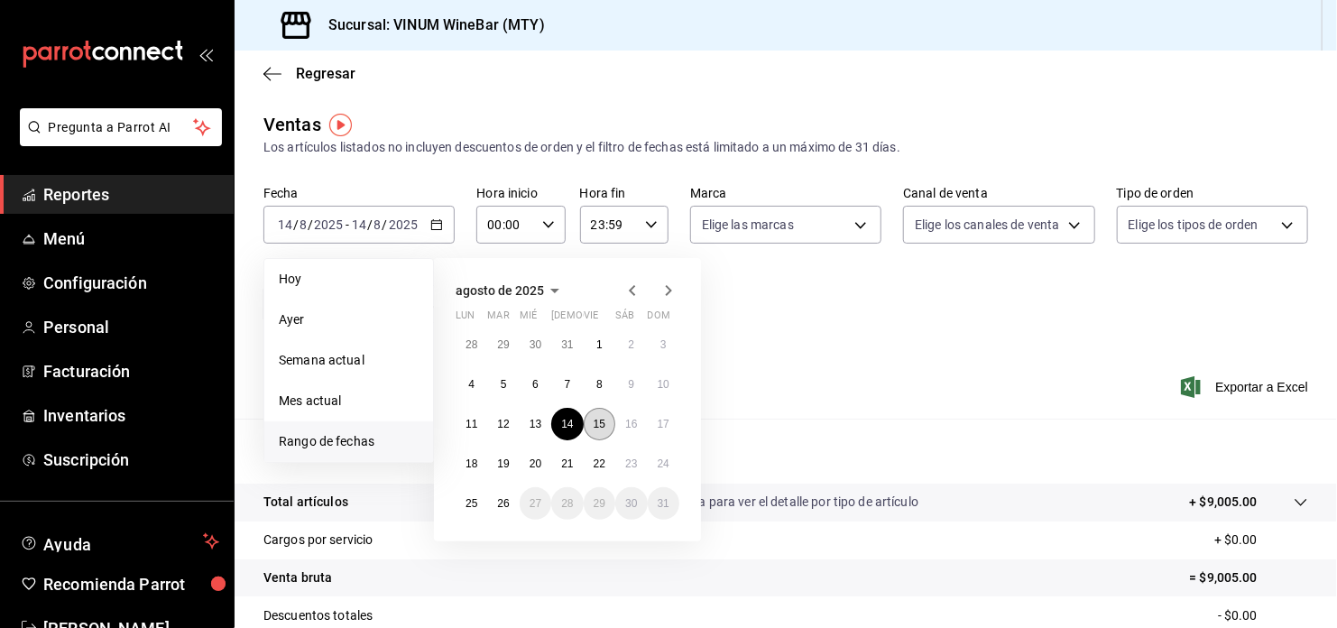
click at [609, 433] on button "15" at bounding box center [600, 424] width 32 height 32
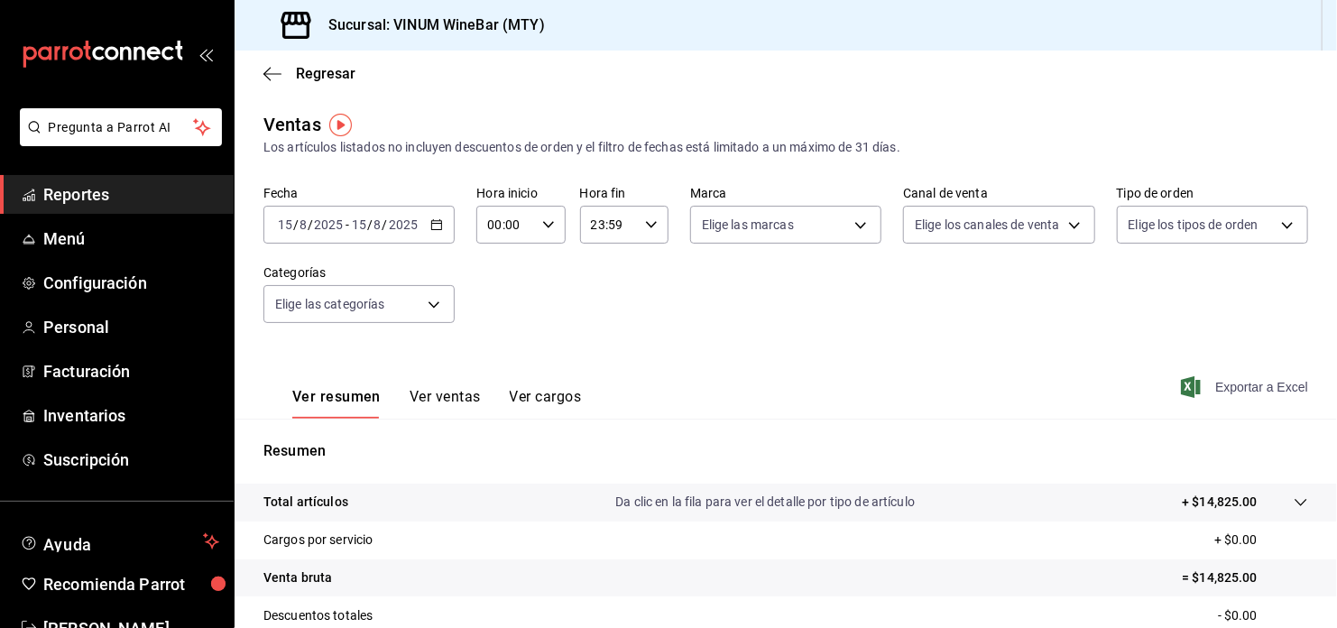
click at [1230, 385] on span "Exportar a Excel" at bounding box center [1246, 387] width 124 height 22
click at [424, 218] on div "[DATE] [DATE] - [DATE] [DATE]" at bounding box center [358, 225] width 191 height 38
click at [436, 226] on icon "button" at bounding box center [436, 224] width 13 height 13
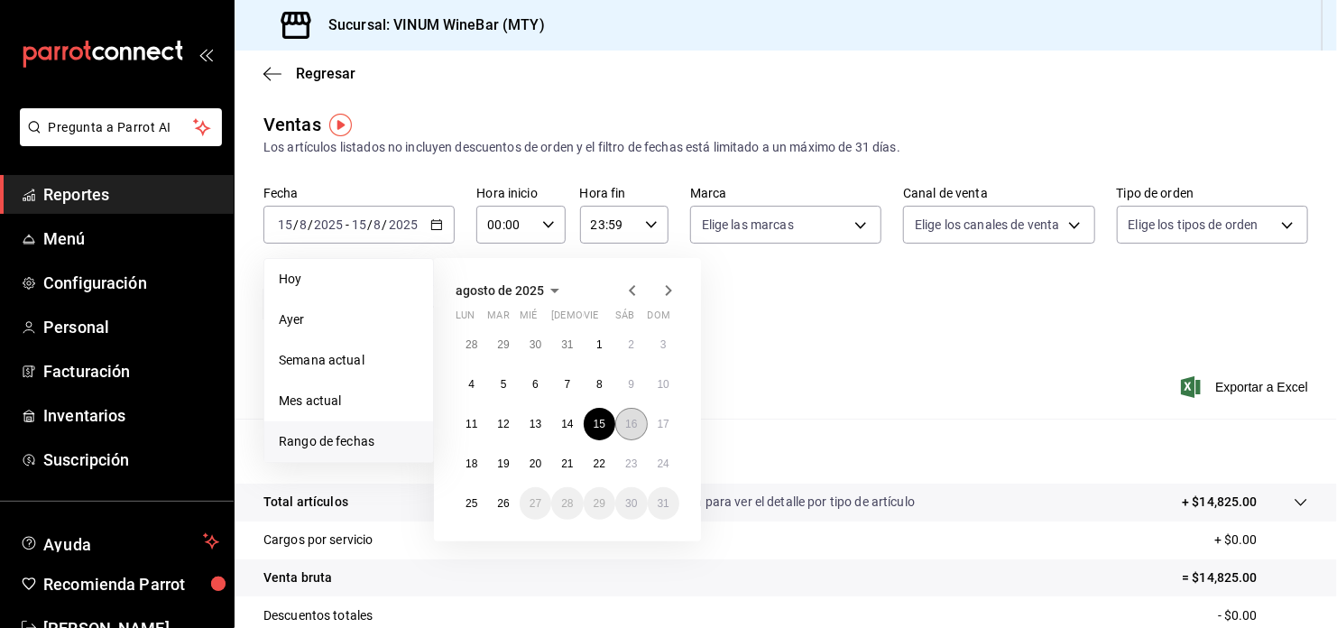
click at [633, 414] on button "16" at bounding box center [631, 424] width 32 height 32
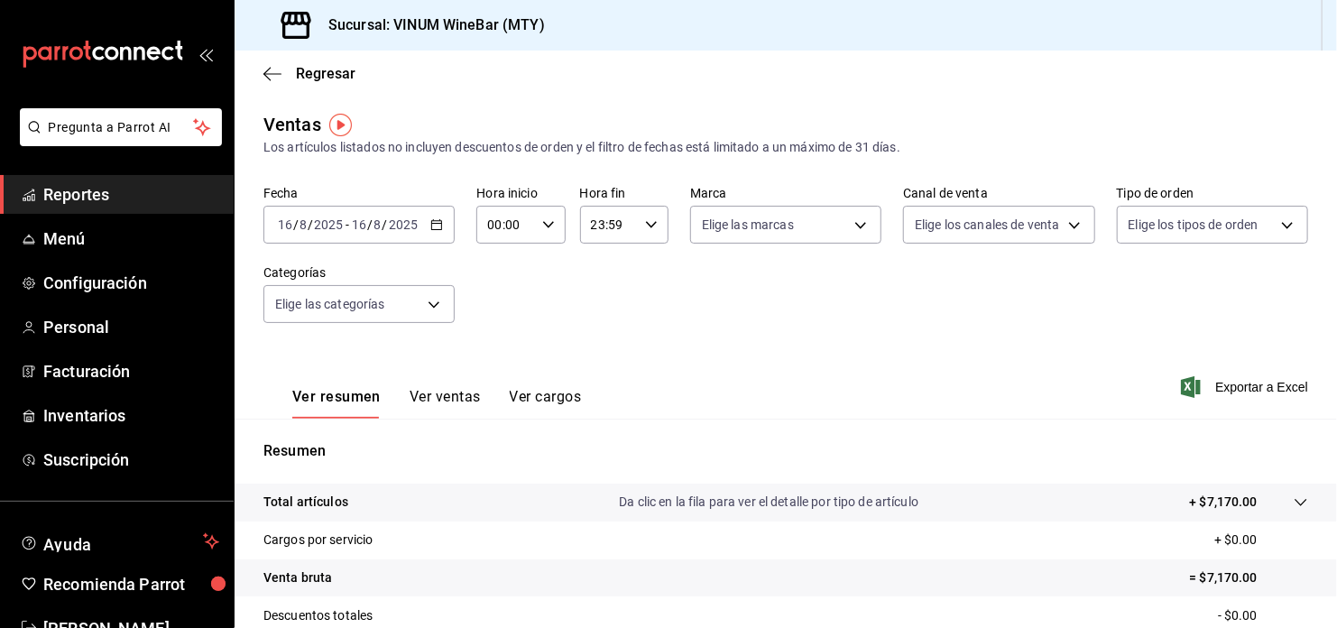
click at [448, 216] on div "[DATE] [DATE] - [DATE] [DATE]" at bounding box center [358, 225] width 191 height 38
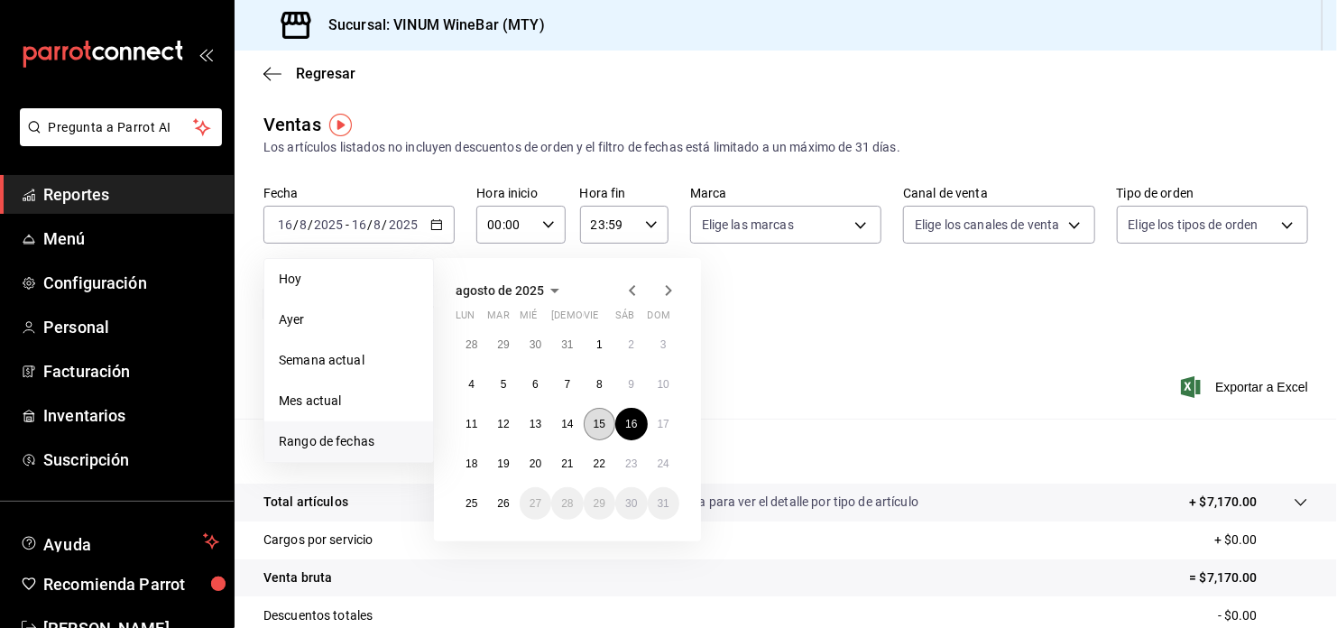
click at [594, 428] on abbr "15" at bounding box center [600, 424] width 12 height 13
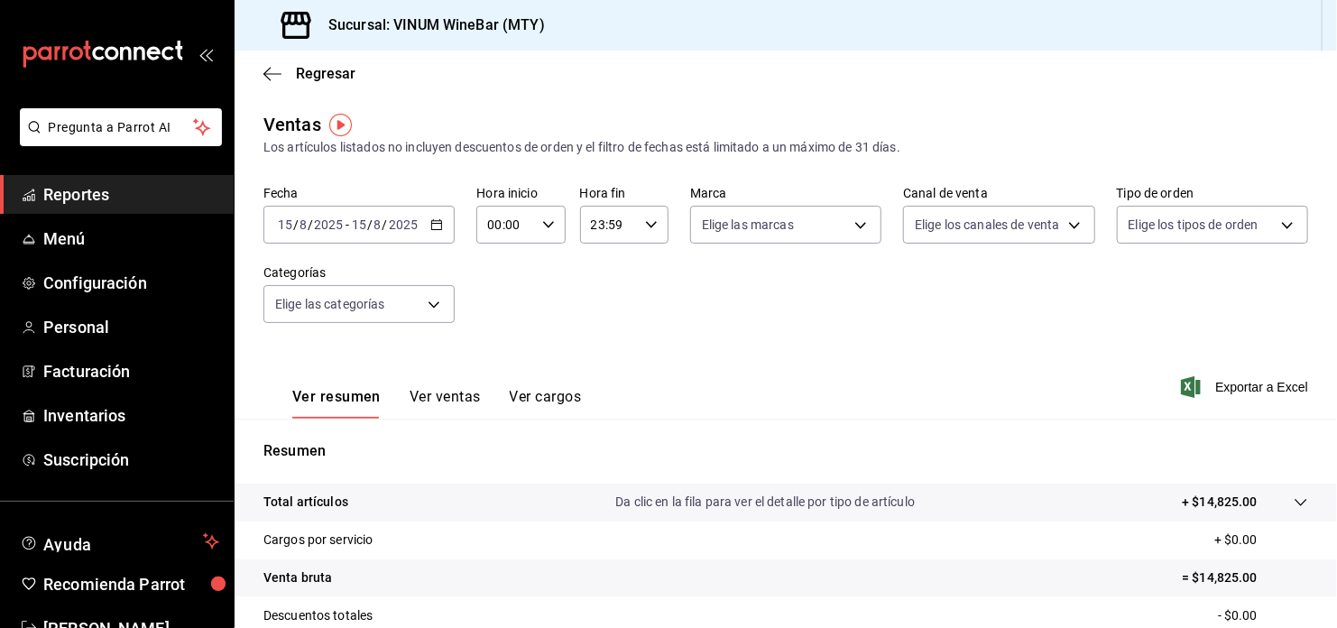
click at [442, 225] on div "[DATE] [DATE] - [DATE] [DATE]" at bounding box center [358, 225] width 191 height 38
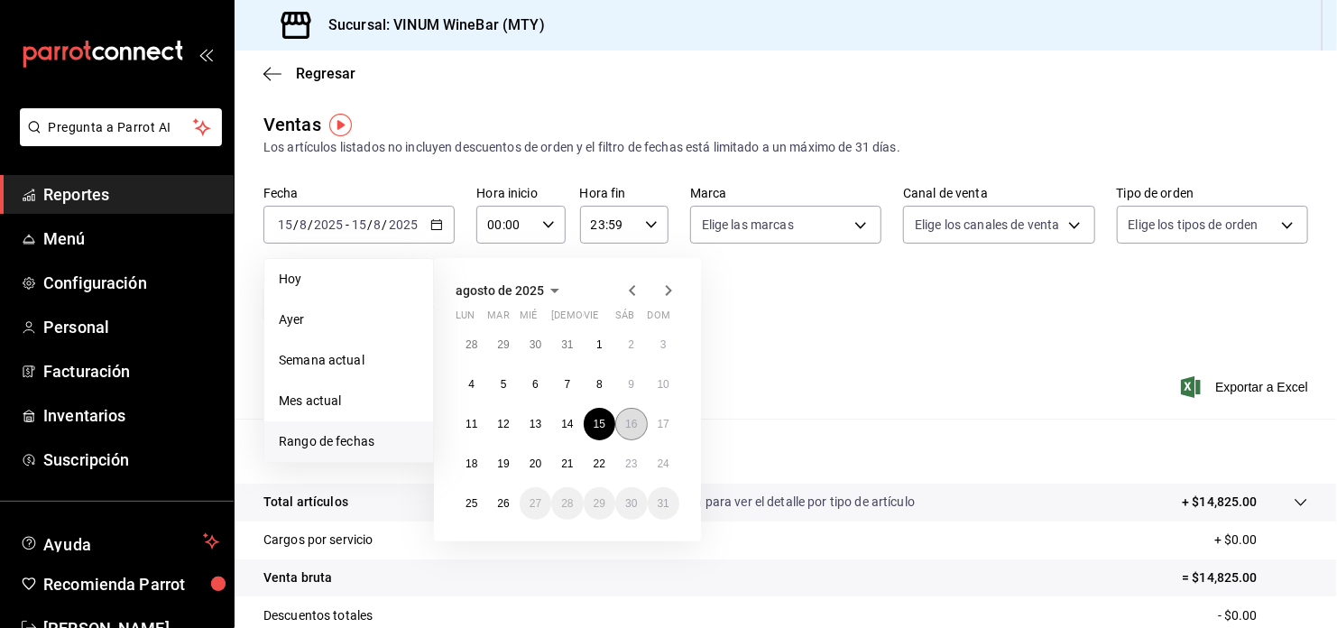
click at [631, 423] on abbr "16" at bounding box center [631, 424] width 12 height 13
click at [632, 423] on abbr "16" at bounding box center [631, 424] width 12 height 13
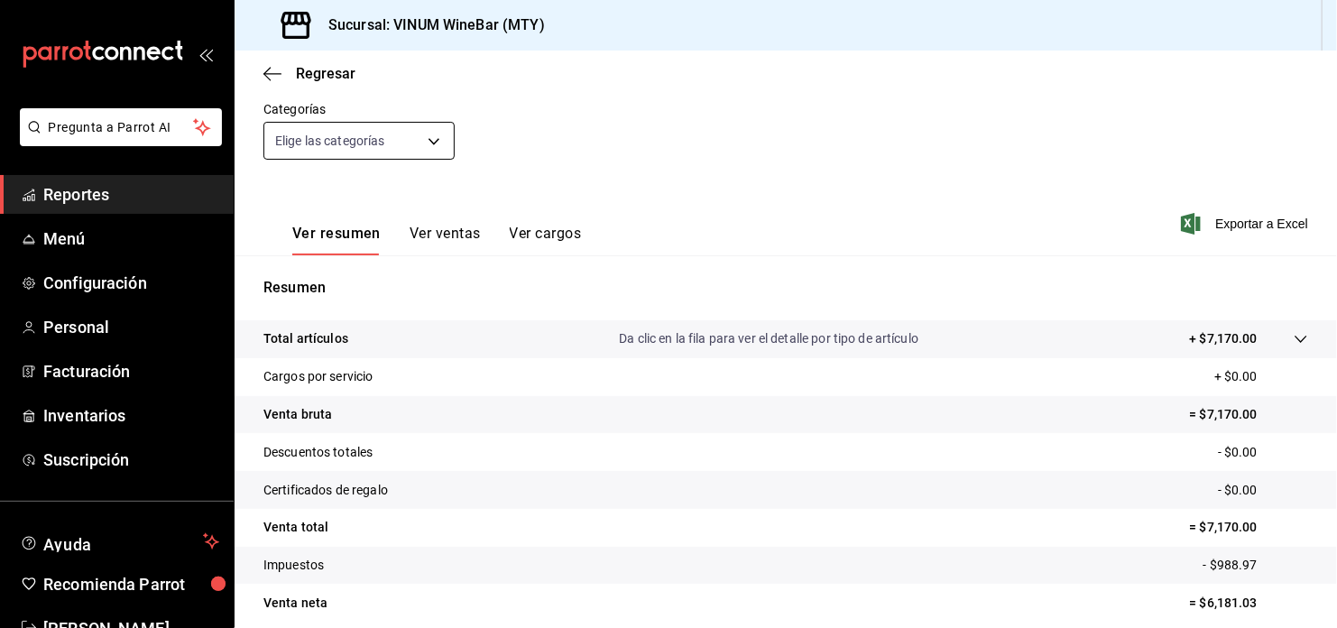
scroll to position [236, 0]
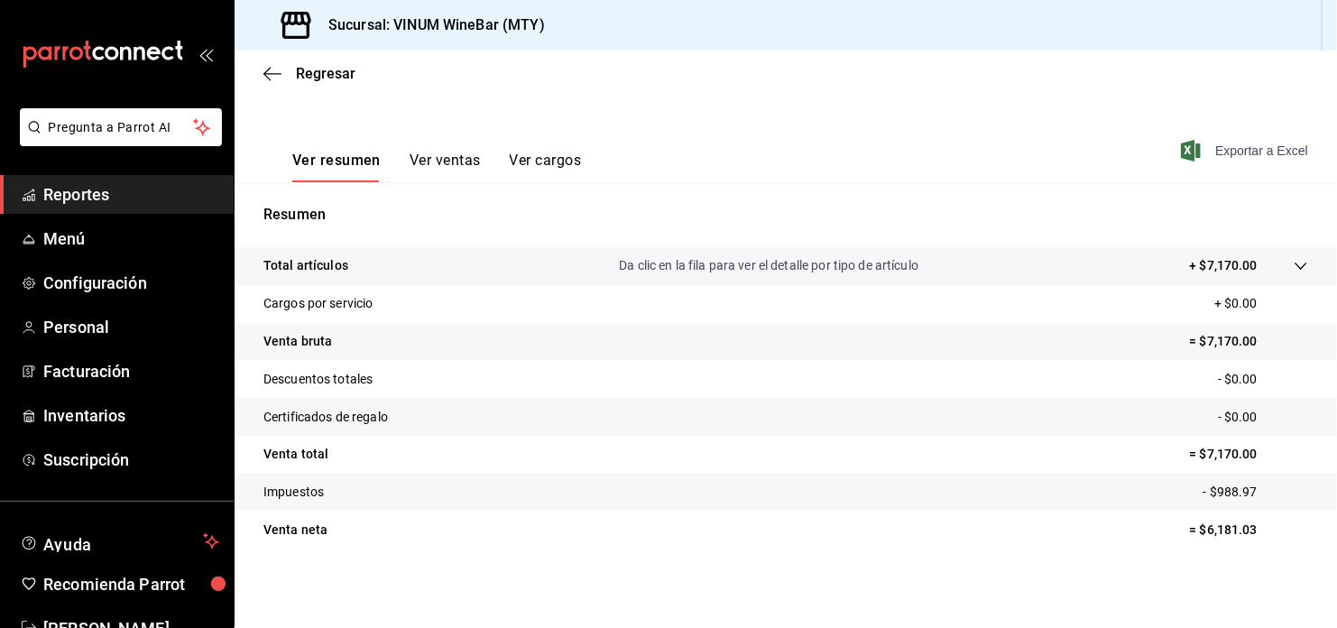
click at [1231, 147] on span "Exportar a Excel" at bounding box center [1246, 151] width 124 height 22
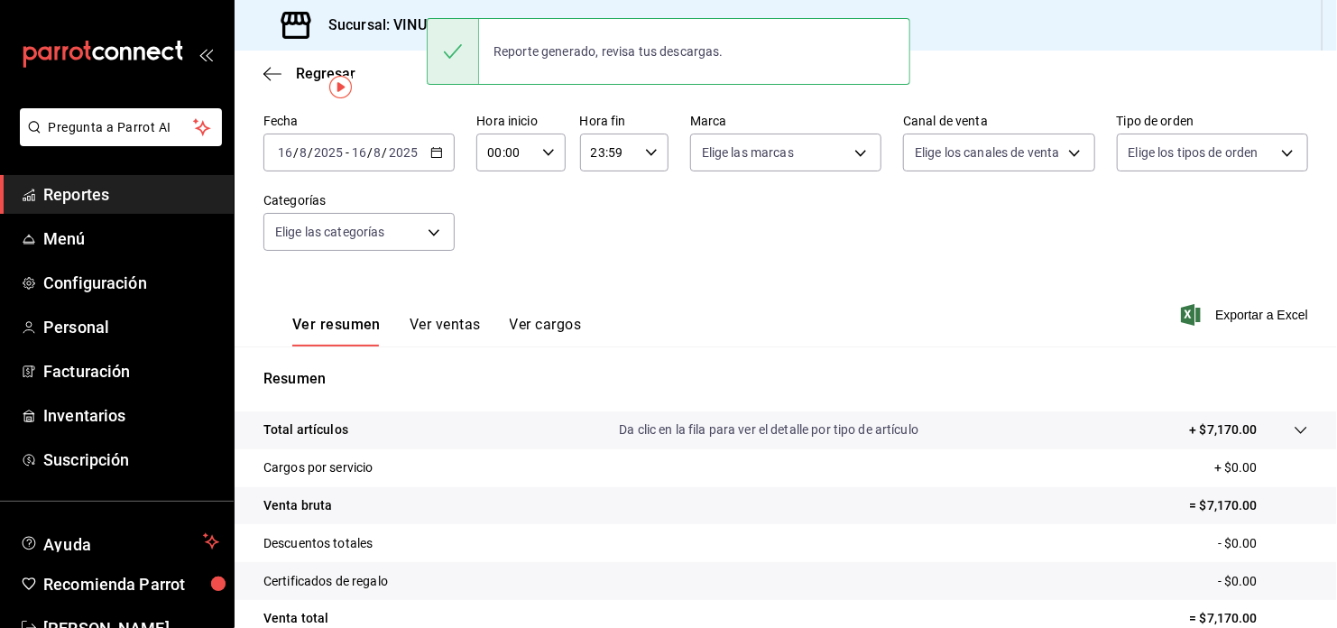
scroll to position [0, 0]
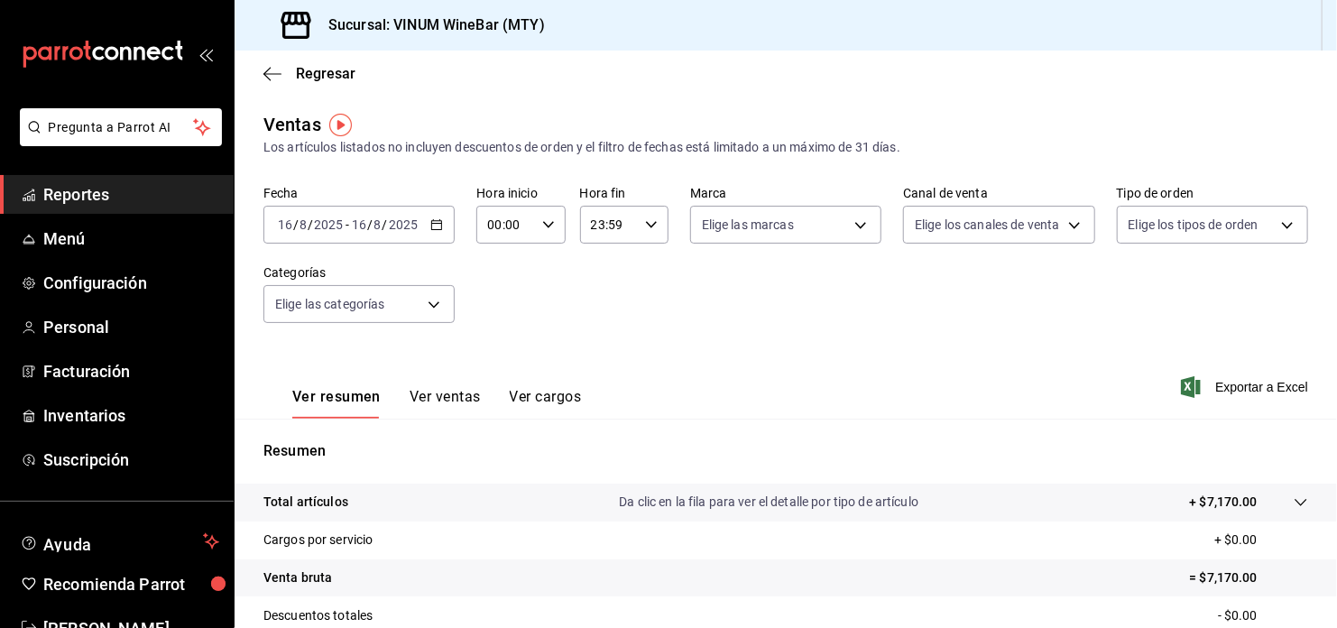
click at [434, 233] on div "[DATE] [DATE] - [DATE] [DATE]" at bounding box center [358, 225] width 191 height 38
click at [1075, 264] on div "Fecha [DATE] [DATE] - [DATE] [DATE] Hora inicio 00:00 Hora inicio Hora fin 23:5…" at bounding box center [785, 265] width 1045 height 159
click at [436, 229] on \(Stroke\) "button" at bounding box center [436, 225] width 11 height 10
click at [438, 225] on icon "button" at bounding box center [436, 224] width 13 height 13
click at [436, 219] on icon "button" at bounding box center [436, 224] width 13 height 13
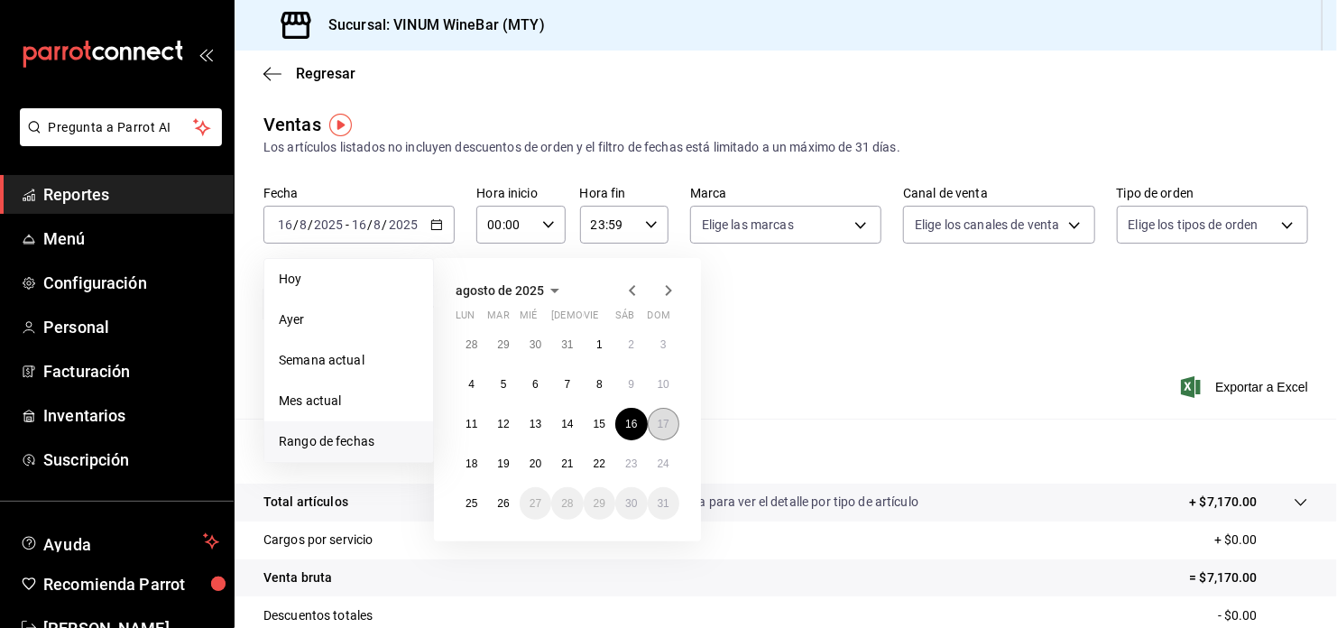
click at [667, 428] on abbr "17" at bounding box center [664, 424] width 12 height 13
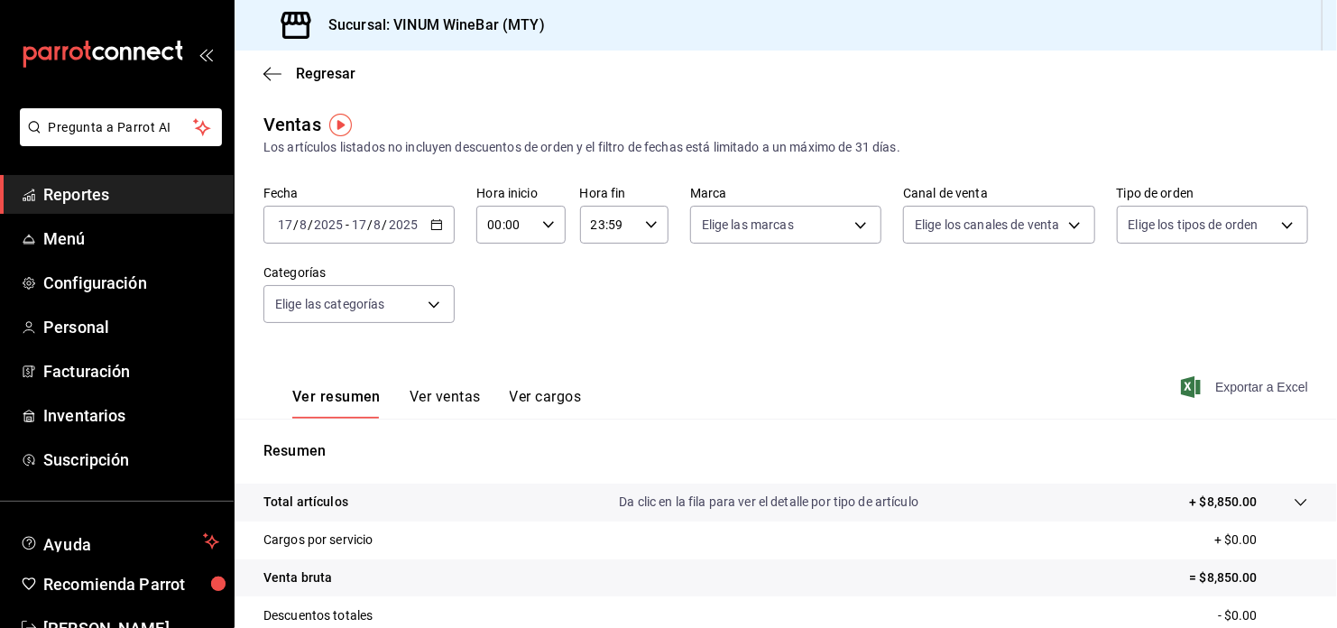
click at [1230, 387] on span "Exportar a Excel" at bounding box center [1246, 387] width 124 height 22
click at [436, 214] on div "[DATE] [DATE] - [DATE] [DATE]" at bounding box center [358, 225] width 191 height 38
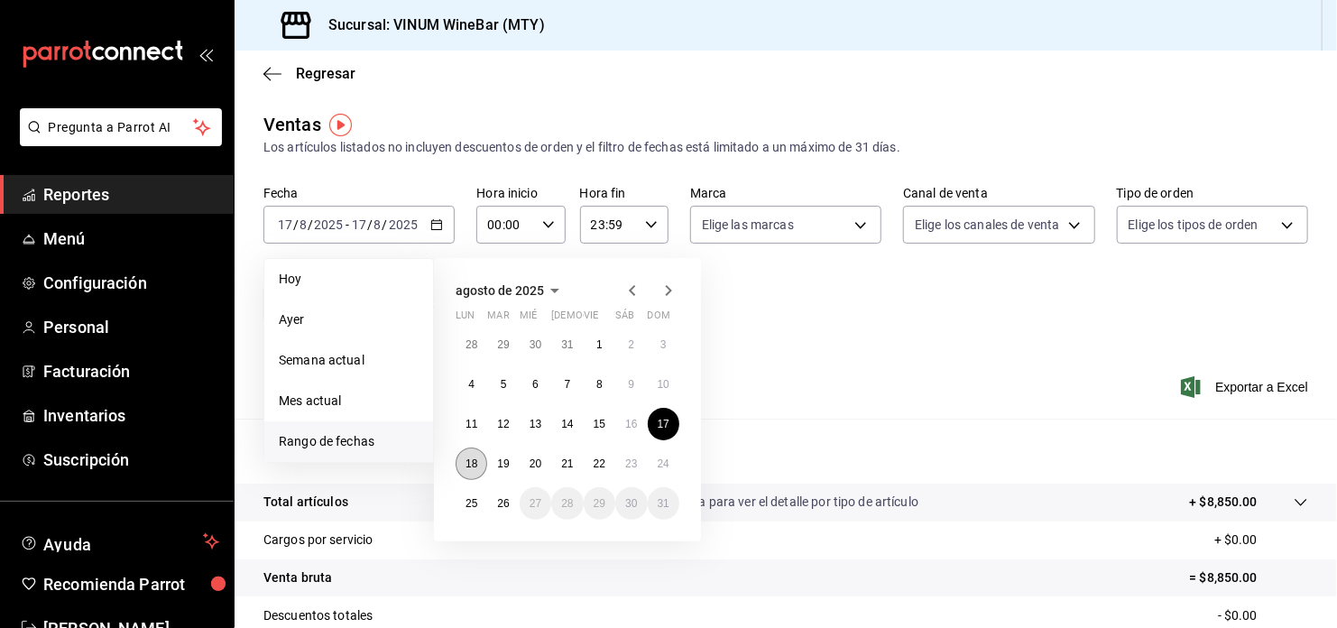
click at [458, 455] on button "18" at bounding box center [472, 463] width 32 height 32
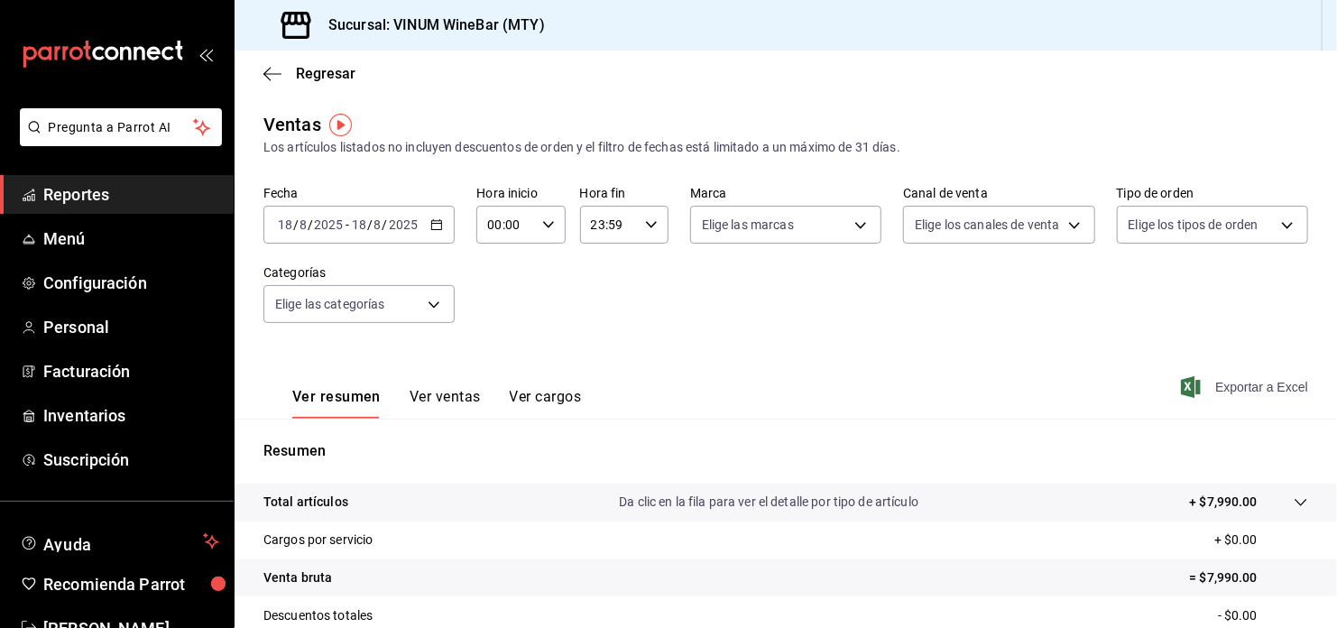
click at [1267, 386] on span "Exportar a Excel" at bounding box center [1246, 387] width 124 height 22
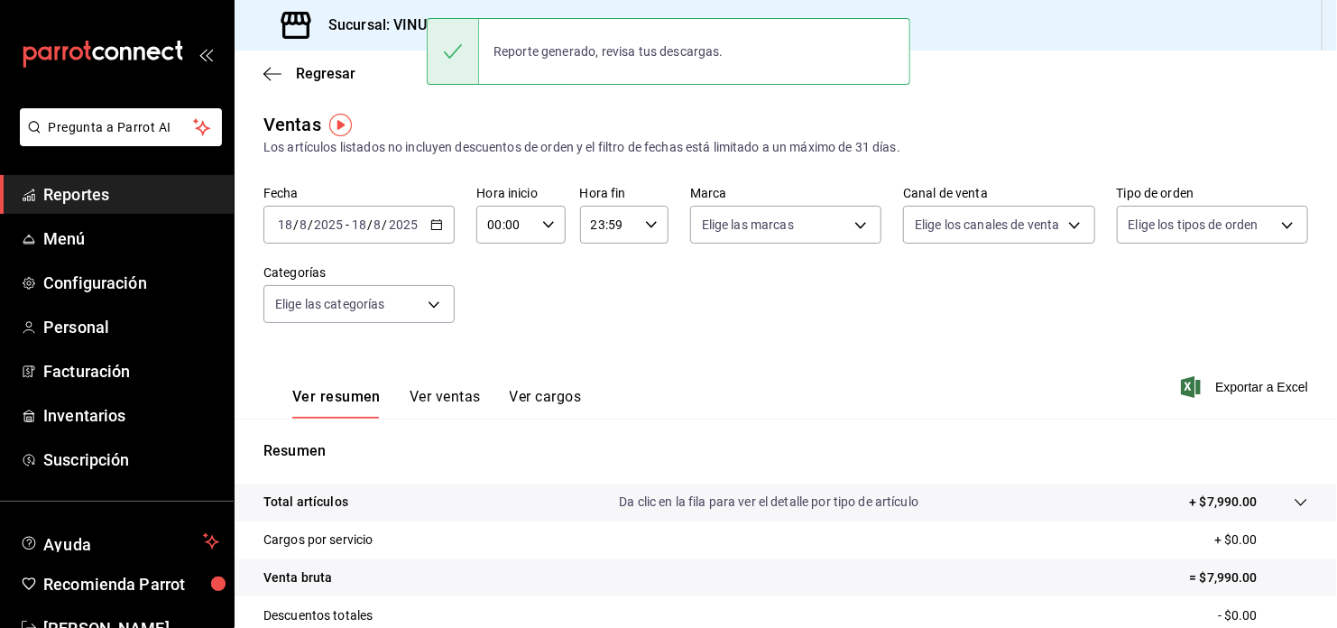
click at [431, 228] on \(Stroke\) "button" at bounding box center [436, 225] width 11 height 10
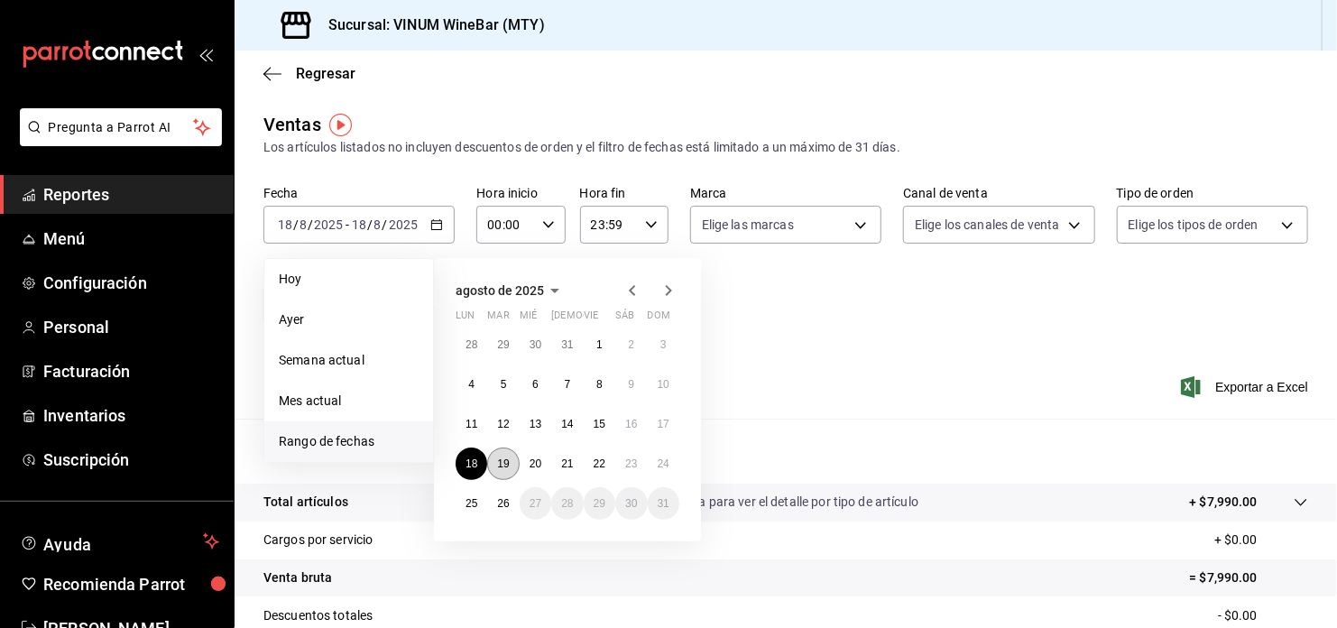
click at [499, 455] on button "19" at bounding box center [503, 463] width 32 height 32
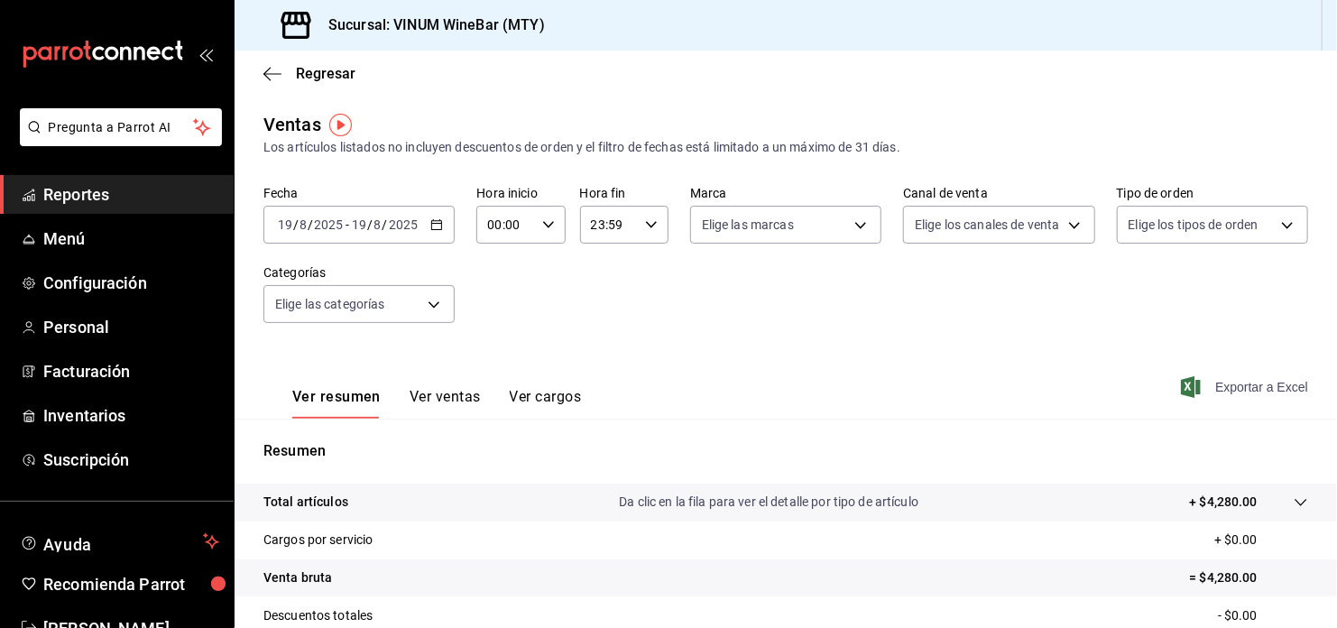
click at [1262, 391] on span "Exportar a Excel" at bounding box center [1246, 387] width 124 height 22
click at [435, 218] on icon "button" at bounding box center [436, 224] width 13 height 13
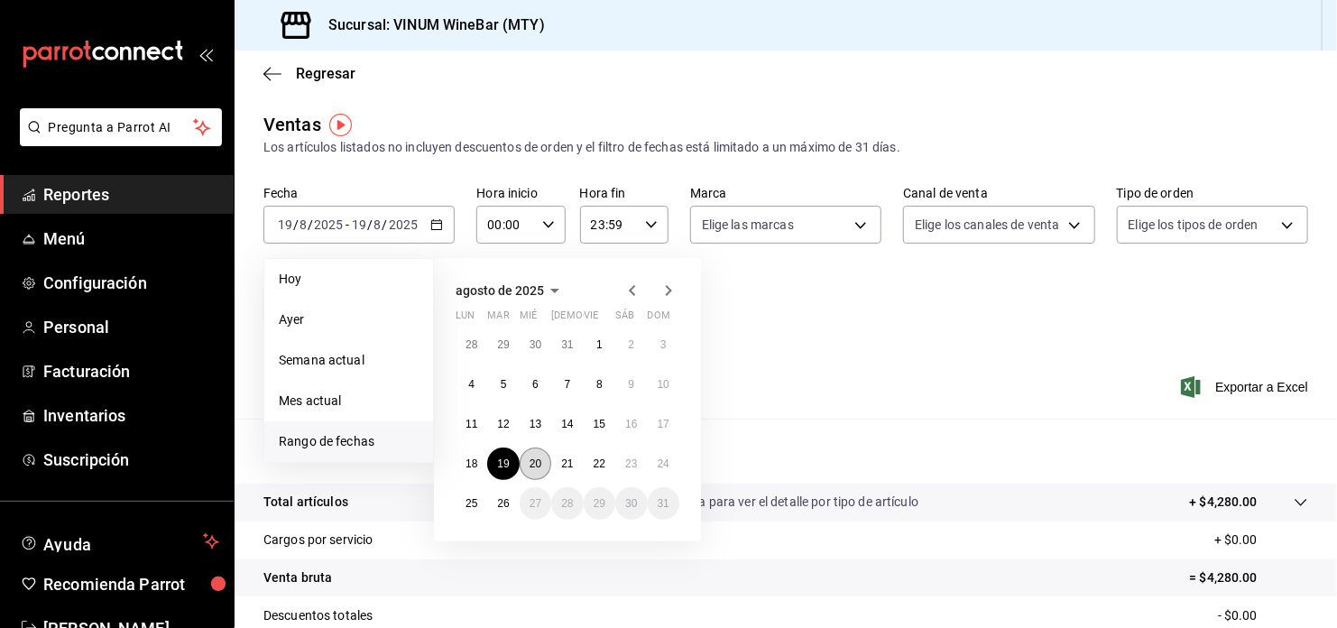
click at [528, 466] on button "20" at bounding box center [536, 463] width 32 height 32
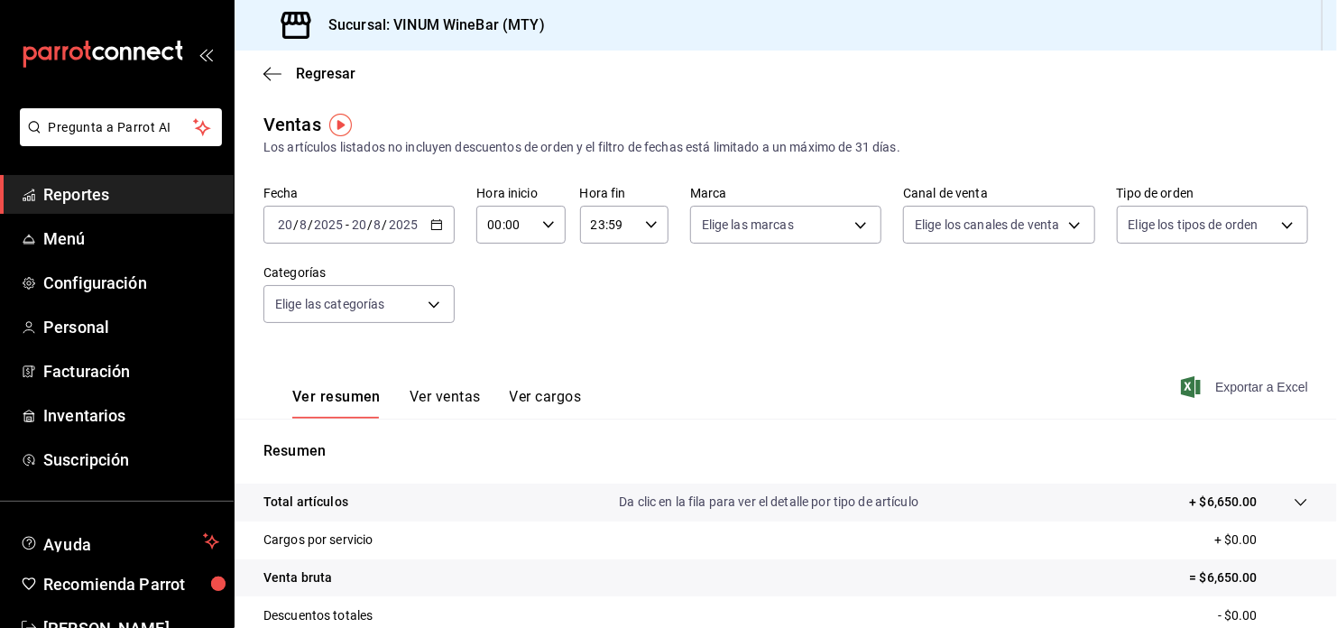
click at [1256, 376] on span "Exportar a Excel" at bounding box center [1246, 387] width 124 height 22
click at [441, 226] on div "[DATE] [DATE] - [DATE] [DATE]" at bounding box center [358, 225] width 191 height 38
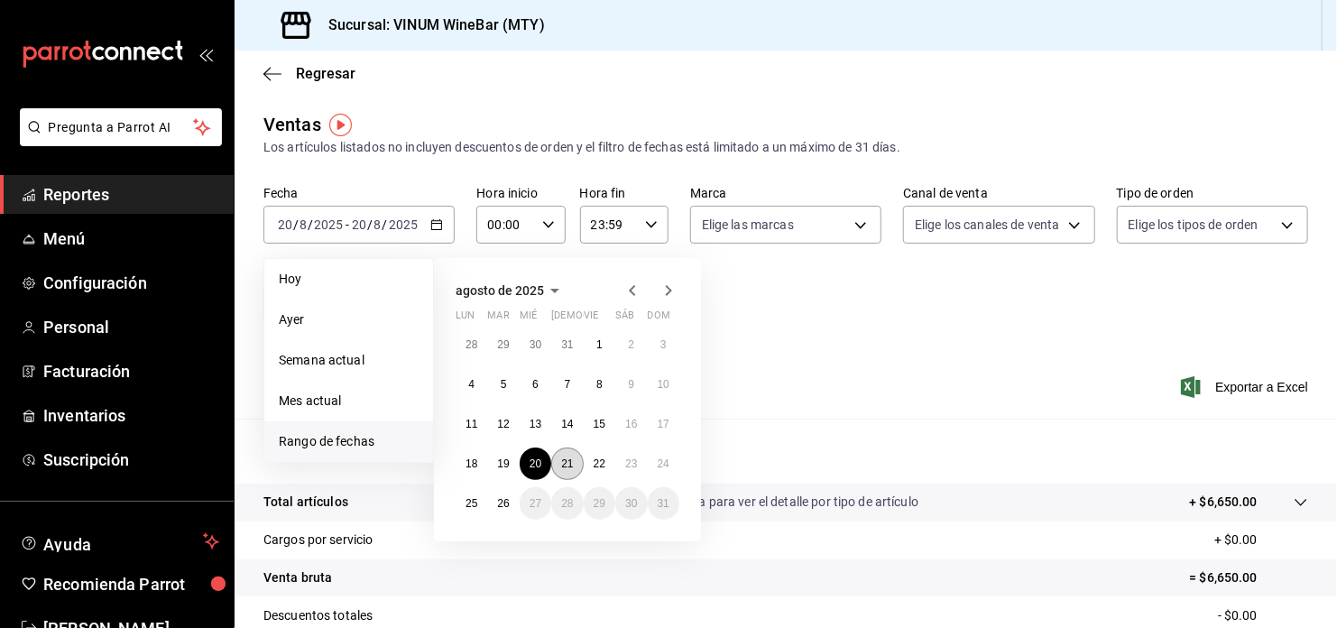
click at [571, 455] on button "21" at bounding box center [567, 463] width 32 height 32
click at [573, 456] on button "21" at bounding box center [567, 463] width 32 height 32
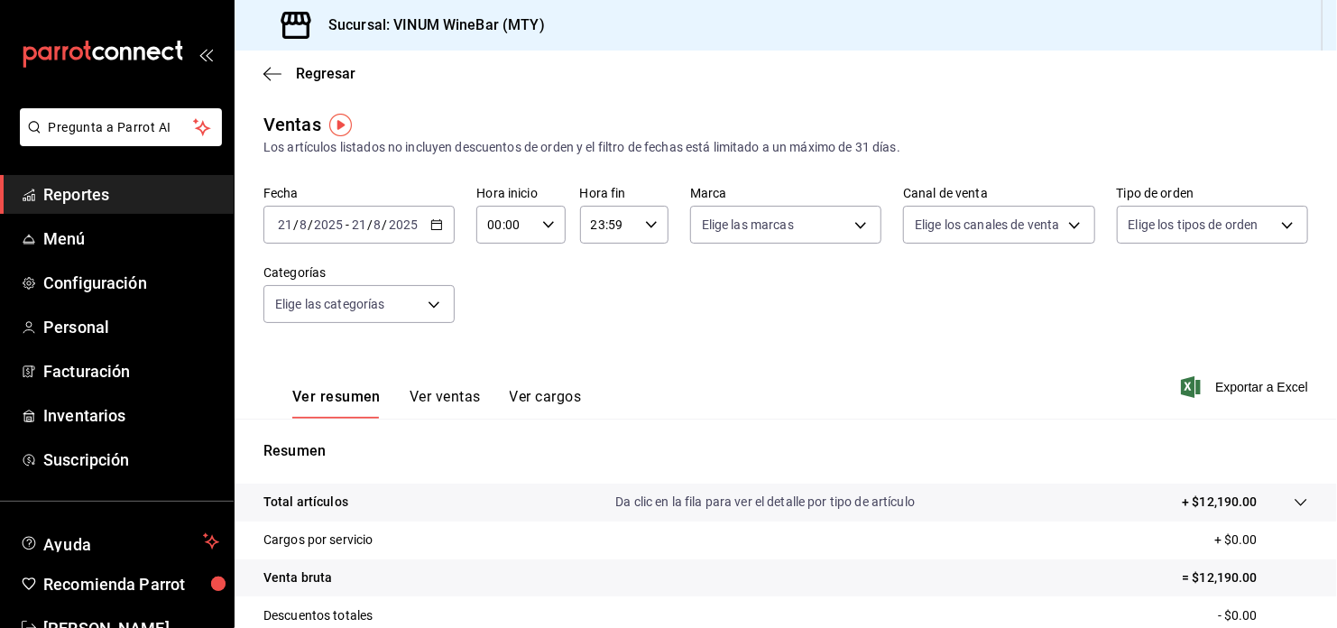
click at [443, 222] on div "[DATE] [DATE] - [DATE] [DATE]" at bounding box center [358, 225] width 191 height 38
click at [1076, 311] on div "Fecha [DATE] [DATE] - [DATE] [DATE] Hora inicio 00:00 Hora inicio Hora fin 23:5…" at bounding box center [785, 265] width 1045 height 159
click at [1262, 386] on span "Exportar a Excel" at bounding box center [1246, 387] width 124 height 22
click at [440, 226] on icon "button" at bounding box center [436, 224] width 13 height 13
click at [431, 221] on \(Stroke\) "button" at bounding box center [436, 225] width 11 height 10
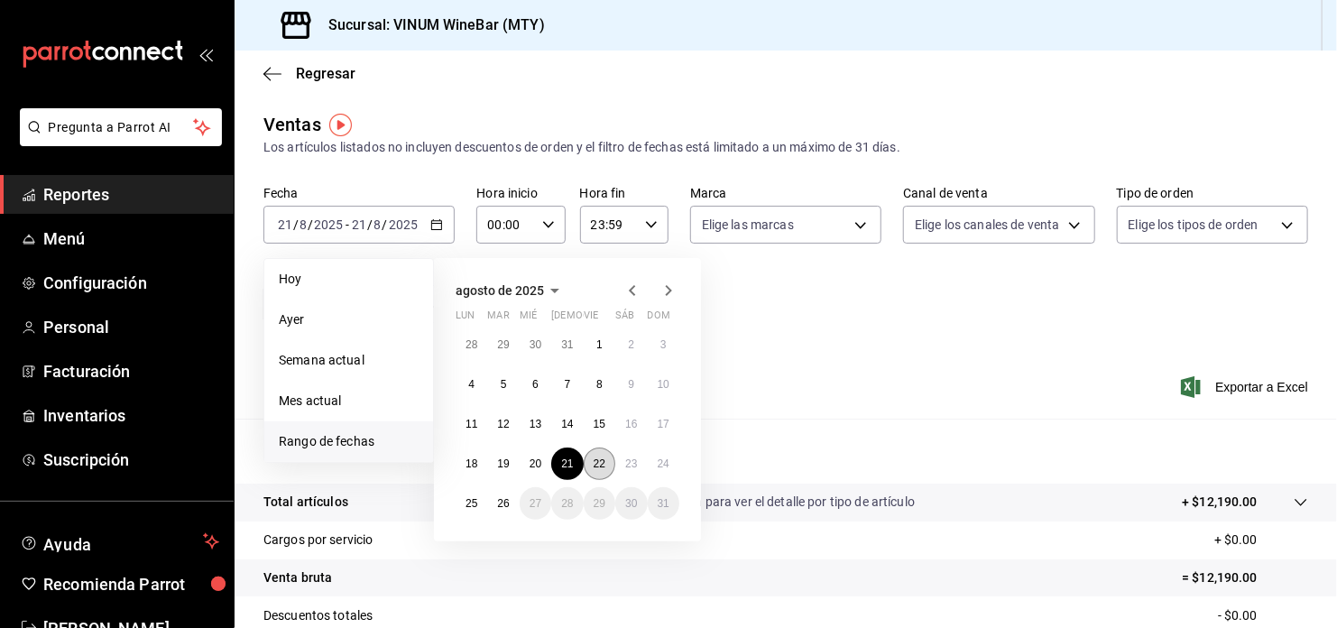
click at [595, 462] on abbr "22" at bounding box center [600, 463] width 12 height 13
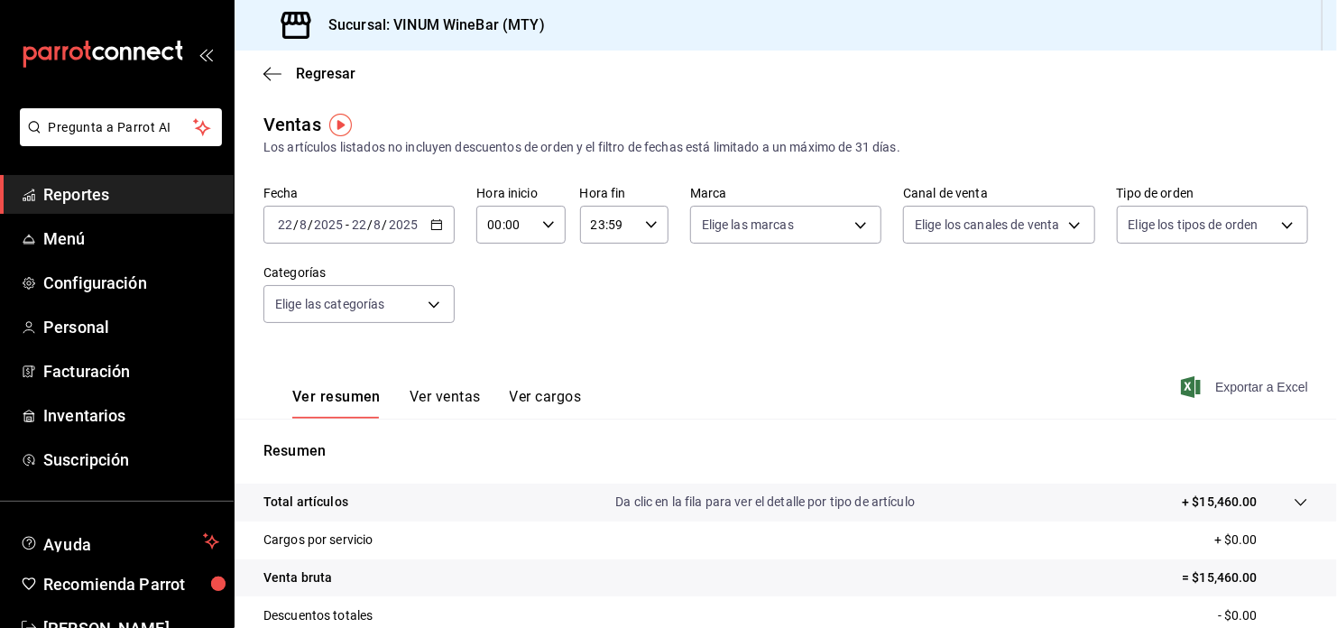
click at [1228, 386] on span "Exportar a Excel" at bounding box center [1246, 387] width 124 height 22
click at [432, 225] on icon "button" at bounding box center [436, 224] width 13 height 13
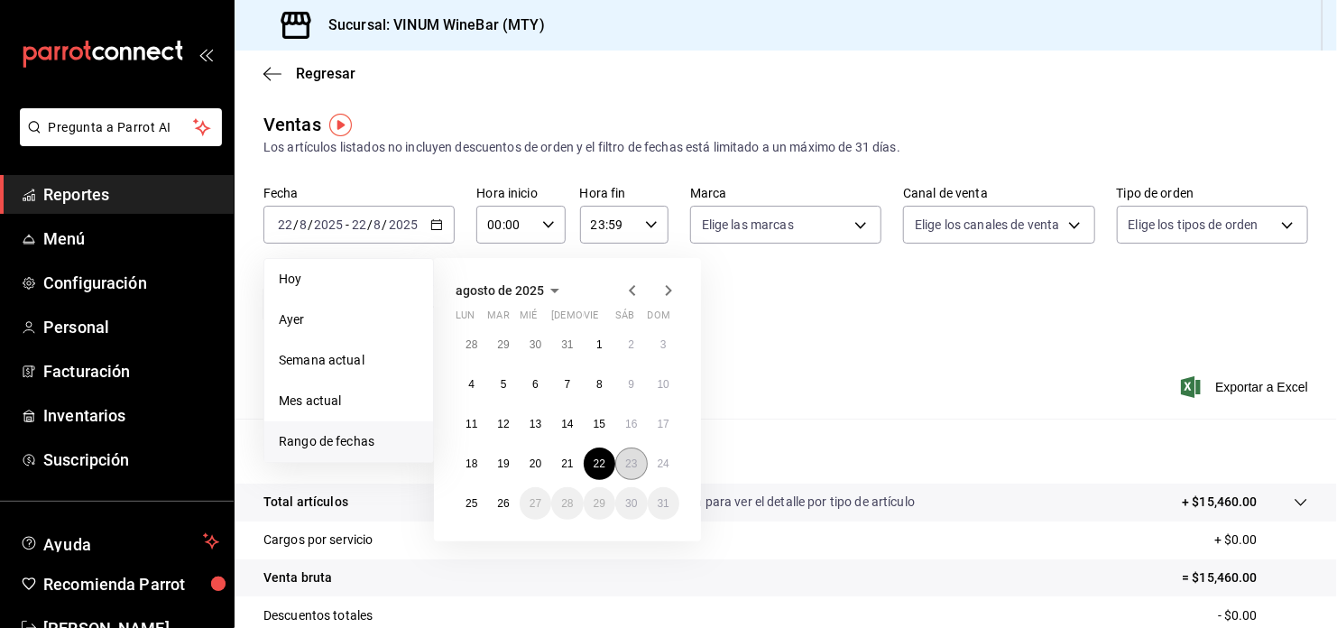
click at [627, 455] on button "23" at bounding box center [631, 463] width 32 height 32
click at [641, 454] on button "23" at bounding box center [631, 463] width 32 height 32
click at [641, 454] on p "Resumen" at bounding box center [785, 451] width 1045 height 22
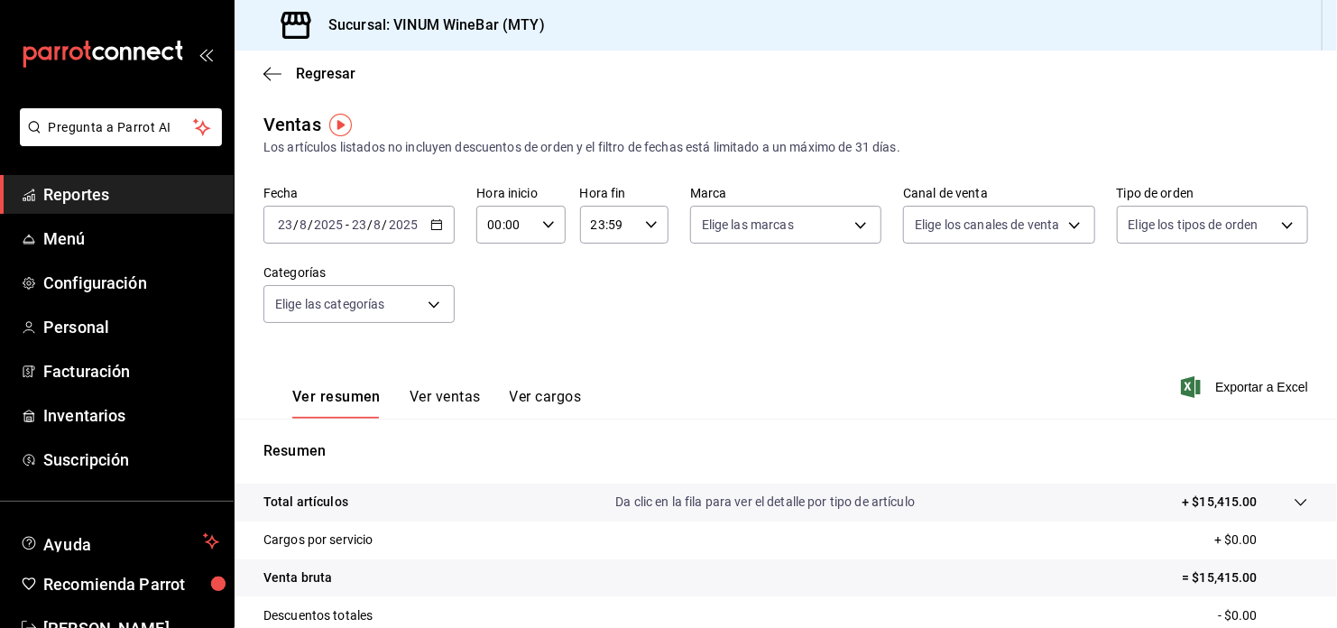
click at [443, 221] on div "[DATE] [DATE] - [DATE] [DATE]" at bounding box center [358, 225] width 191 height 38
click at [1251, 383] on span "Exportar a Excel" at bounding box center [1246, 387] width 124 height 22
click at [441, 212] on div "[DATE] [DATE] - [DATE] [DATE]" at bounding box center [358, 225] width 191 height 38
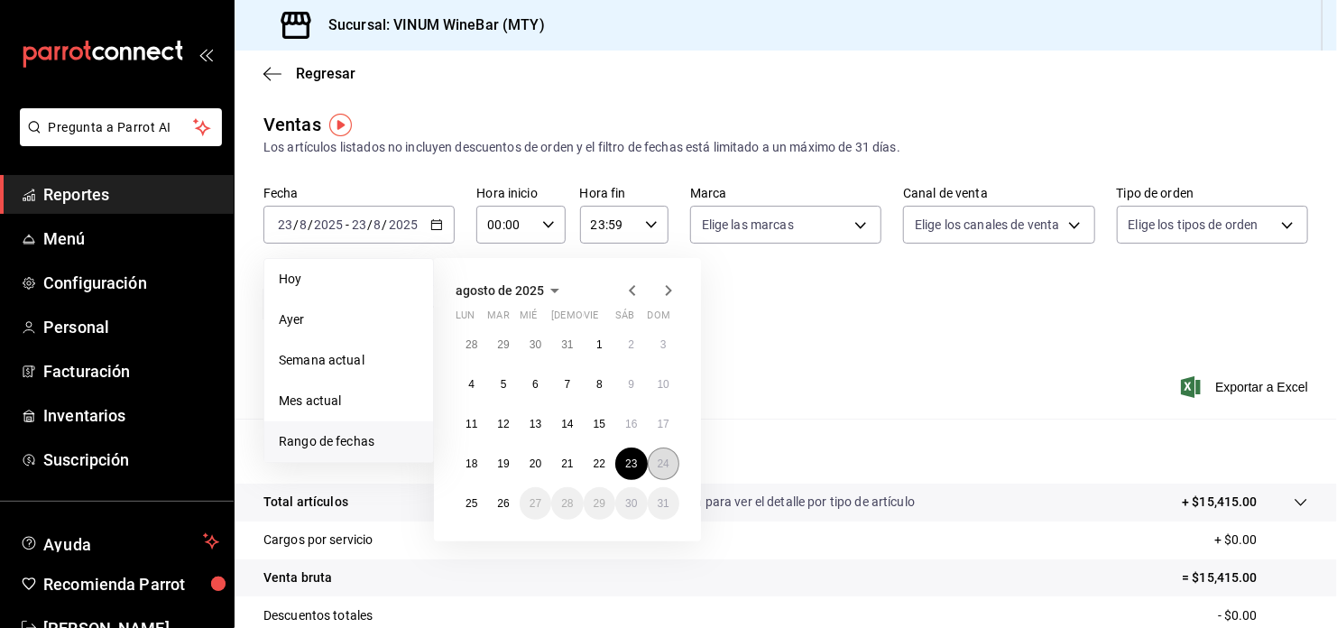
click at [666, 470] on button "24" at bounding box center [664, 463] width 32 height 32
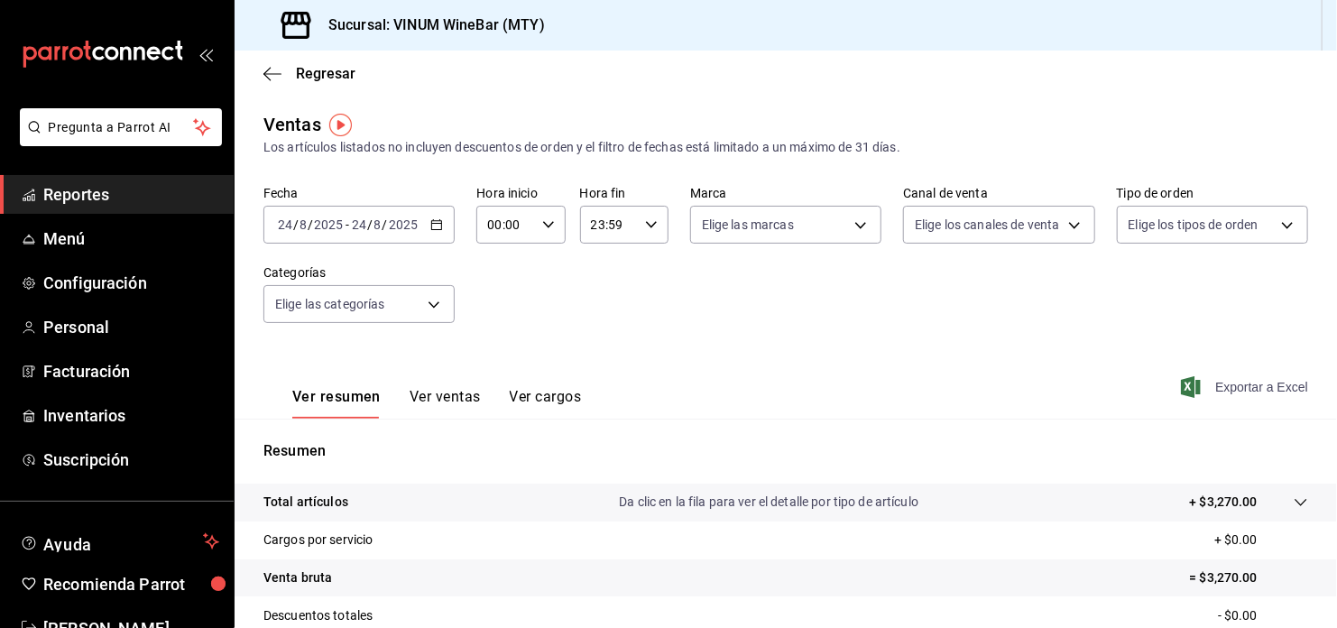
click at [1275, 380] on span "Exportar a Excel" at bounding box center [1246, 387] width 124 height 22
